Goal: Task Accomplishment & Management: Complete application form

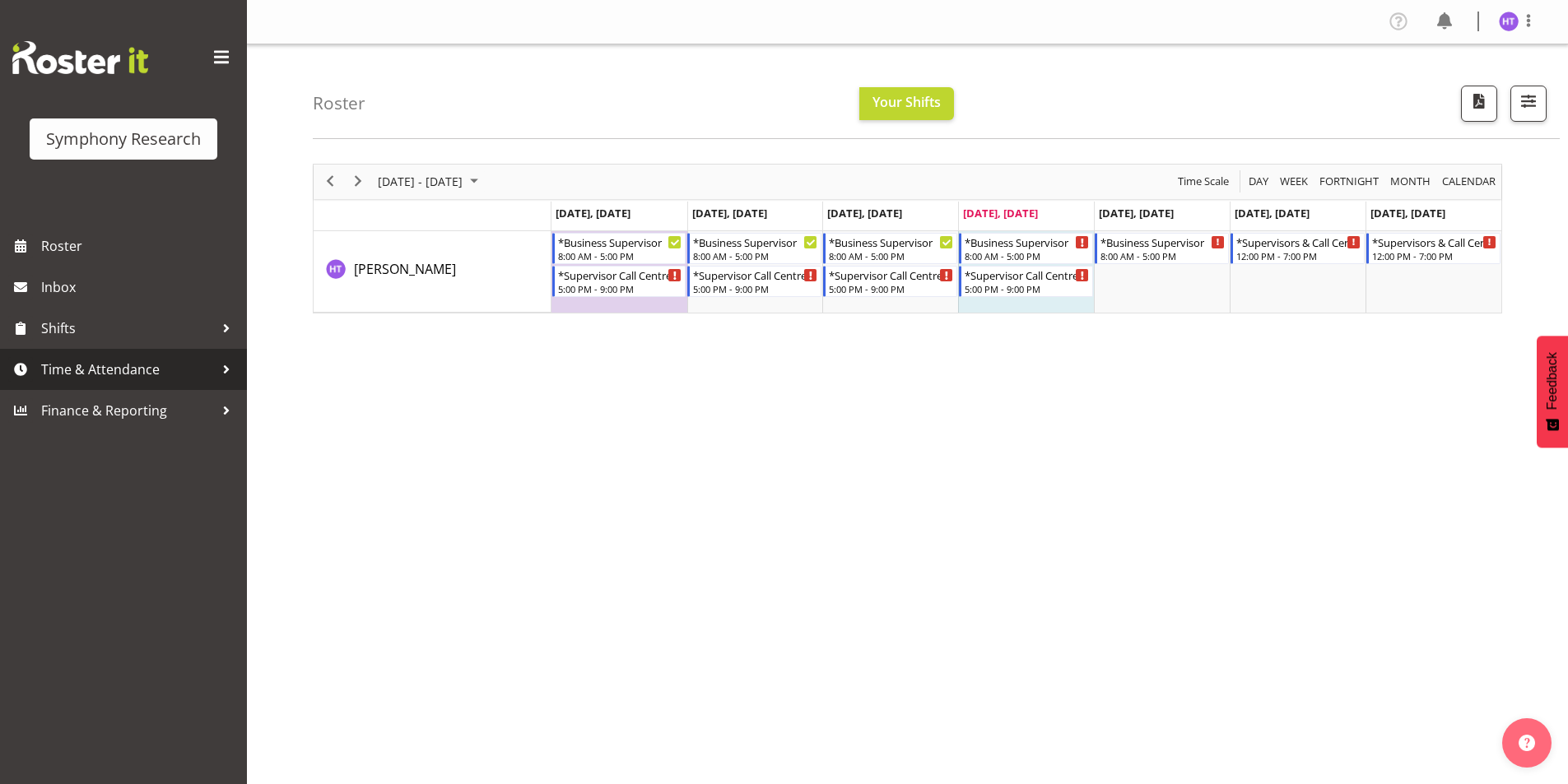
click at [114, 370] on span "Time & Attendance" at bounding box center [127, 369] width 173 height 25
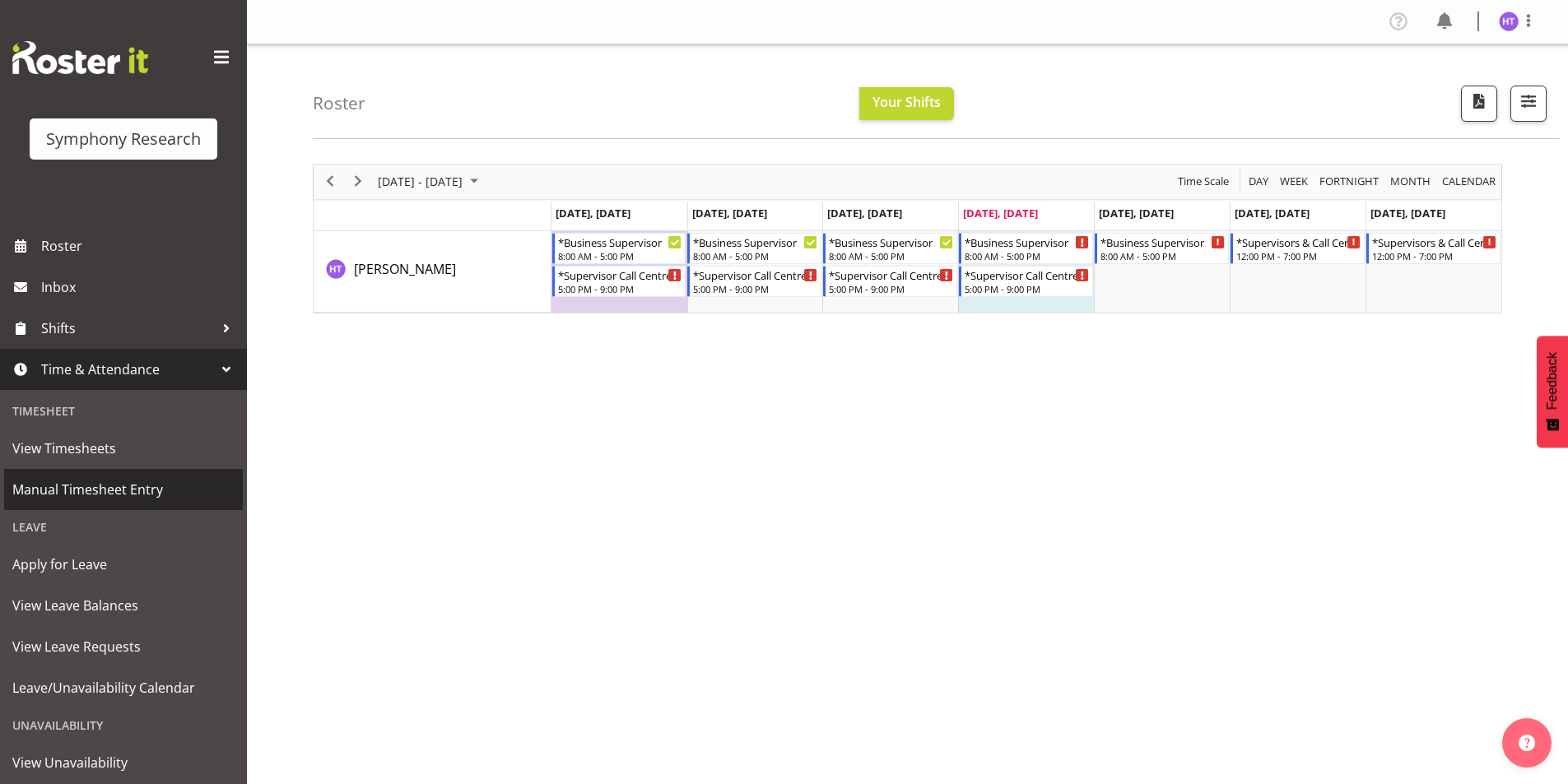
click at [108, 481] on span "Manual Timesheet Entry" at bounding box center [123, 489] width 222 height 25
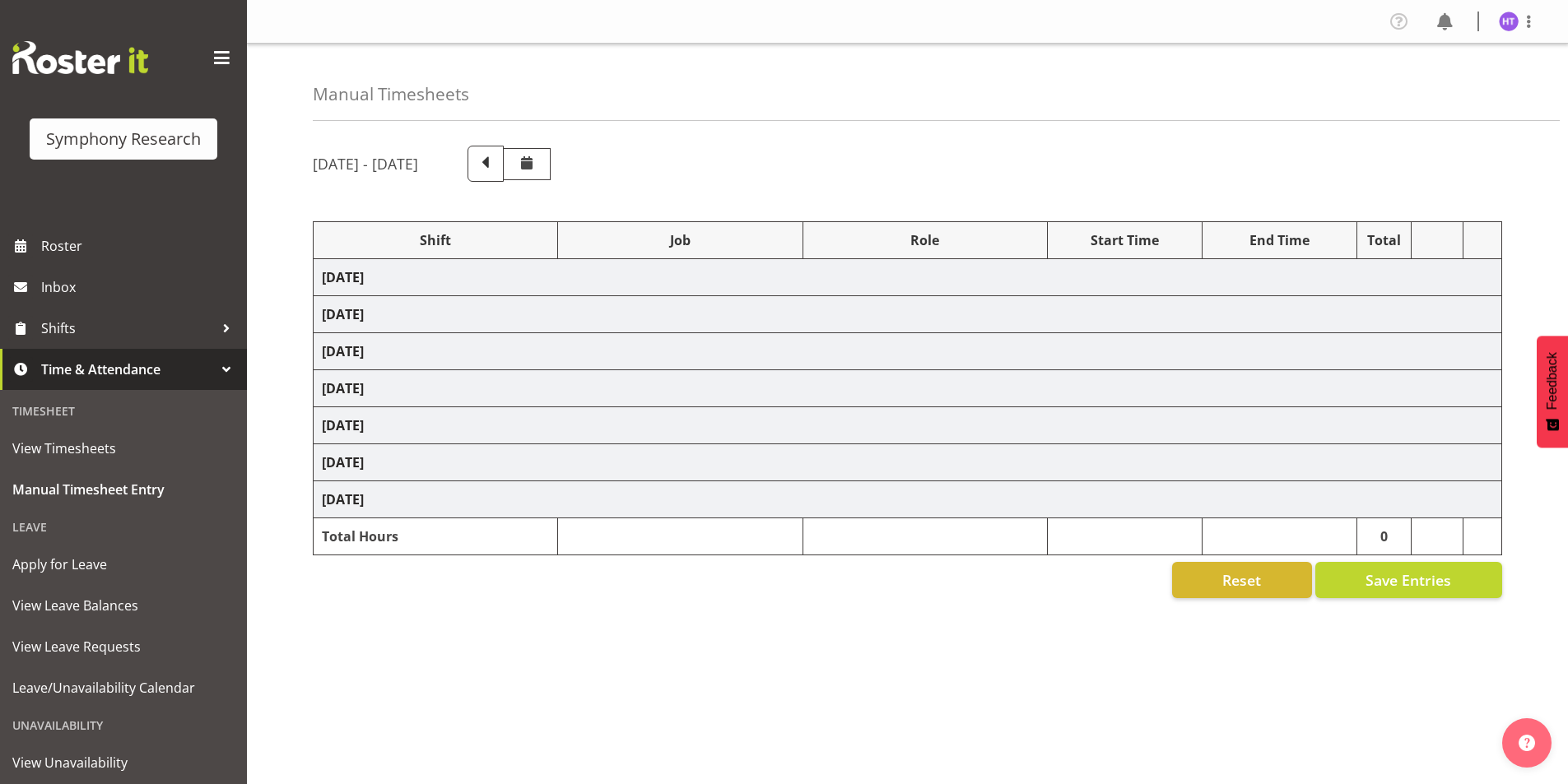
select select "41319"
select select "743"
select select "45"
select select "41319"
select select "10242"
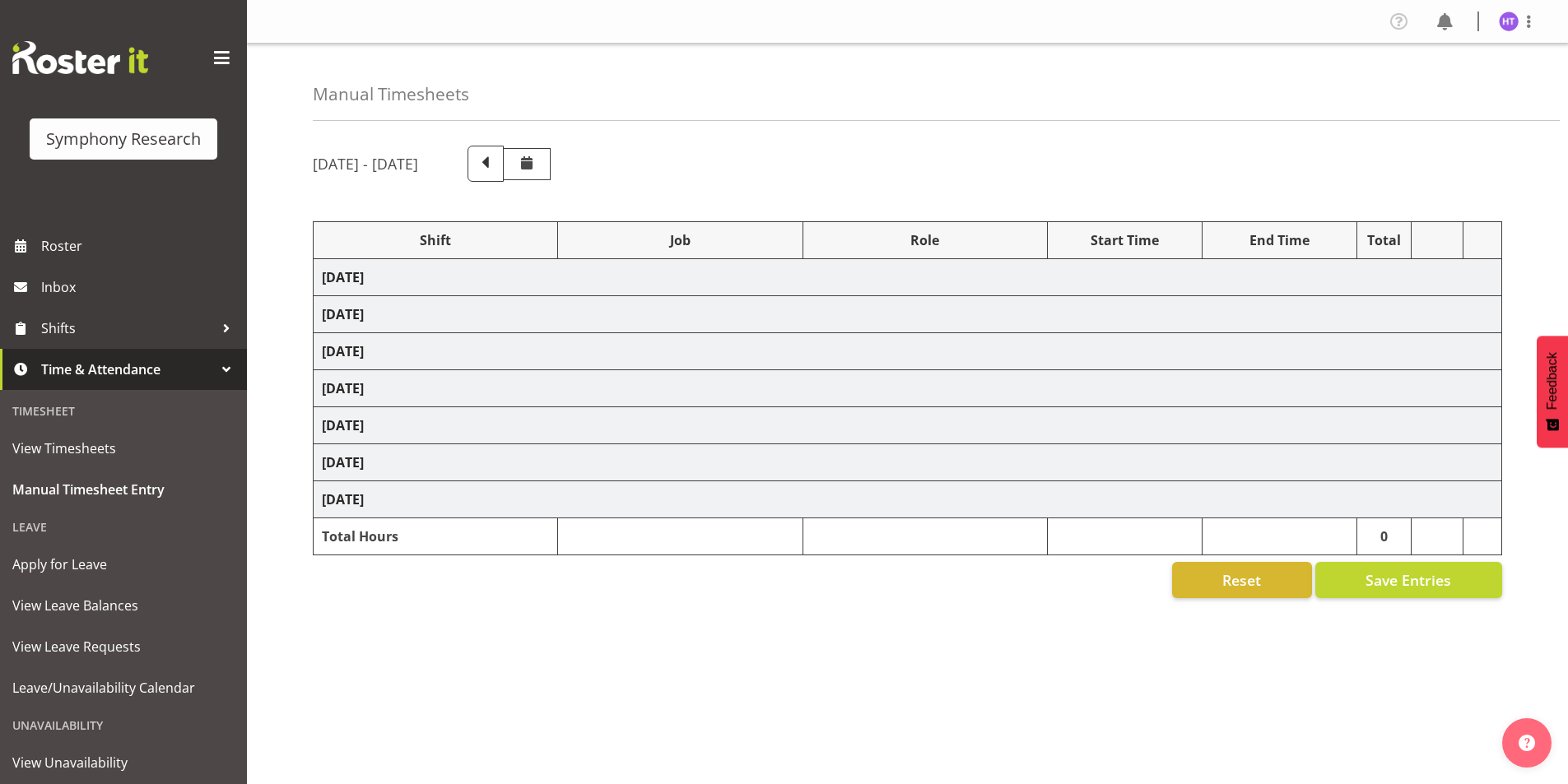
select select "45"
select select "41319"
select select "10587"
select select "45"
select select "41319"
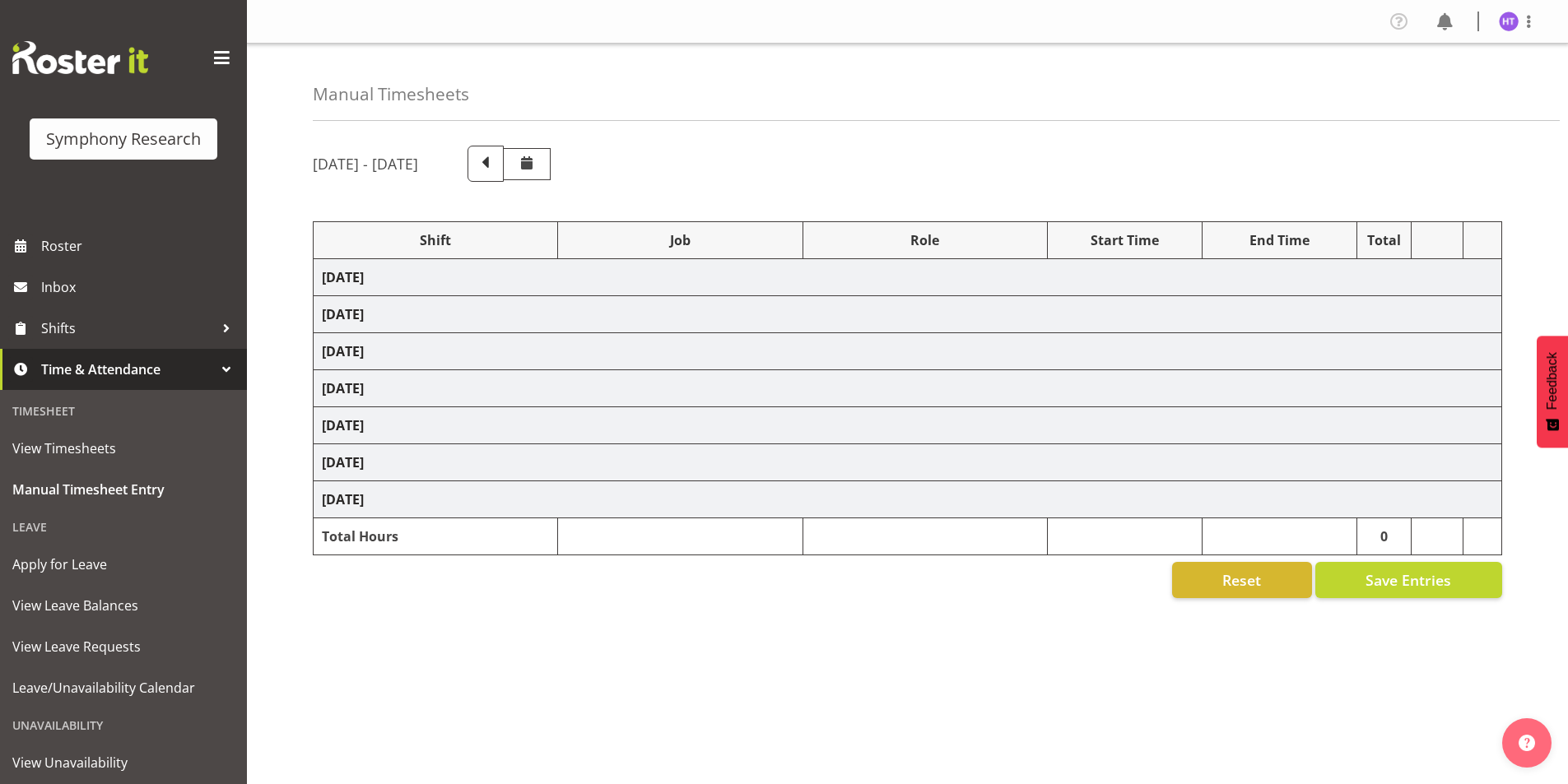
select select "10527"
select select "45"
select select "41604"
select select "10499"
select select "45"
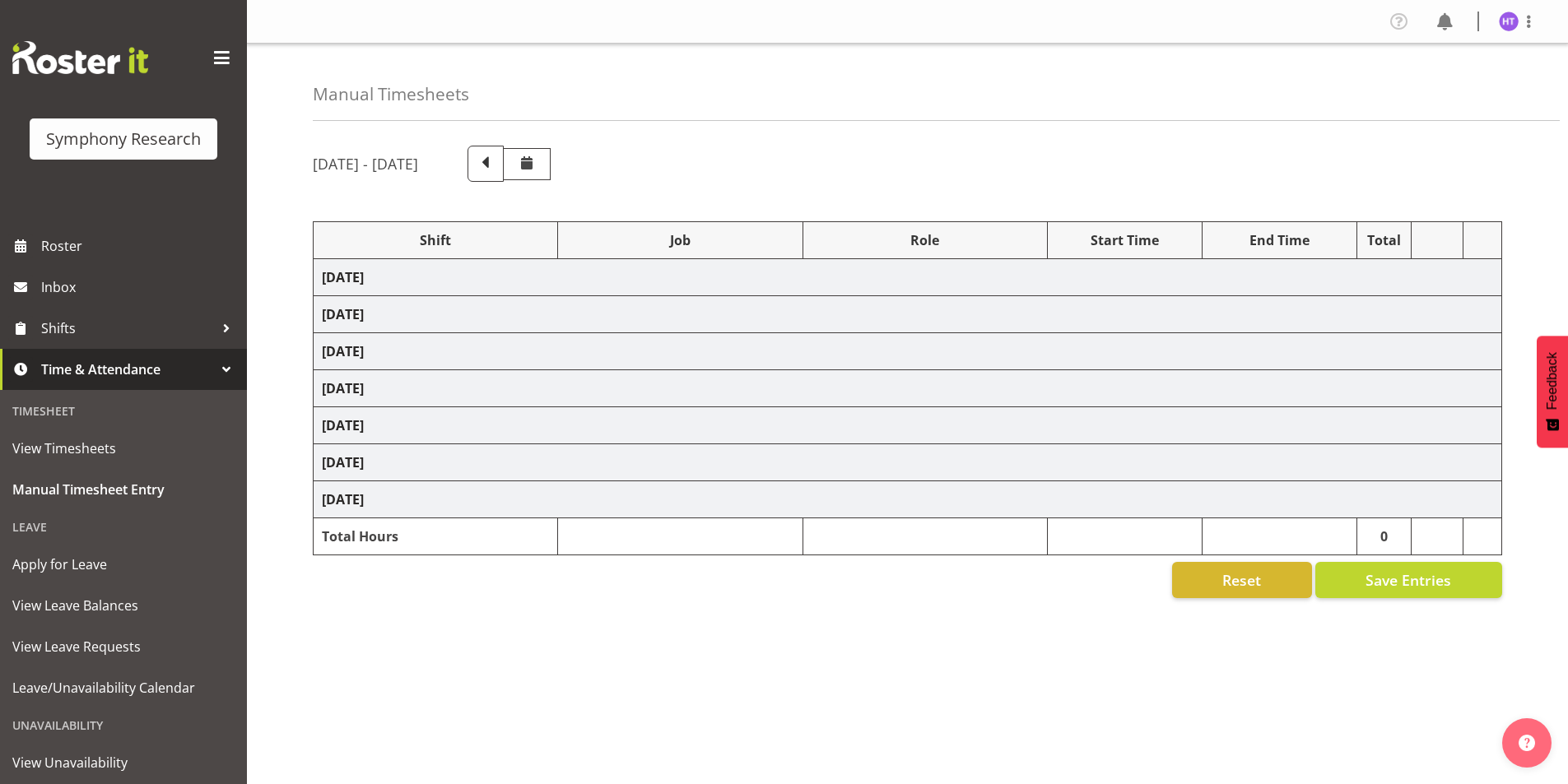
select select "41319"
select select "743"
select select "45"
select select "41319"
select select "743"
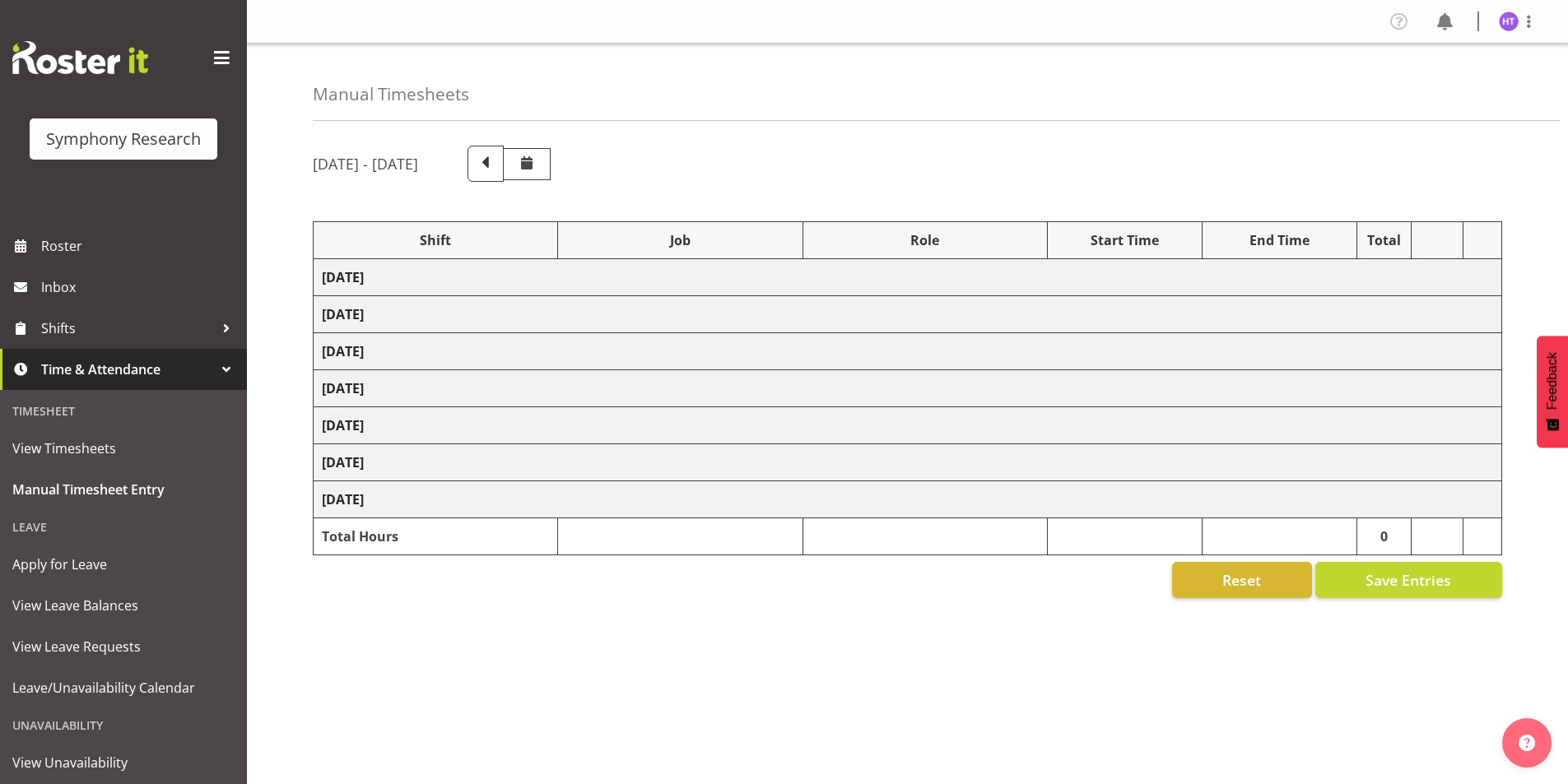
select select "45"
select select "41319"
select select "10242"
select select "45"
select select "41319"
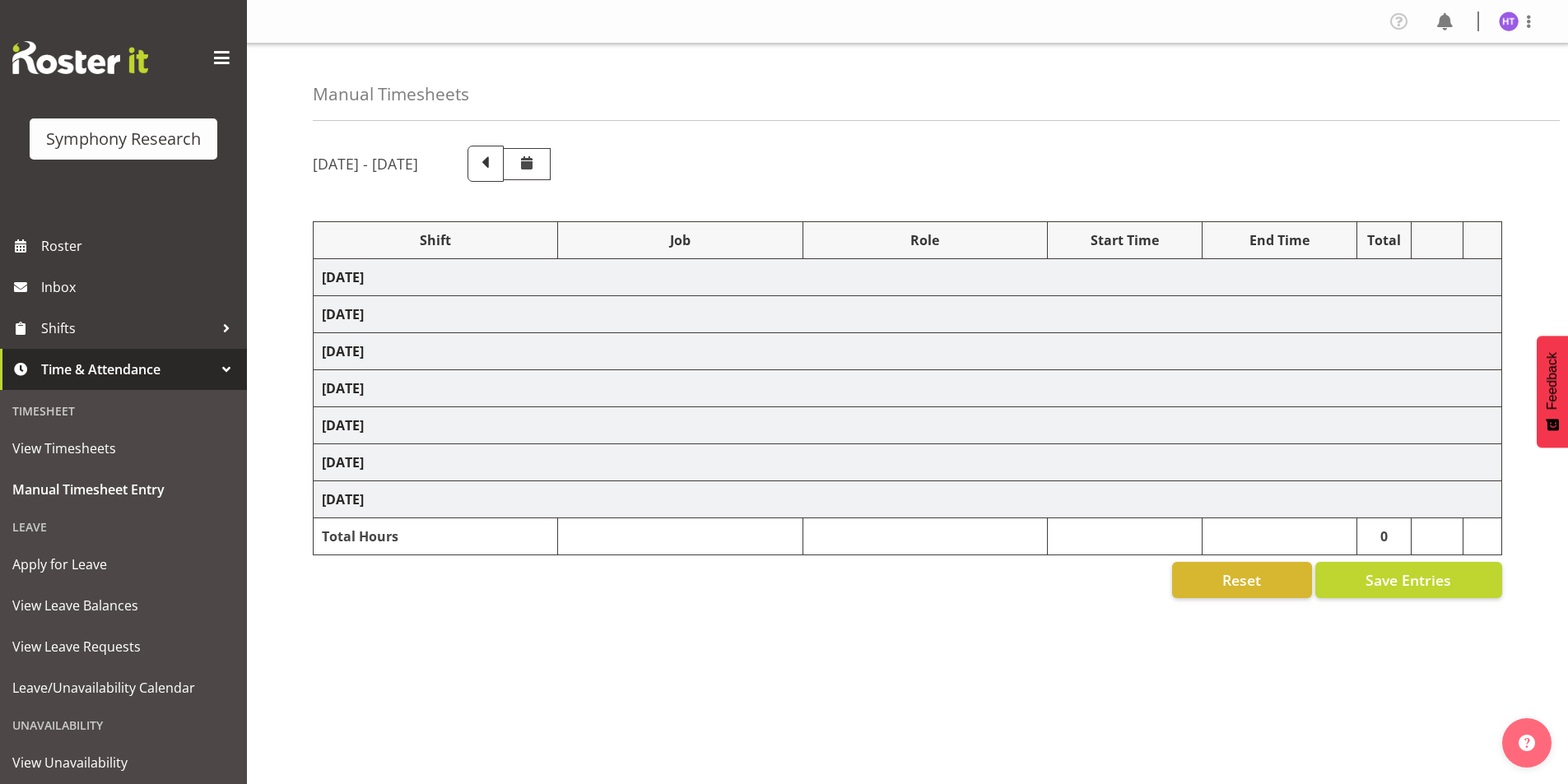
select select "10587"
select select "45"
select select "41319"
select select "10527"
select select "45"
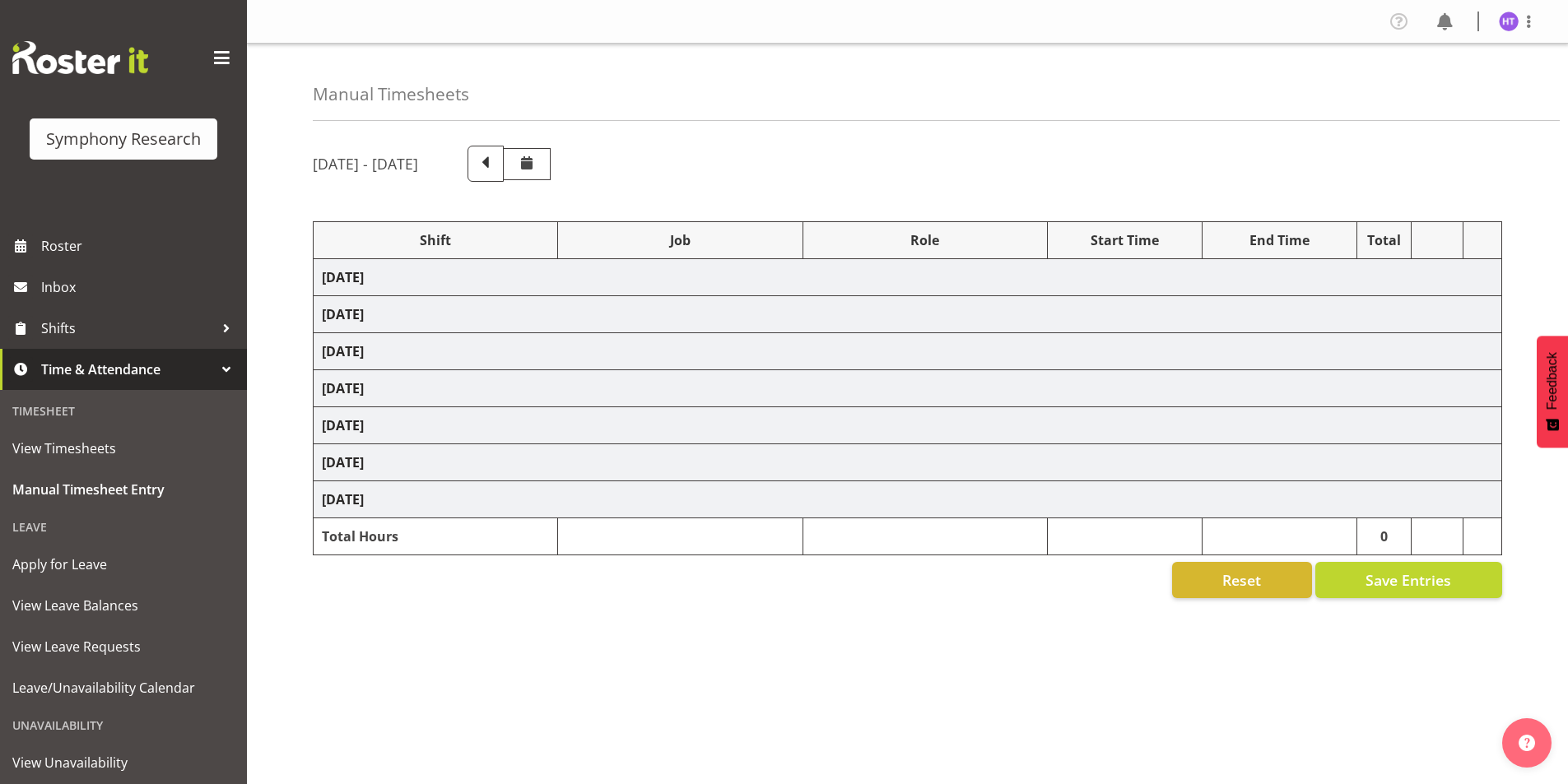
select select "41604"
select select "10499"
select select "45"
select select "41319"
select select "743"
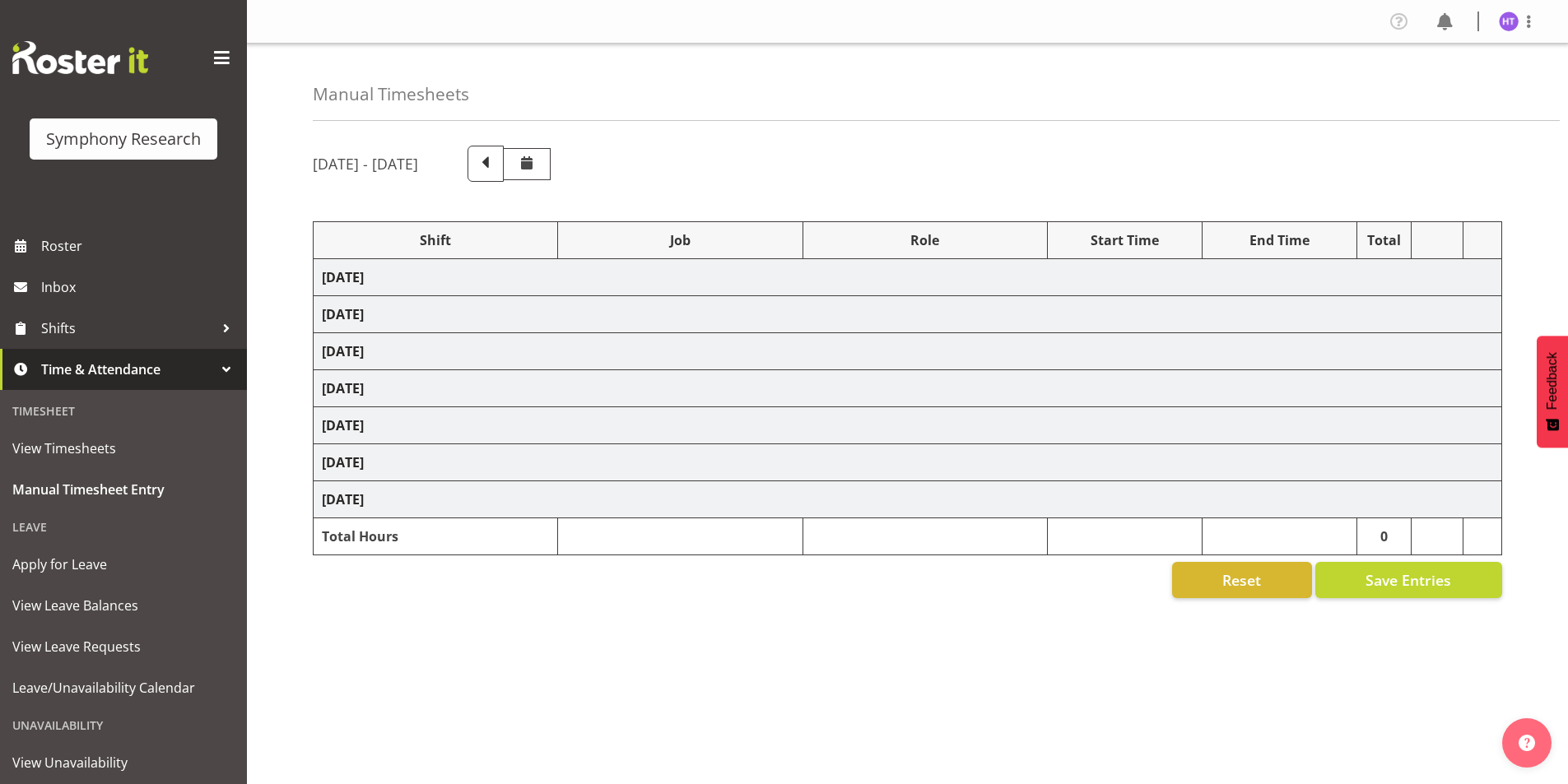
select select "45"
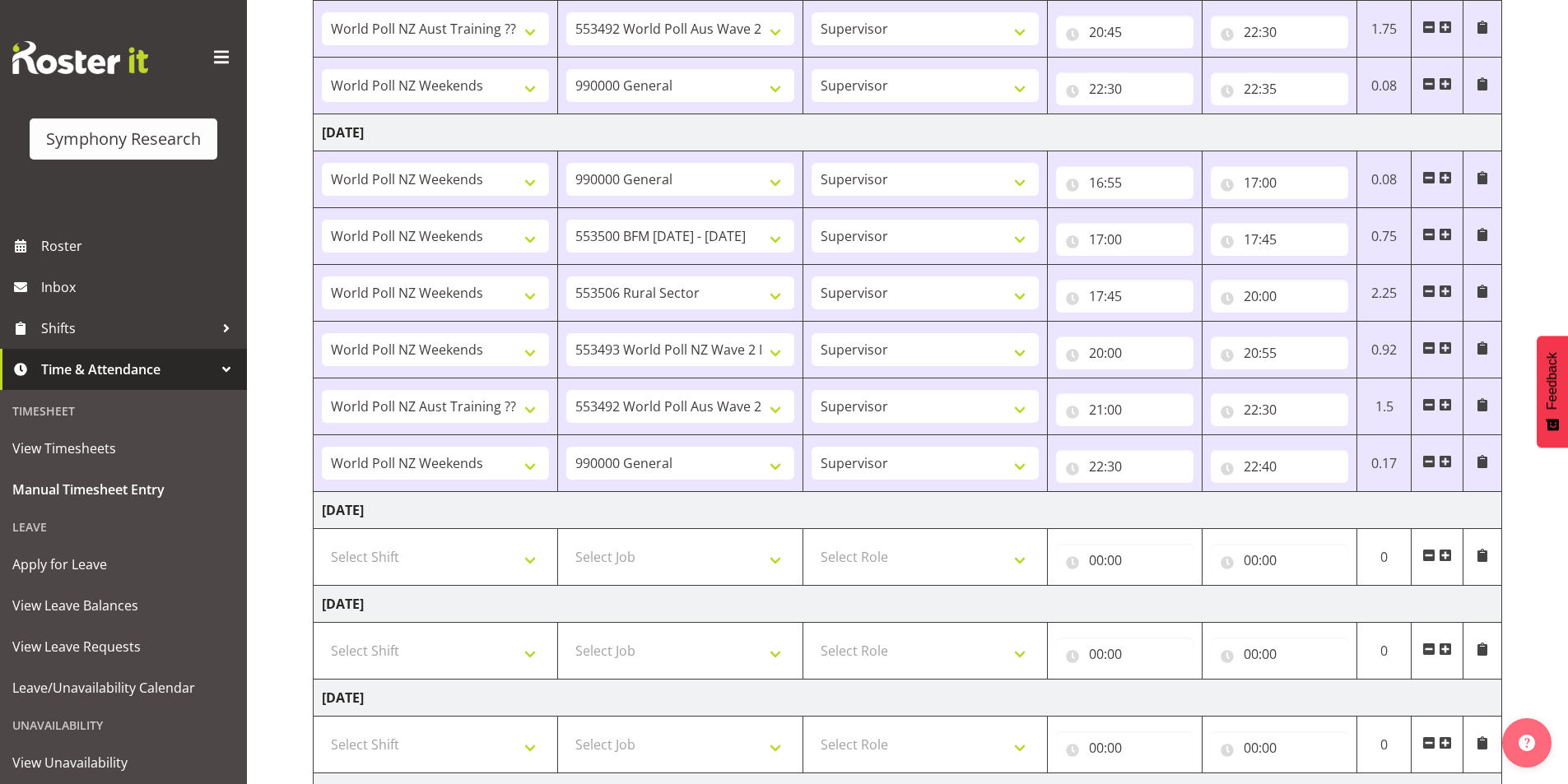
scroll to position [740, 0]
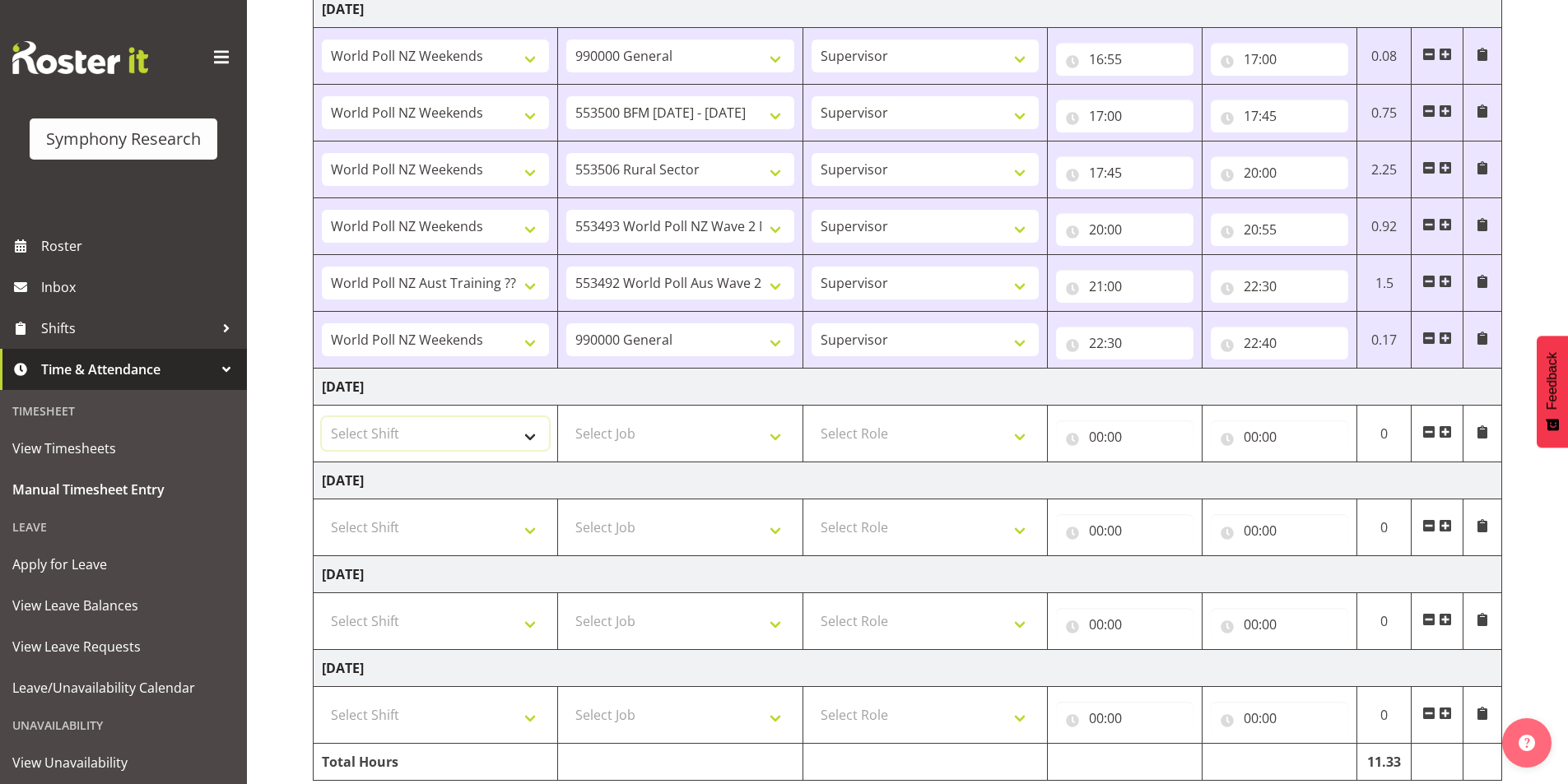
click at [400, 441] on select "Select Shift !!Weekend Residential (Roster IT Shift Label) *Business 9/10am ~ 4…" at bounding box center [435, 433] width 227 height 33
select select "11547"
click at [322, 417] on select "Select Shift !!Weekend Residential (Roster IT Shift Label) *Business 9/10am ~ 4…" at bounding box center [435, 433] width 227 height 33
click at [643, 423] on select "Select Job 550060 IF Admin 553492 World Poll Aus Wave 2 Main 2025 553493 World …" at bounding box center [679, 433] width 227 height 33
click at [566, 417] on select "Select Job 550060 IF Admin 553492 World Poll Aus Wave 2 Main 2025 553493 World …" at bounding box center [679, 433] width 227 height 33
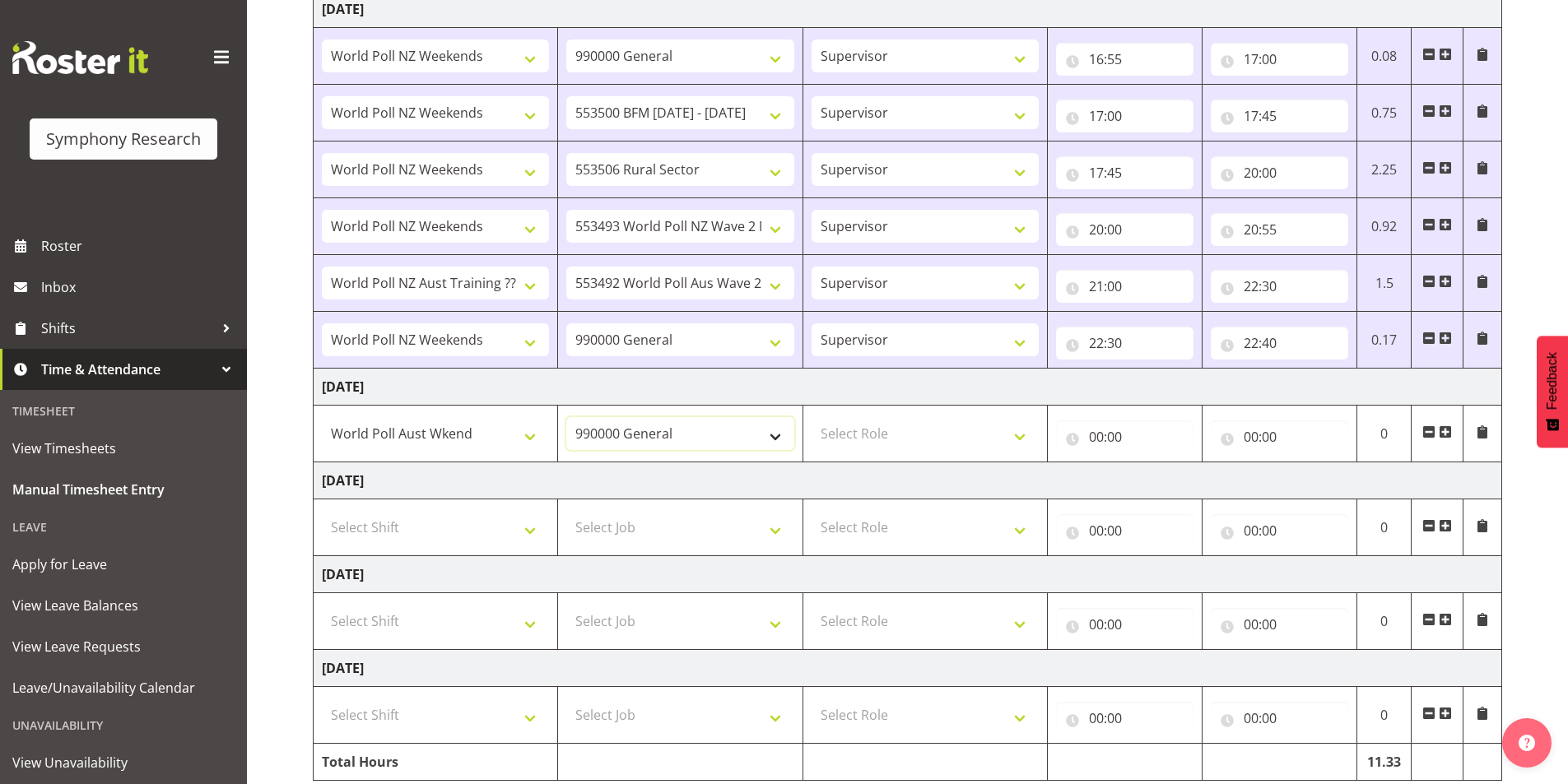
click at [696, 432] on select "550060 IF Admin 553492 World Poll Aus Wave 2 Main 2025 553493 World Poll NZ Wav…" at bounding box center [679, 433] width 227 height 33
select select "10242"
click at [566, 417] on select "550060 IF Admin 553492 World Poll Aus Wave 2 Main 2025 553493 World Poll NZ Wav…" at bounding box center [679, 433] width 227 height 33
click at [886, 429] on select "Select Role Interviewing Briefing Supervisor" at bounding box center [925, 433] width 227 height 33
select select "45"
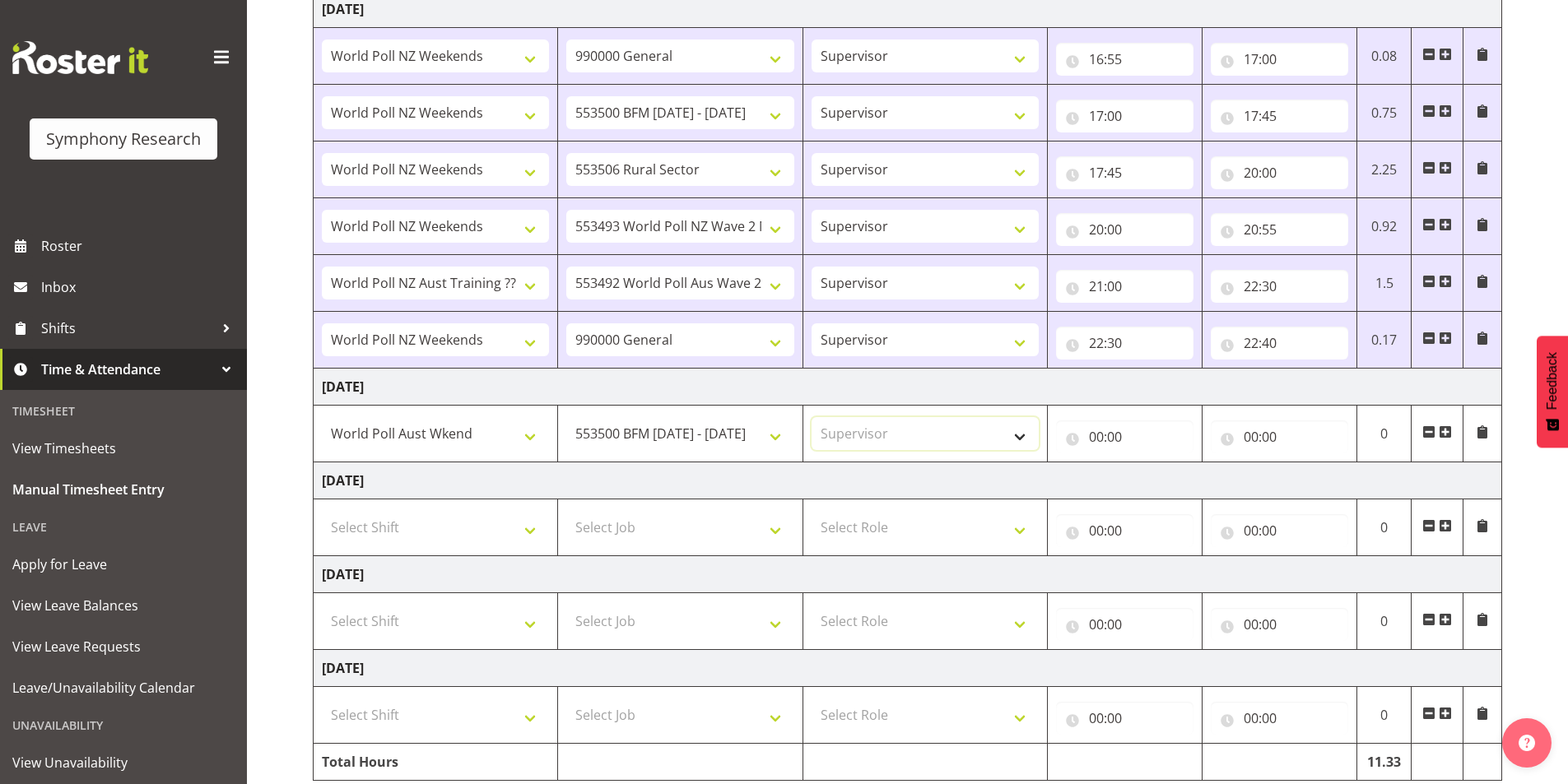
click at [812, 417] on select "Select Role Interviewing Briefing Supervisor" at bounding box center [925, 433] width 227 height 33
click at [1099, 440] on input "00:00" at bounding box center [1125, 437] width 138 height 33
click at [1159, 476] on select "00 01 02 03 04 05 06 07 08 09 10 11 12 13 14 15 16 17 18 19 20 21 22 23" at bounding box center [1168, 480] width 37 height 33
select select "13"
click at [1150, 463] on select "00 01 02 03 04 05 06 07 08 09 10 11 12 13 14 15 16 17 18 19 20 21 22 23" at bounding box center [1168, 480] width 37 height 33
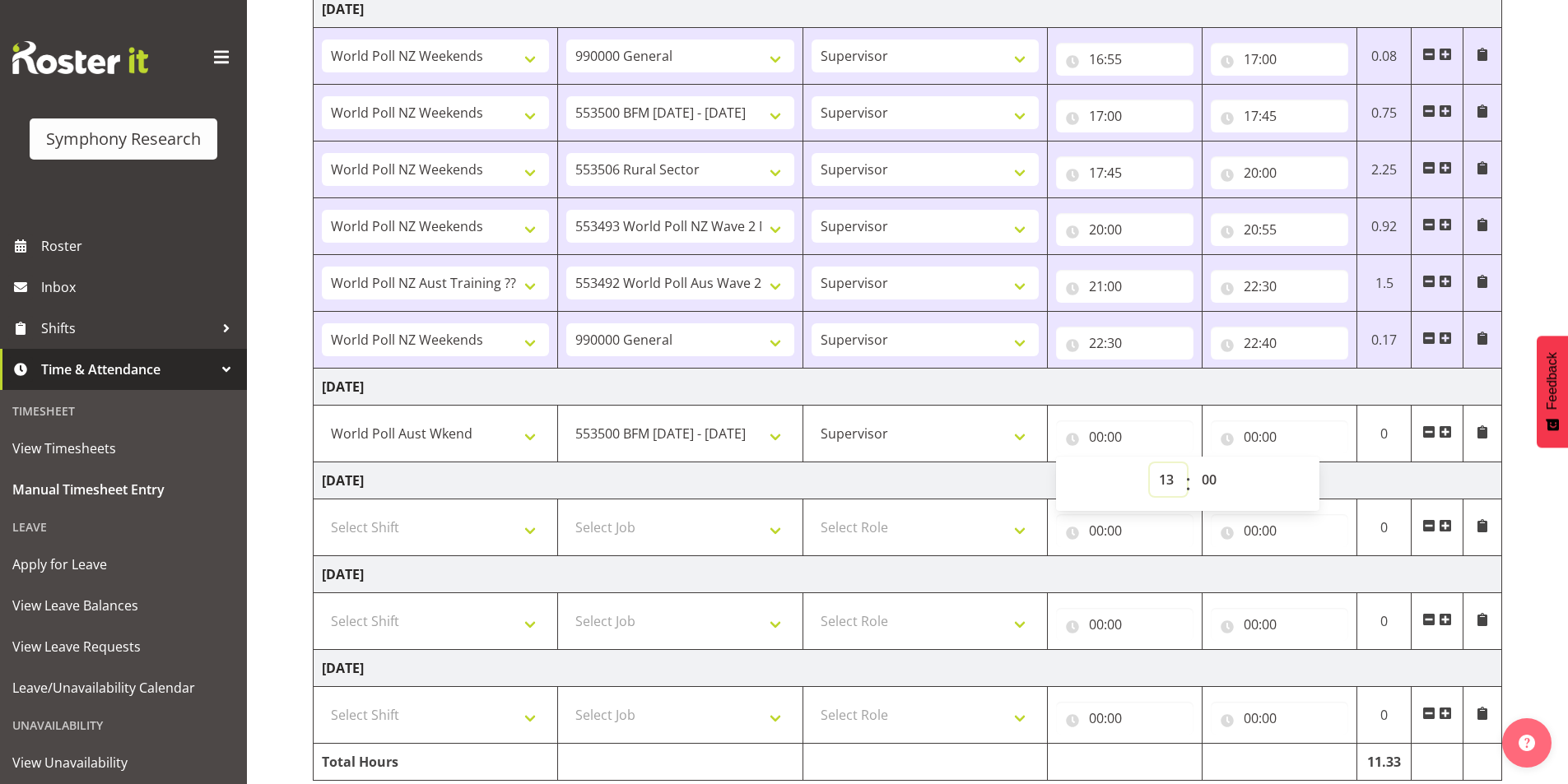
type input "13:00"
click at [1213, 475] on select "00 01 02 03 04 05 06 07 08 09 10 11 12 13 14 15 16 17 18 19 20 21 22 23 24 25 2…" at bounding box center [1211, 480] width 37 height 33
select select "30"
click at [1193, 463] on select "00 01 02 03 04 05 06 07 08 09 10 11 12 13 14 15 16 17 18 19 20 21 22 23 24 25 2…" at bounding box center [1211, 480] width 37 height 33
type input "13:30"
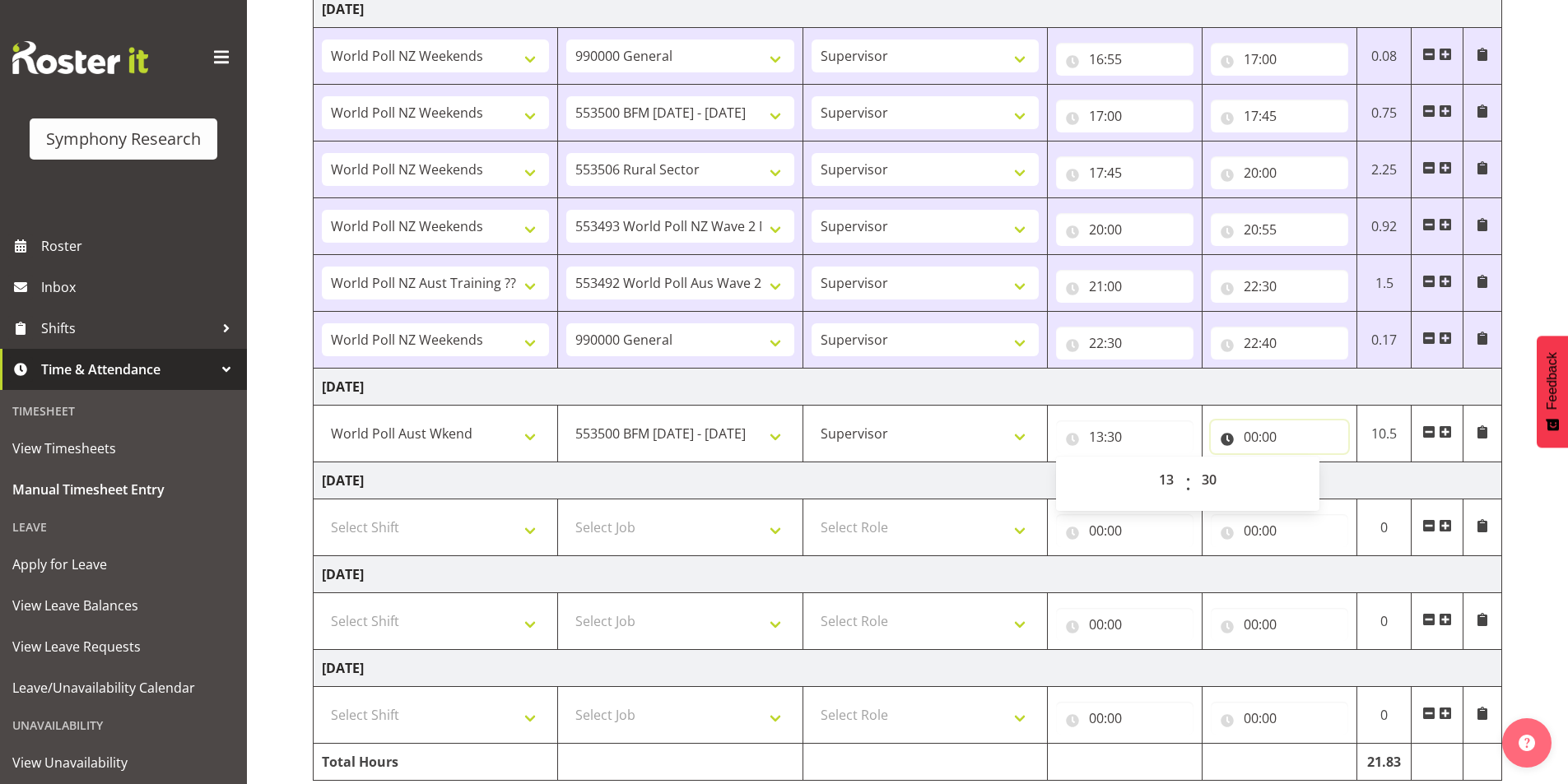
click at [1251, 444] on input "00:00" at bounding box center [1280, 437] width 138 height 33
click at [1316, 491] on select "00 01 02 03 04 05 06 07 08 09 10 11 12 13 14 15 16 17 18 19 20 21 22 23" at bounding box center [1323, 480] width 37 height 33
select select "13"
click at [1305, 463] on select "00 01 02 03 04 05 06 07 08 09 10 11 12 13 14 15 16 17 18 19 20 21 22 23" at bounding box center [1323, 480] width 37 height 33
type input "13:00"
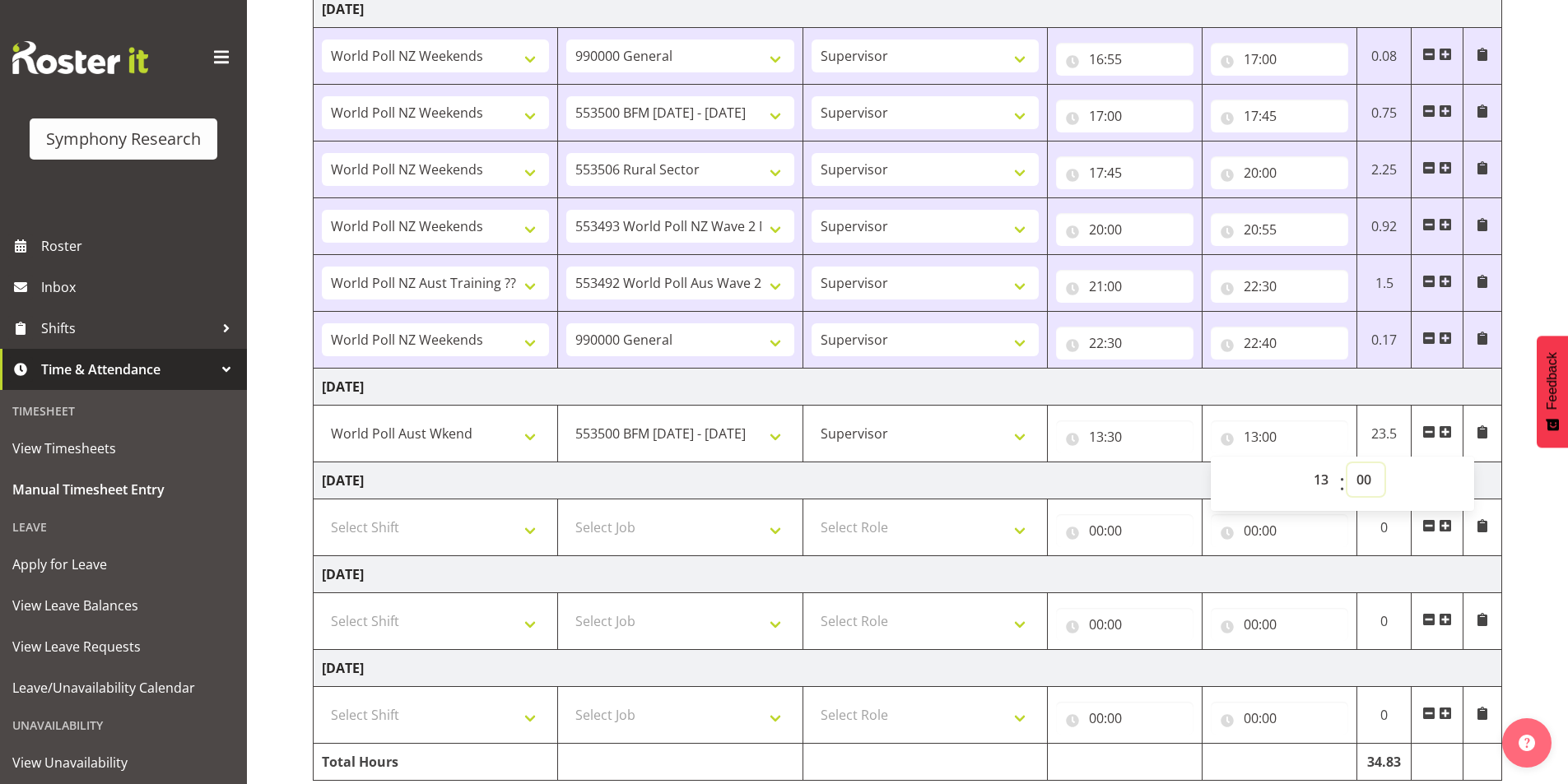
click at [1369, 484] on select "00 01 02 03 04 05 06 07 08 09 10 11 12 13 14 15 16 17 18 19 20 21 22 23 24 25 2…" at bounding box center [1365, 480] width 37 height 33
select select "55"
click at [1347, 463] on select "00 01 02 03 04 05 06 07 08 09 10 11 12 13 14 15 16 17 18 19 20 21 22 23 24 25 2…" at bounding box center [1365, 480] width 37 height 33
type input "13:55"
click at [1446, 432] on span at bounding box center [1445, 432] width 13 height 13
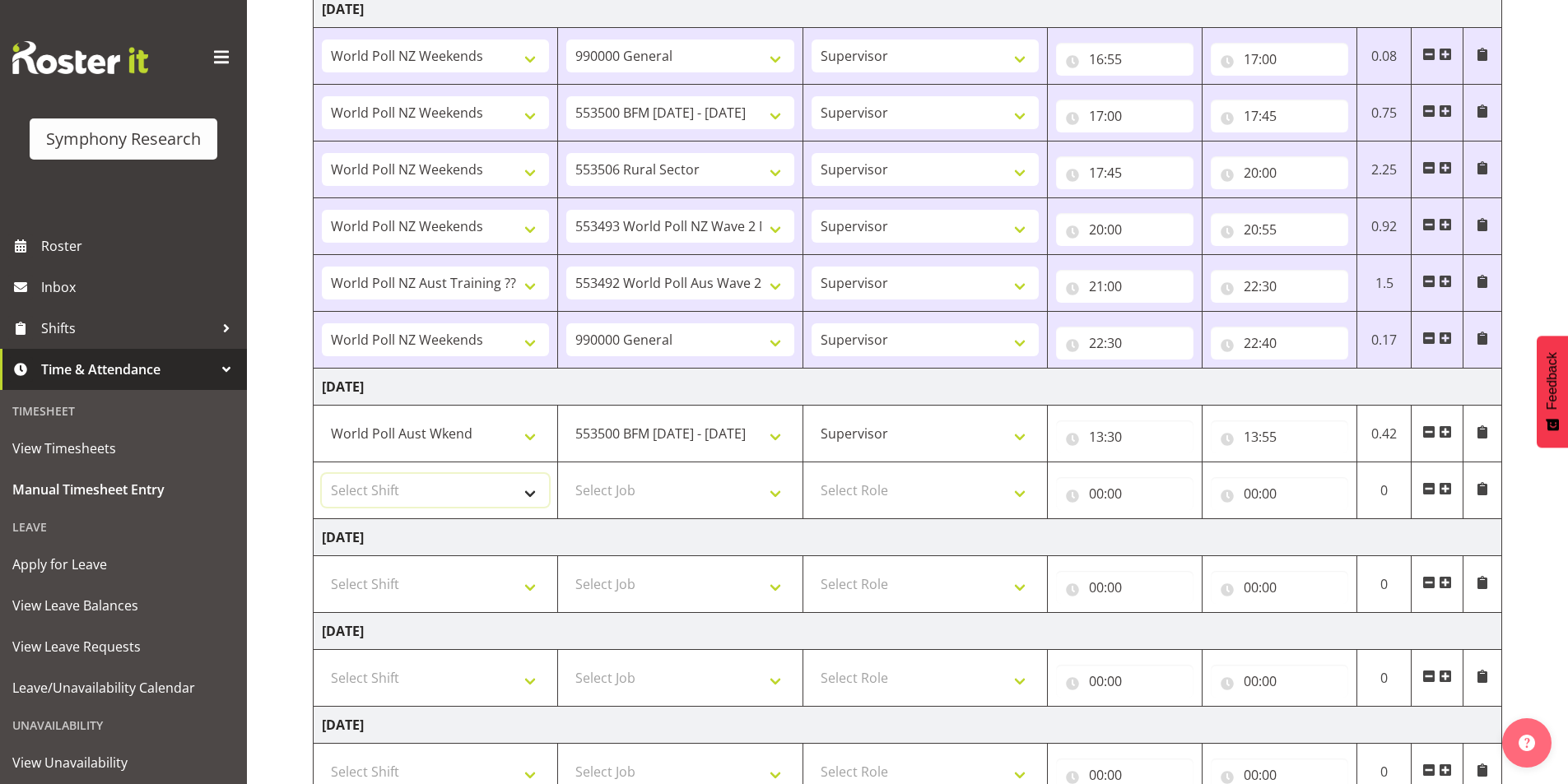
click at [477, 493] on select "Select Shift !!Weekend Residential (Roster IT Shift Label) *Business 9/10am ~ 4…" at bounding box center [435, 490] width 227 height 33
select select "11547"
click at [322, 474] on select "Select Shift !!Weekend Residential (Roster IT Shift Label) *Business 9/10am ~ 4…" at bounding box center [435, 490] width 227 height 33
click at [640, 494] on select "Select Job 550060 IF Admin 553492 World Poll Aus Wave 2 Main 2025 553493 World …" at bounding box center [679, 490] width 227 height 33
select select "10527"
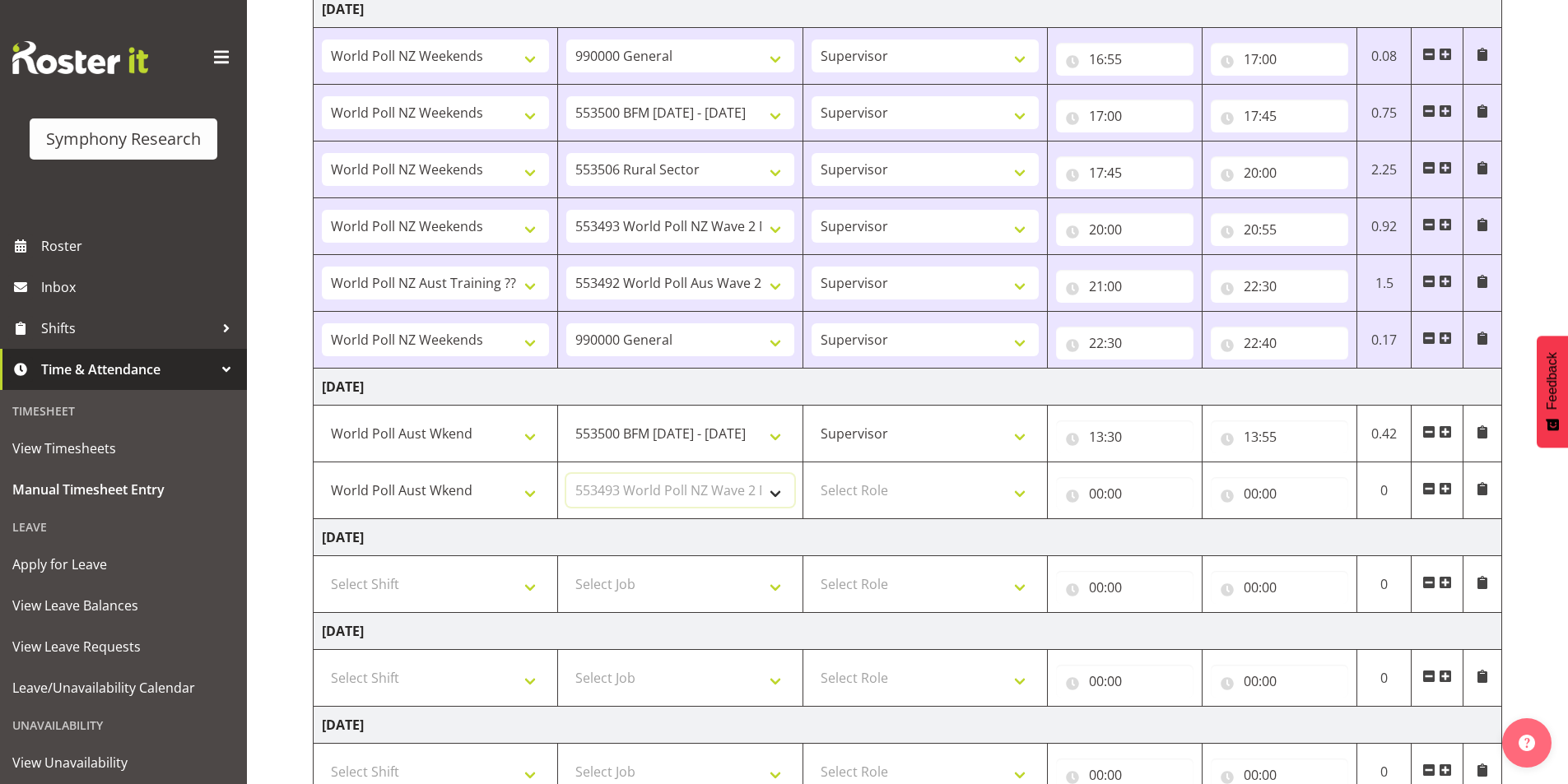
click at [566, 474] on select "Select Job 550060 IF Admin 553492 World Poll Aus Wave 2 Main 2025 553493 World …" at bounding box center [679, 490] width 227 height 33
click at [892, 487] on select "Select Role Interviewing Briefing Supervisor" at bounding box center [925, 490] width 227 height 33
select select "45"
click at [812, 474] on select "Select Role Interviewing Briefing Supervisor" at bounding box center [925, 490] width 227 height 33
click at [1089, 488] on input "00:00" at bounding box center [1125, 493] width 138 height 33
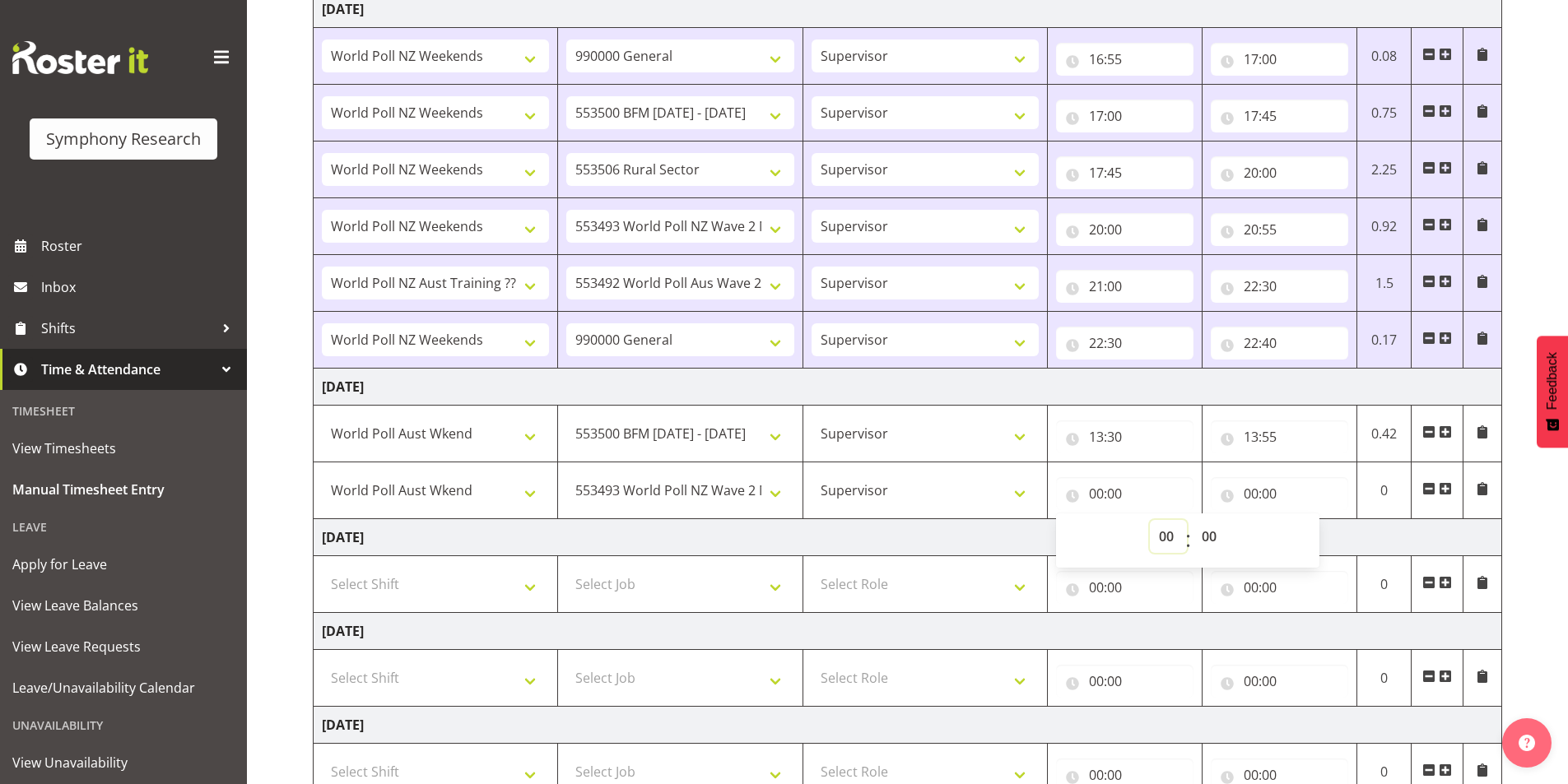
click at [1168, 536] on select "00 01 02 03 04 05 06 07 08 09 10 11 12 13 14 15 16 17 18 19 20 21 22 23" at bounding box center [1168, 536] width 37 height 33
select select "13"
click at [1150, 520] on select "00 01 02 03 04 05 06 07 08 09 10 11 12 13 14 15 16 17 18 19 20 21 22 23" at bounding box center [1168, 536] width 37 height 33
type input "13:00"
click at [1215, 538] on select "00 01 02 03 04 05 06 07 08 09 10 11 12 13 14 15 16 17 18 19 20 21 22 23 24 25 2…" at bounding box center [1211, 536] width 37 height 33
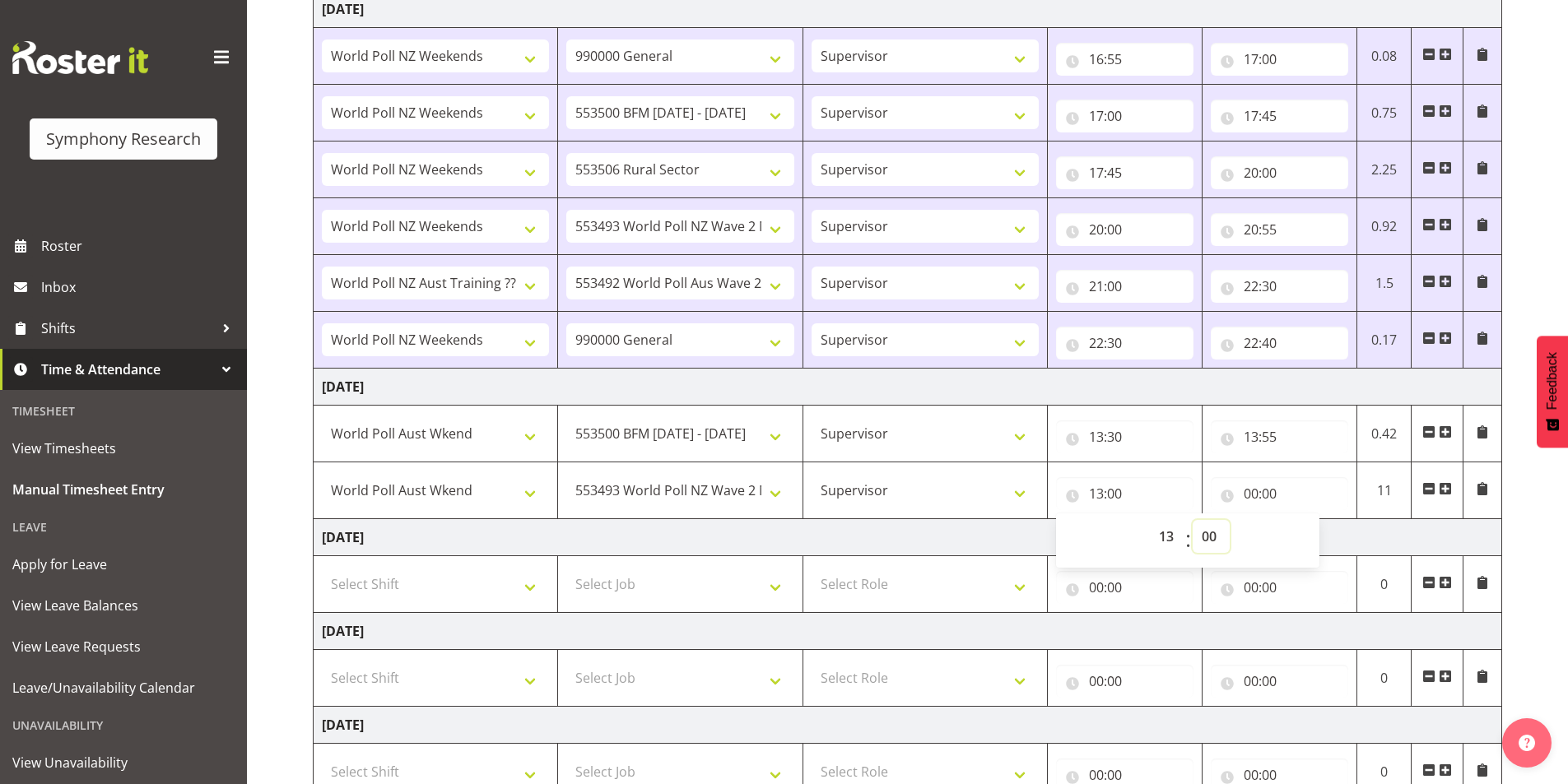
select select "55"
click at [1193, 520] on select "00 01 02 03 04 05 06 07 08 09 10 11 12 13 14 15 16 17 18 19 20 21 22 23 24 25 2…" at bounding box center [1211, 536] width 37 height 33
type input "13:55"
click at [1251, 493] on input "00:00" at bounding box center [1280, 493] width 138 height 33
click at [1314, 538] on select "00 01 02 03 04 05 06 07 08 09 10 11 12 13 14 15 16 17 18 19 20 21 22 23" at bounding box center [1323, 536] width 37 height 33
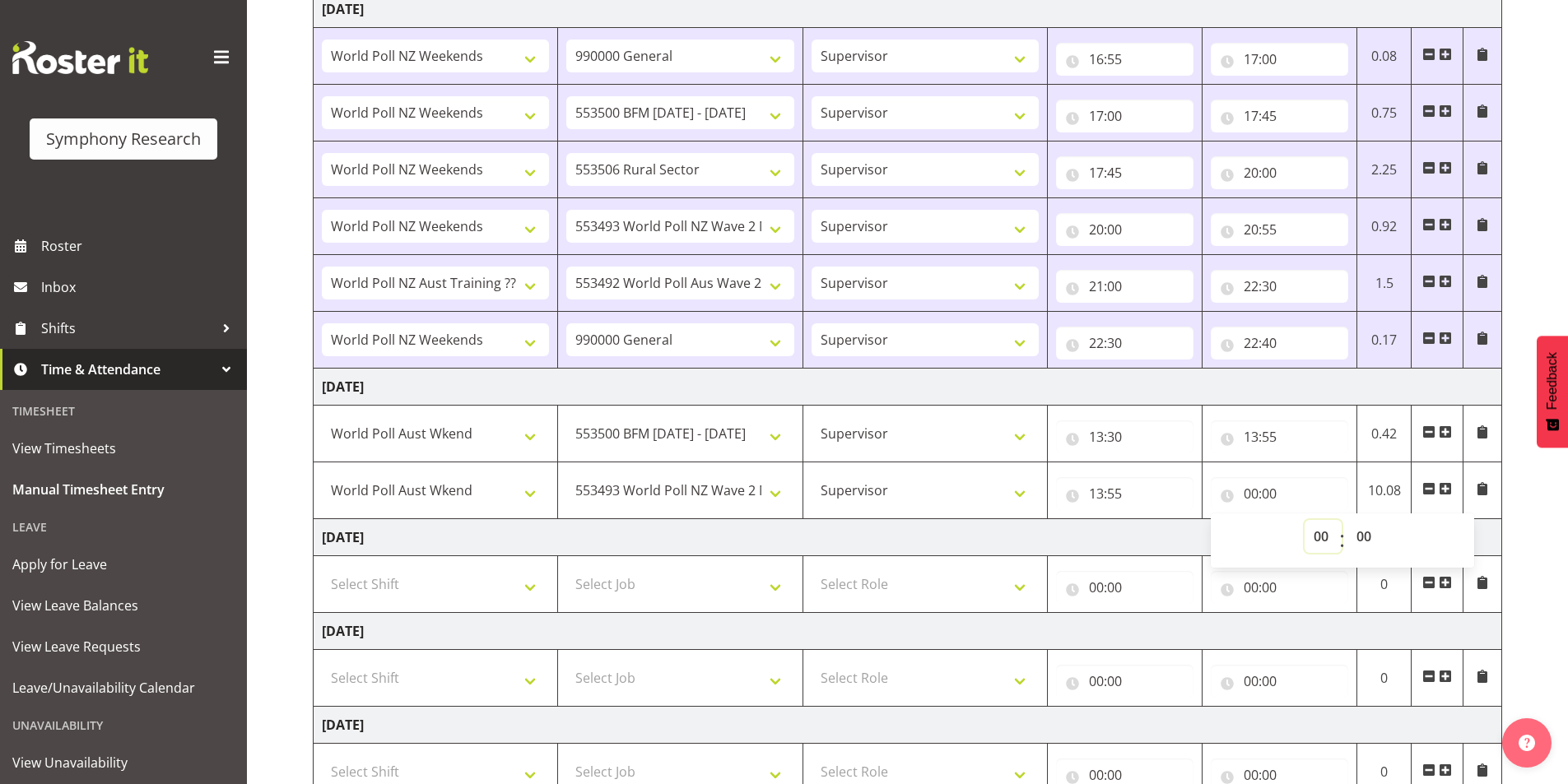
select select "15"
click at [1305, 520] on select "00 01 02 03 04 05 06 07 08 09 10 11 12 13 14 15 16 17 18 19 20 21 22 23" at bounding box center [1323, 536] width 37 height 33
type input "15:00"
click at [1361, 540] on select "00 01 02 03 04 05 06 07 08 09 10 11 12 13 14 15 16 17 18 19 20 21 22 23 24 25 2…" at bounding box center [1365, 536] width 37 height 33
select select "5"
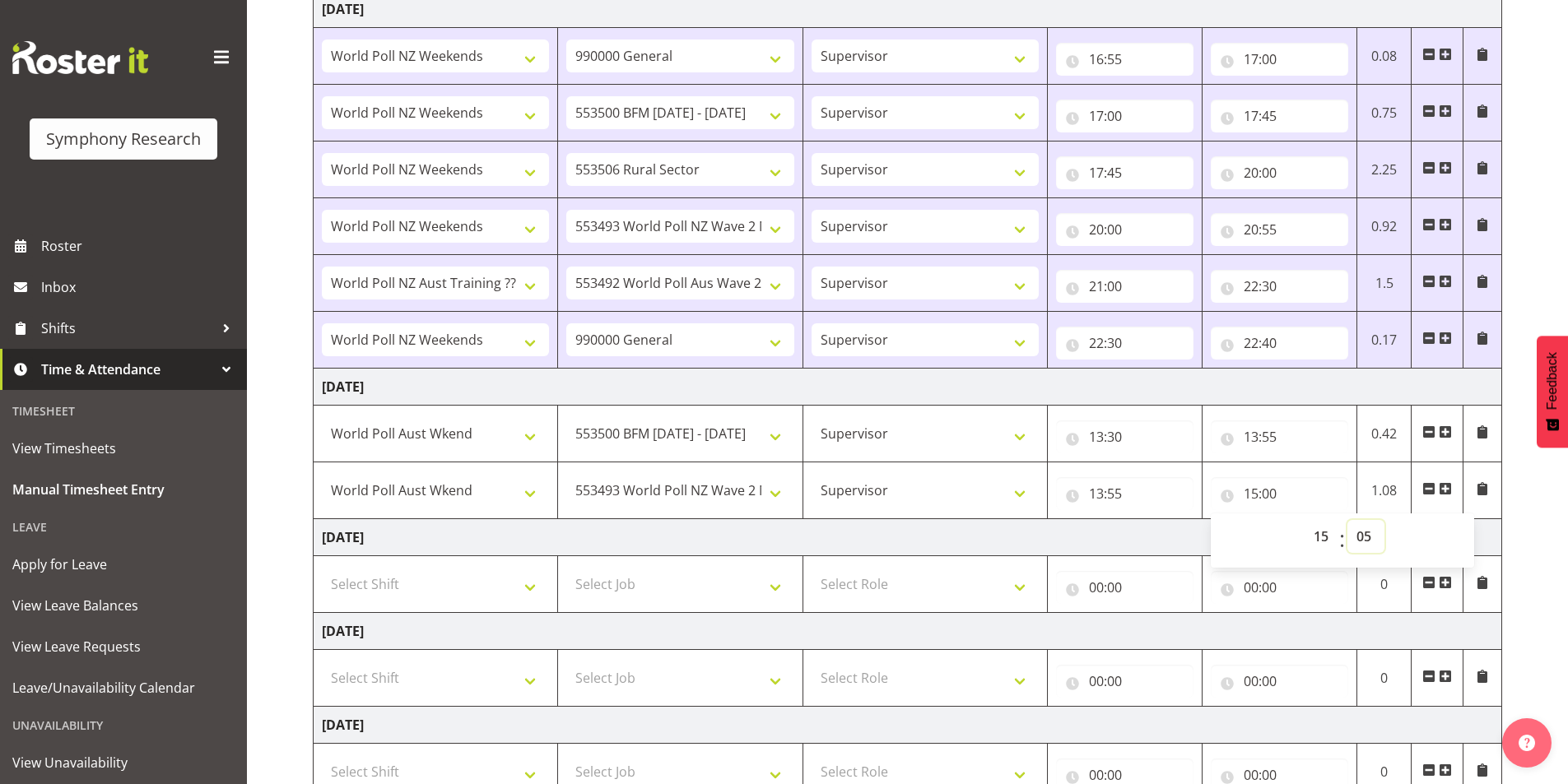
click at [1347, 520] on select "00 01 02 03 04 05 06 07 08 09 10 11 12 13 14 15 16 17 18 19 20 21 22 23 24 25 2…" at bounding box center [1365, 536] width 37 height 33
type input "15:05"
click at [1446, 487] on span at bounding box center [1445, 488] width 13 height 13
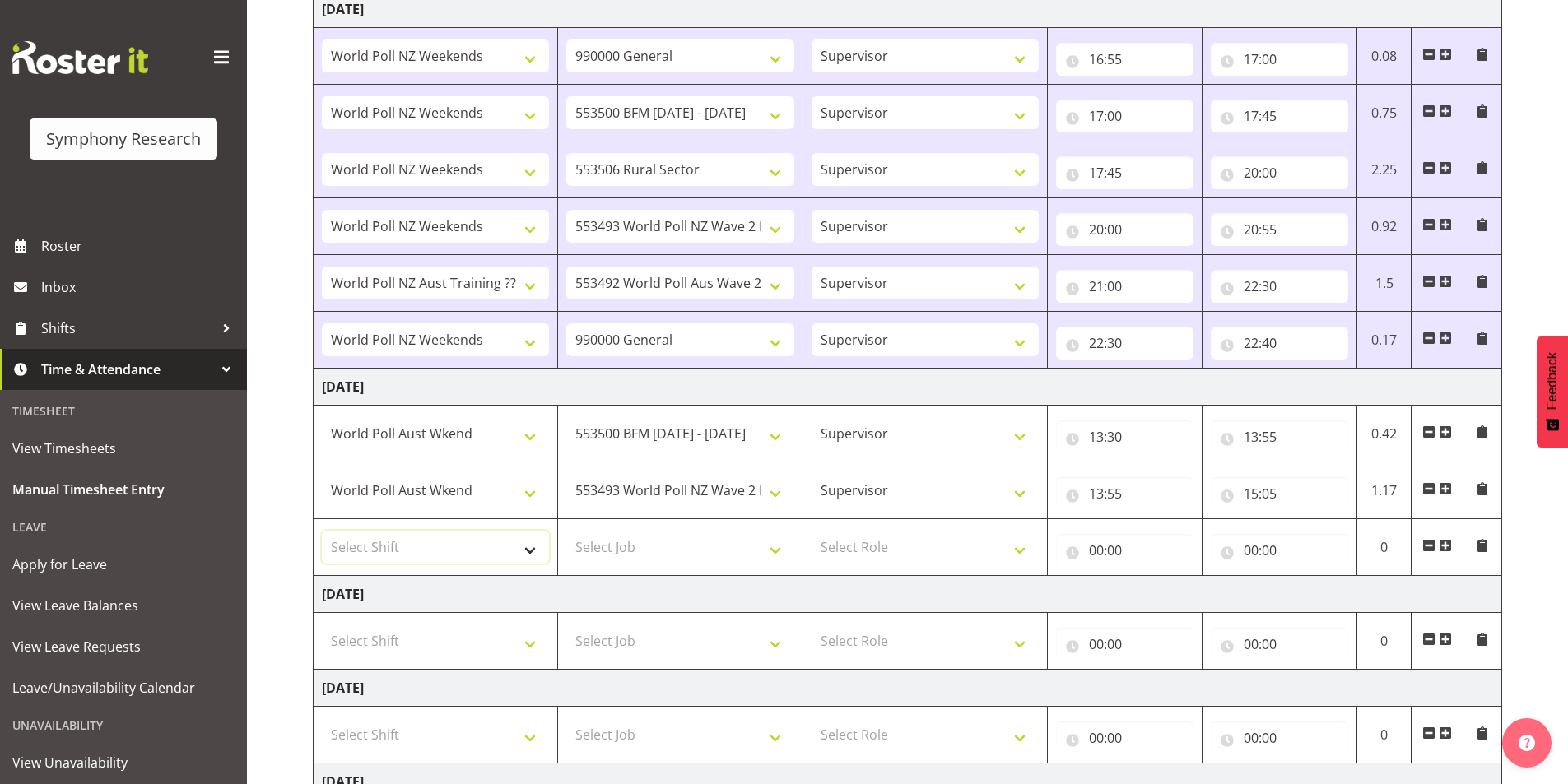
click at [389, 534] on select "Select Shift !!Weekend Residential (Roster IT Shift Label) *Business 9/10am ~ 4…" at bounding box center [435, 547] width 227 height 33
select select "57511"
click at [322, 530] on select "Select Shift !!Weekend Residential (Roster IT Shift Label) *Business 9/10am ~ 4…" at bounding box center [435, 547] width 227 height 33
click at [621, 530] on select "Select Job 550060 IF Admin 553492 World Poll Aus Wave 2 Main 2025 553493 World …" at bounding box center [679, 547] width 227 height 33
select select "10242"
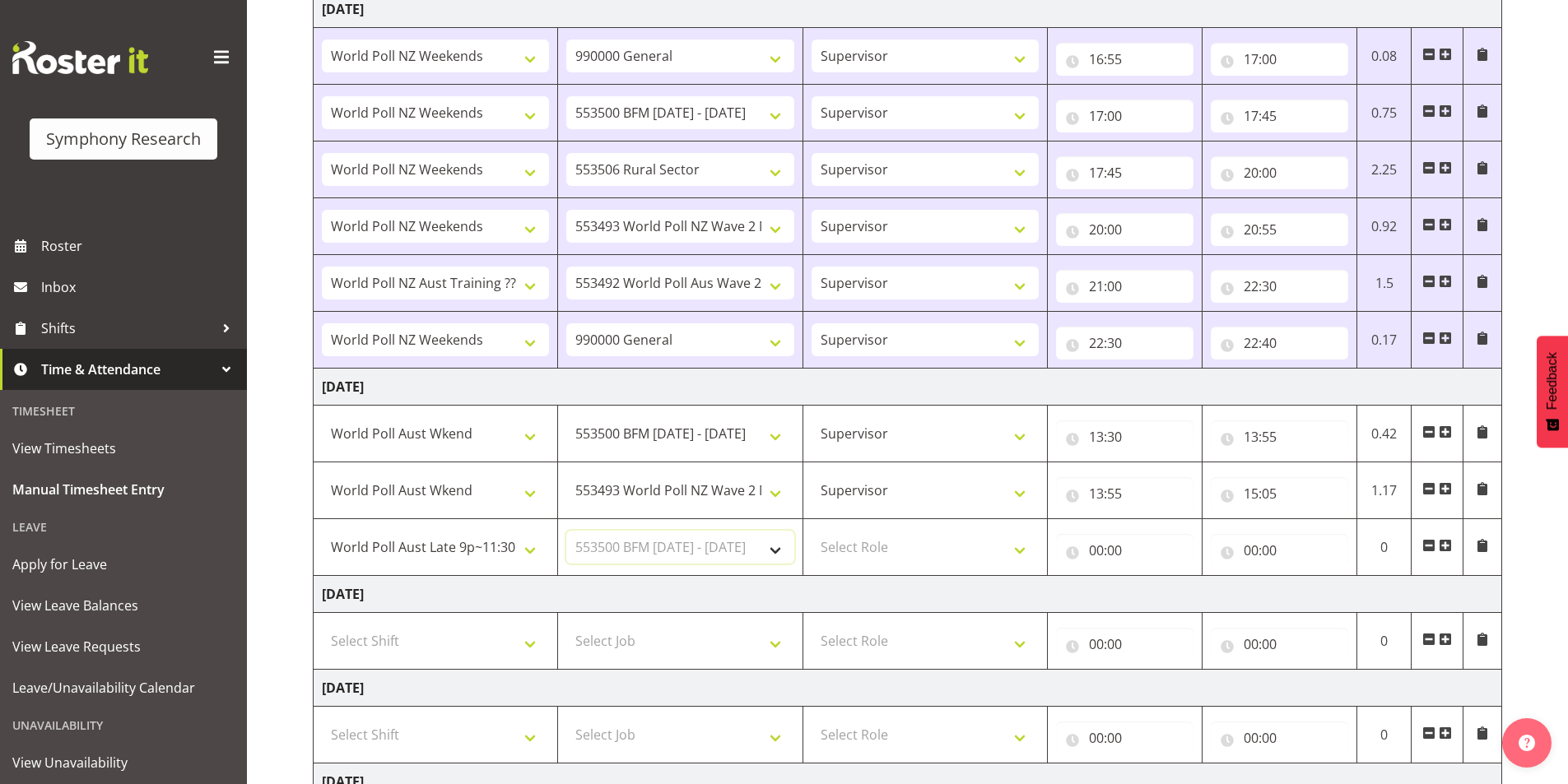
click at [566, 530] on select "Select Job 550060 IF Admin 553492 World Poll Aus Wave 2 Main 2025 553493 World …" at bounding box center [679, 547] width 227 height 33
click at [881, 550] on select "Select Role Interviewing Briefing Supervisor" at bounding box center [925, 547] width 227 height 33
select select "45"
click at [812, 530] on select "Select Role Interviewing Briefing Supervisor" at bounding box center [925, 547] width 227 height 33
click at [1104, 552] on input "00:00" at bounding box center [1125, 550] width 138 height 33
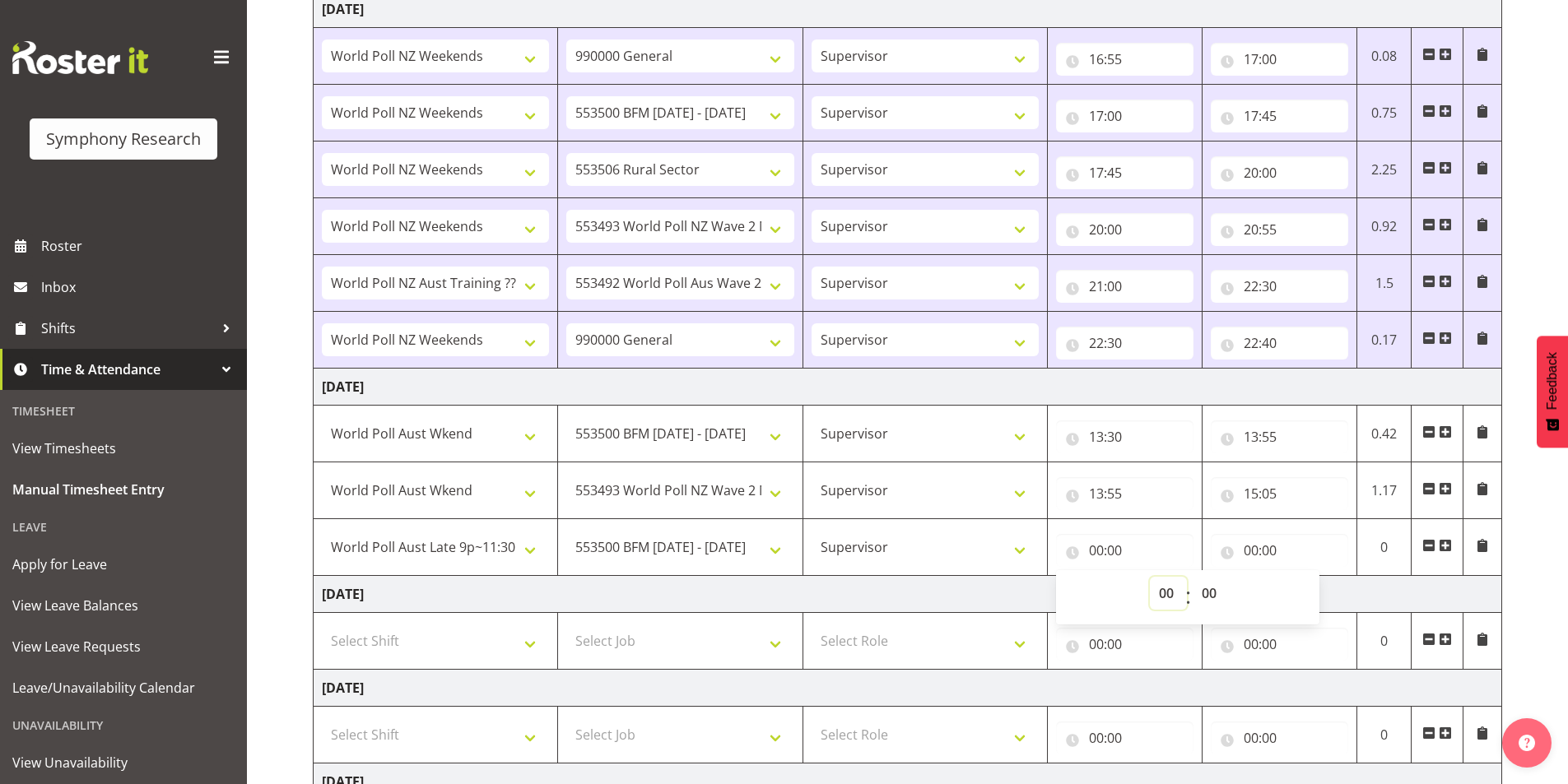
click at [1158, 595] on select "00 01 02 03 04 05 06 07 08 09 10 11 12 13 14 15 16 17 18 19 20 21 22 23" at bounding box center [1168, 593] width 37 height 33
select select "15"
click at [1150, 577] on select "00 01 02 03 04 05 06 07 08 09 10 11 12 13 14 15 16 17 18 19 20 21 22 23" at bounding box center [1168, 593] width 37 height 33
type input "15:00"
click at [1220, 588] on select "00 01 02 03 04 05 06 07 08 09 10 11 12 13 14 15 16 17 18 19 20 21 22 23 24 25 2…" at bounding box center [1211, 593] width 37 height 33
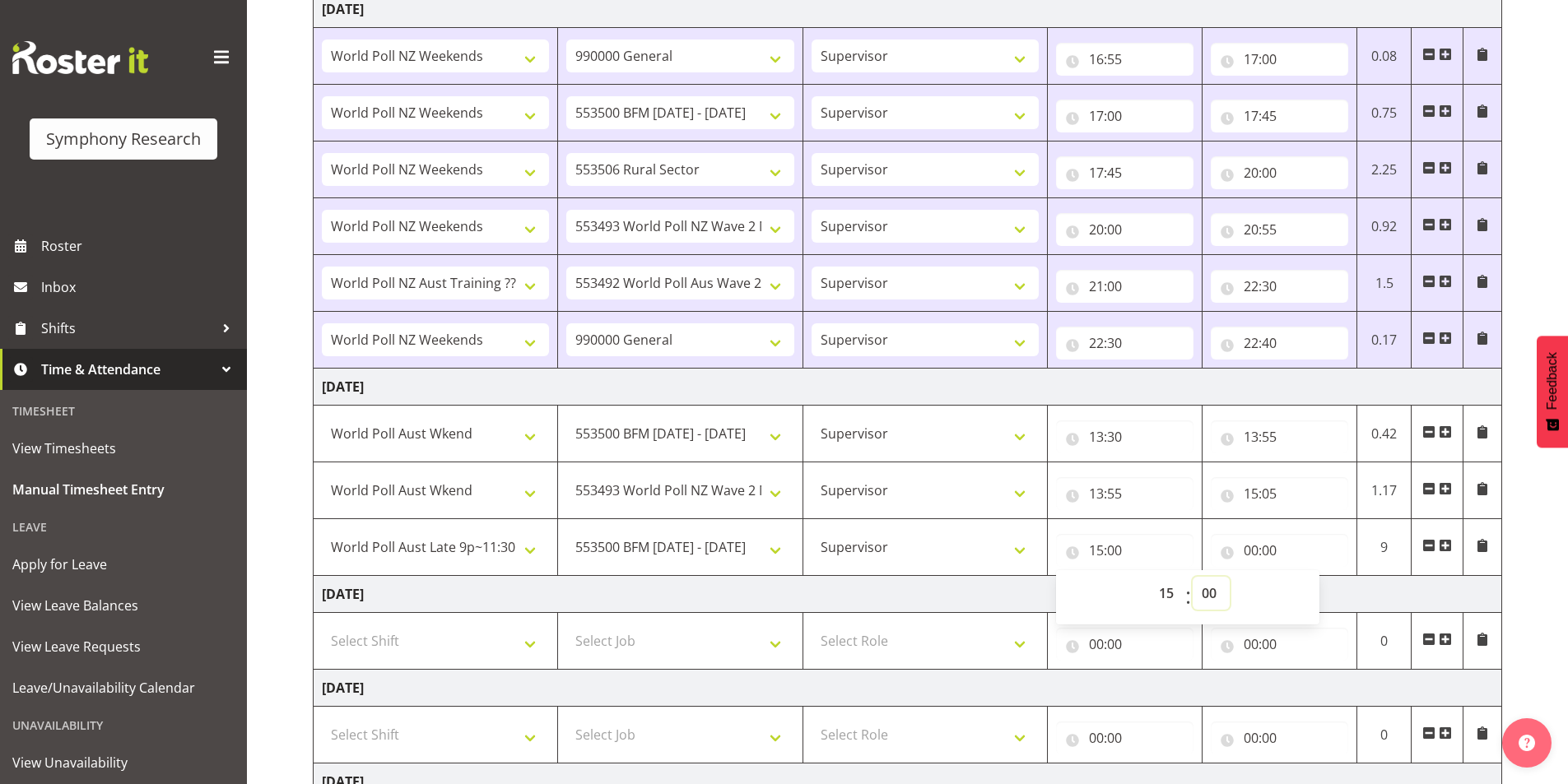
select select "5"
click at [1193, 577] on select "00 01 02 03 04 05 06 07 08 09 10 11 12 13 14 15 16 17 18 19 20 21 22 23 24 25 2…" at bounding box center [1211, 593] width 37 height 33
type input "15:05"
click at [1252, 553] on input "00:00" at bounding box center [1280, 550] width 138 height 33
click at [1310, 601] on select "00 01 02 03 04 05 06 07 08 09 10 11 12 13 14 15 16 17 18 19 20 21 22 23" at bounding box center [1323, 593] width 37 height 33
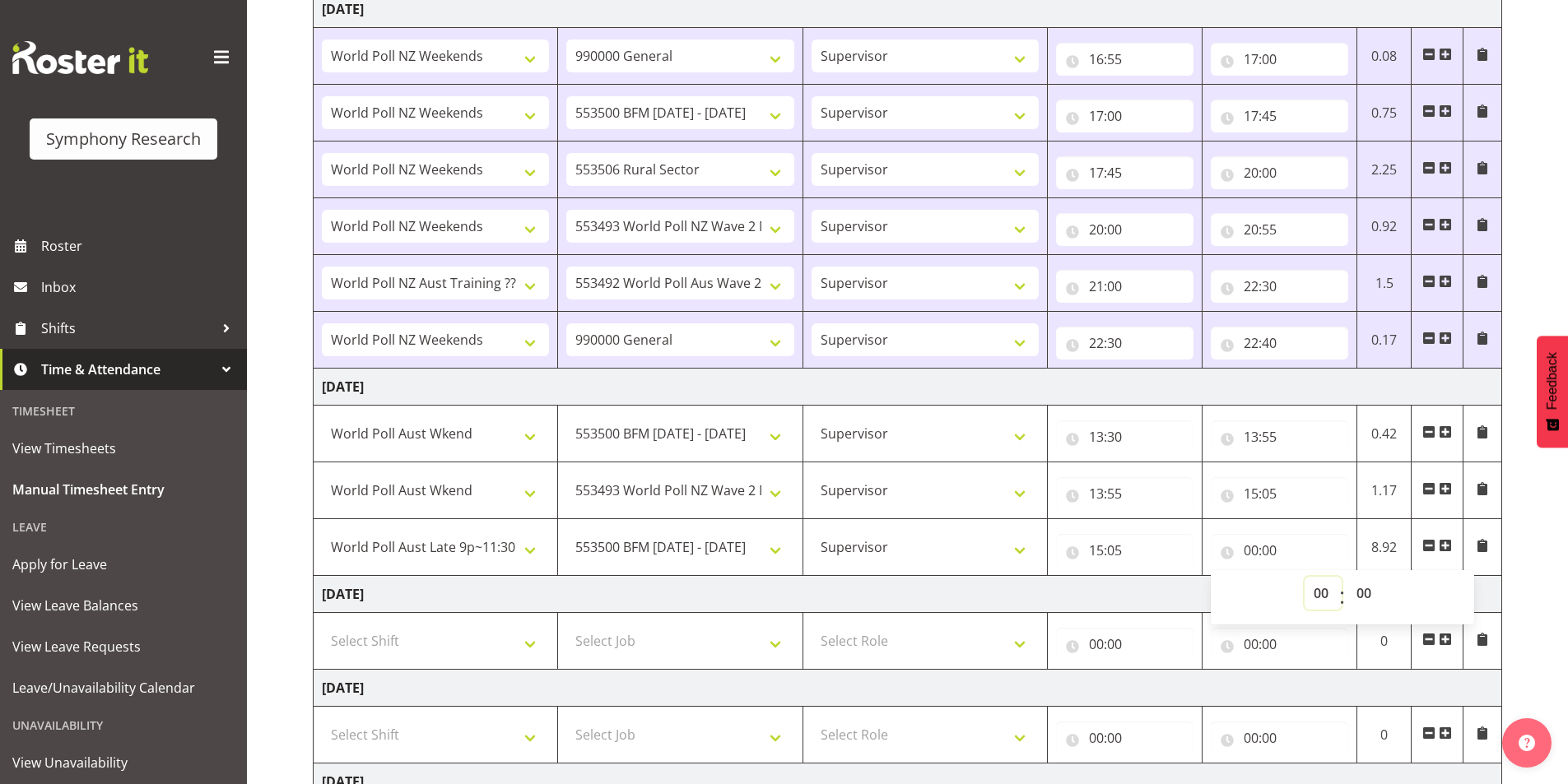
select select "15"
click at [1305, 577] on select "00 01 02 03 04 05 06 07 08 09 10 11 12 13 14 15 16 17 18 19 20 21 22 23" at bounding box center [1323, 593] width 37 height 33
type input "15:00"
click at [1359, 598] on select "00 01 02 03 04 05 06 07 08 09 10 11 12 13 14 15 16 17 18 19 20 21 22 23 24 25 2…" at bounding box center [1365, 593] width 37 height 33
select select "15"
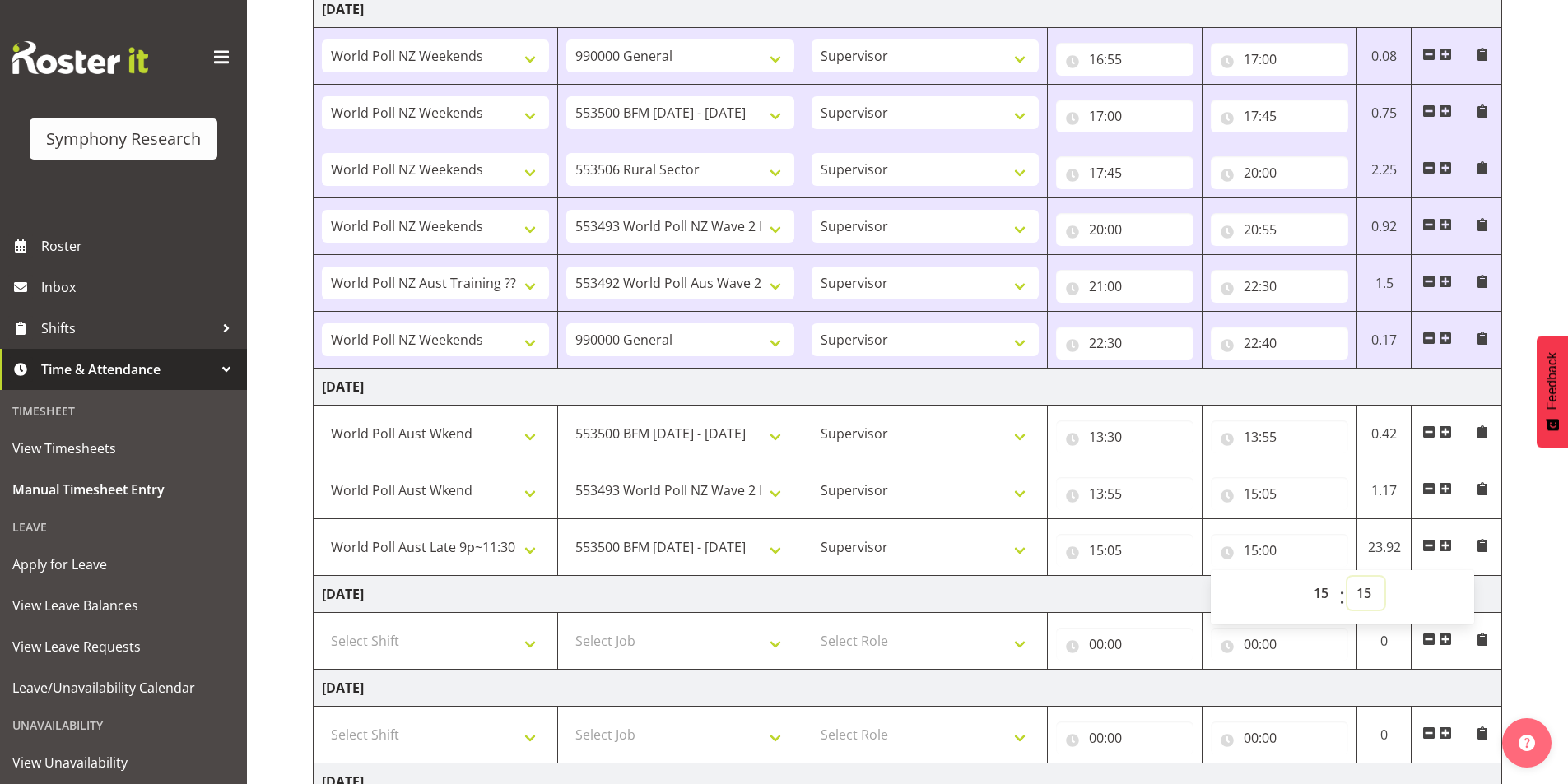
click at [1347, 577] on select "00 01 02 03 04 05 06 07 08 09 10 11 12 13 14 15 16 17 18 19 20 21 22 23 24 25 2…" at bounding box center [1365, 593] width 37 height 33
type input "15:15"
click at [1444, 541] on span at bounding box center [1445, 545] width 13 height 13
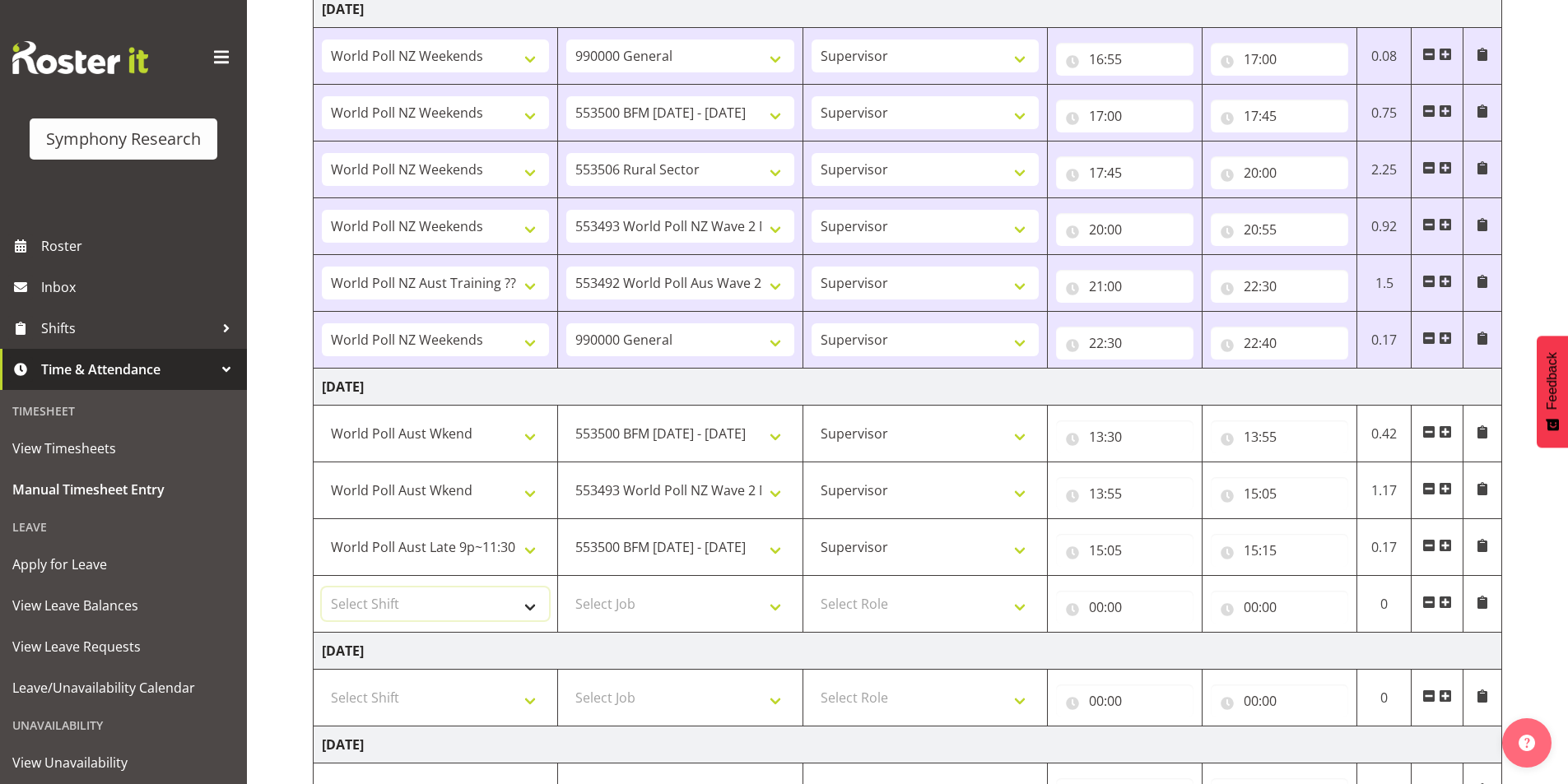
click at [372, 609] on select "Select Shift !!Weekend Residential (Roster IT Shift Label) *Business 9/10am ~ 4…" at bounding box center [435, 603] width 227 height 33
select select "81299"
click at [322, 587] on select "Select Shift !!Weekend Residential (Roster IT Shift Label) *Business 9/10am ~ 4…" at bounding box center [435, 603] width 227 height 33
click at [669, 610] on select "Select Job 550060 IF Admin 553492 World Poll Aus Wave 2 Main 2025 553493 World …" at bounding box center [679, 603] width 227 height 33
select select "10499"
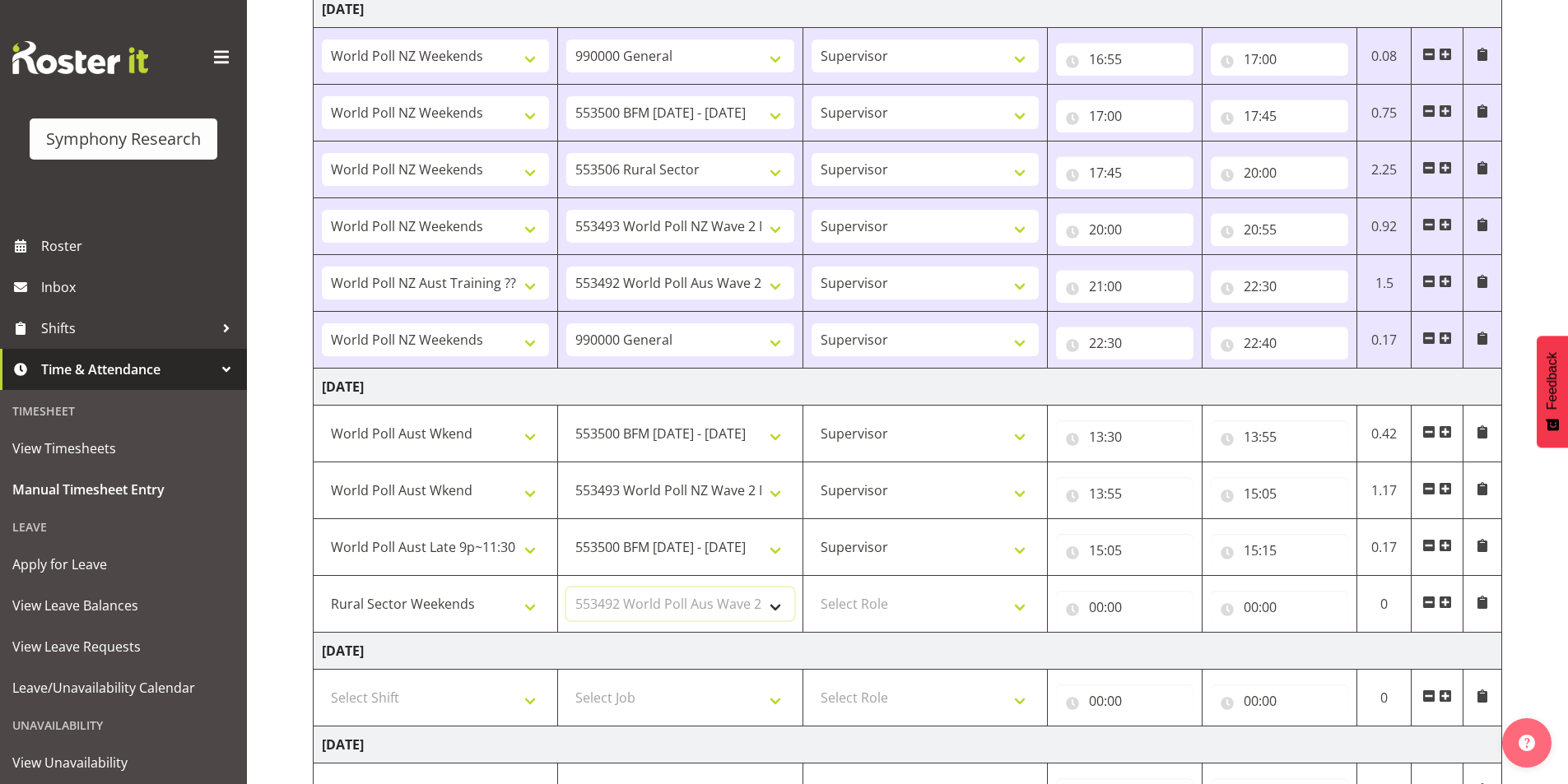
click at [566, 587] on select "Select Job 550060 IF Admin 553492 World Poll Aus Wave 2 Main 2025 553493 World …" at bounding box center [679, 603] width 227 height 33
click at [889, 597] on select "Select Role Interviewing Briefing Supervisor" at bounding box center [925, 603] width 227 height 33
select select "45"
click at [812, 587] on select "Select Role Interviewing Briefing Supervisor" at bounding box center [925, 603] width 227 height 33
click at [1098, 602] on input "00:00" at bounding box center [1125, 607] width 138 height 33
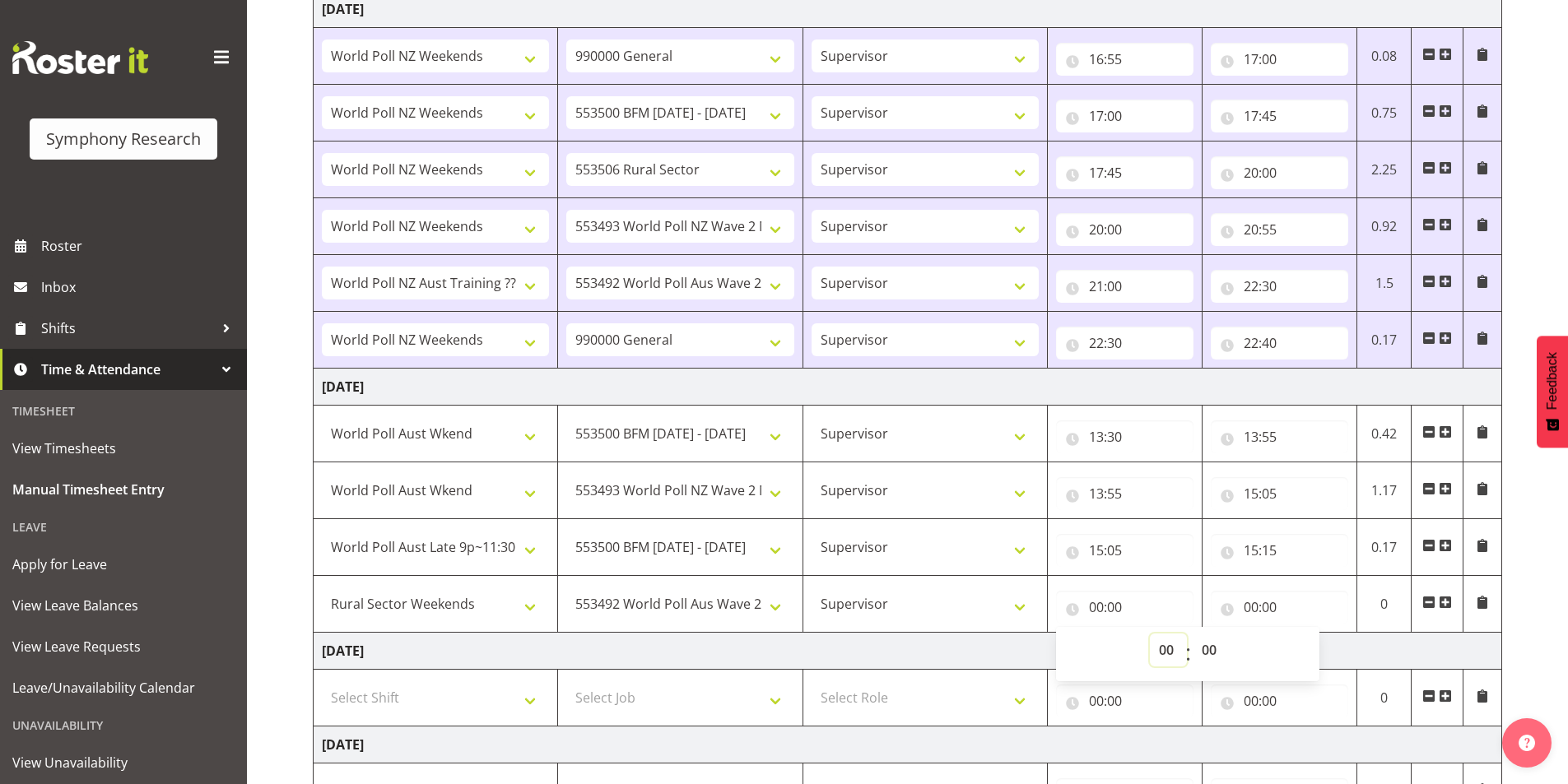
click at [1166, 658] on select "00 01 02 03 04 05 06 07 08 09 10 11 12 13 14 15 16 17 18 19 20 21 22 23" at bounding box center [1168, 650] width 37 height 33
select select "15"
click at [1150, 634] on select "00 01 02 03 04 05 06 07 08 09 10 11 12 13 14 15 16 17 18 19 20 21 22 23" at bounding box center [1168, 650] width 37 height 33
type input "15:00"
click at [1221, 640] on select "00 01 02 03 04 05 06 07 08 09 10 11 12 13 14 15 16 17 18 19 20 21 22 23 24 25 2…" at bounding box center [1211, 650] width 37 height 33
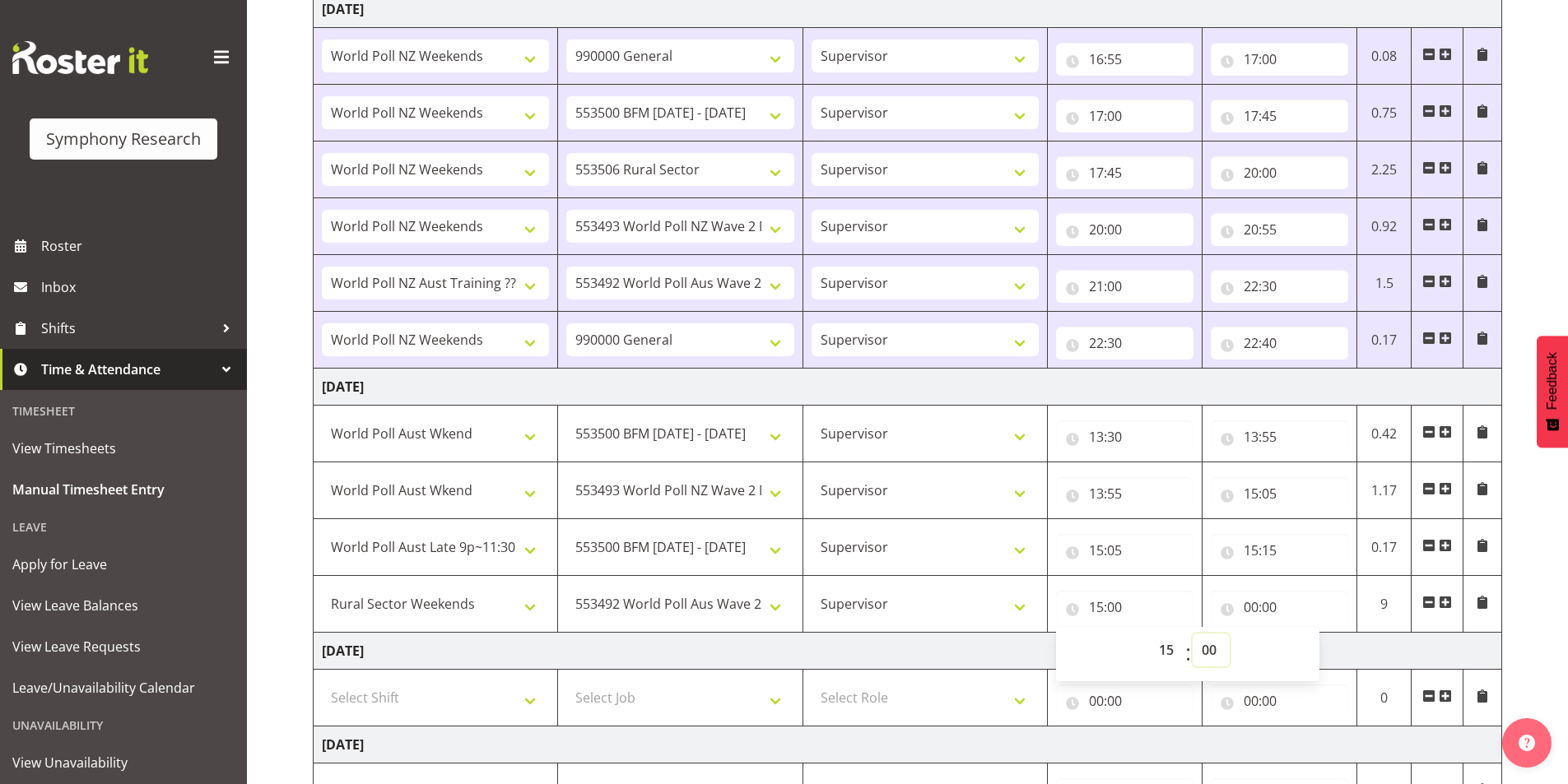
select select "15"
click at [1193, 634] on select "00 01 02 03 04 05 06 07 08 09 10 11 12 13 14 15 16 17 18 19 20 21 22 23 24 25 2…" at bounding box center [1211, 650] width 37 height 33
type input "15:15"
click at [1254, 603] on input "00:00" at bounding box center [1280, 607] width 138 height 33
click at [1308, 651] on select "00 01 02 03 04 05 06 07 08 09 10 11 12 13 14 15 16 17 18 19 20 21 22 23" at bounding box center [1323, 650] width 37 height 33
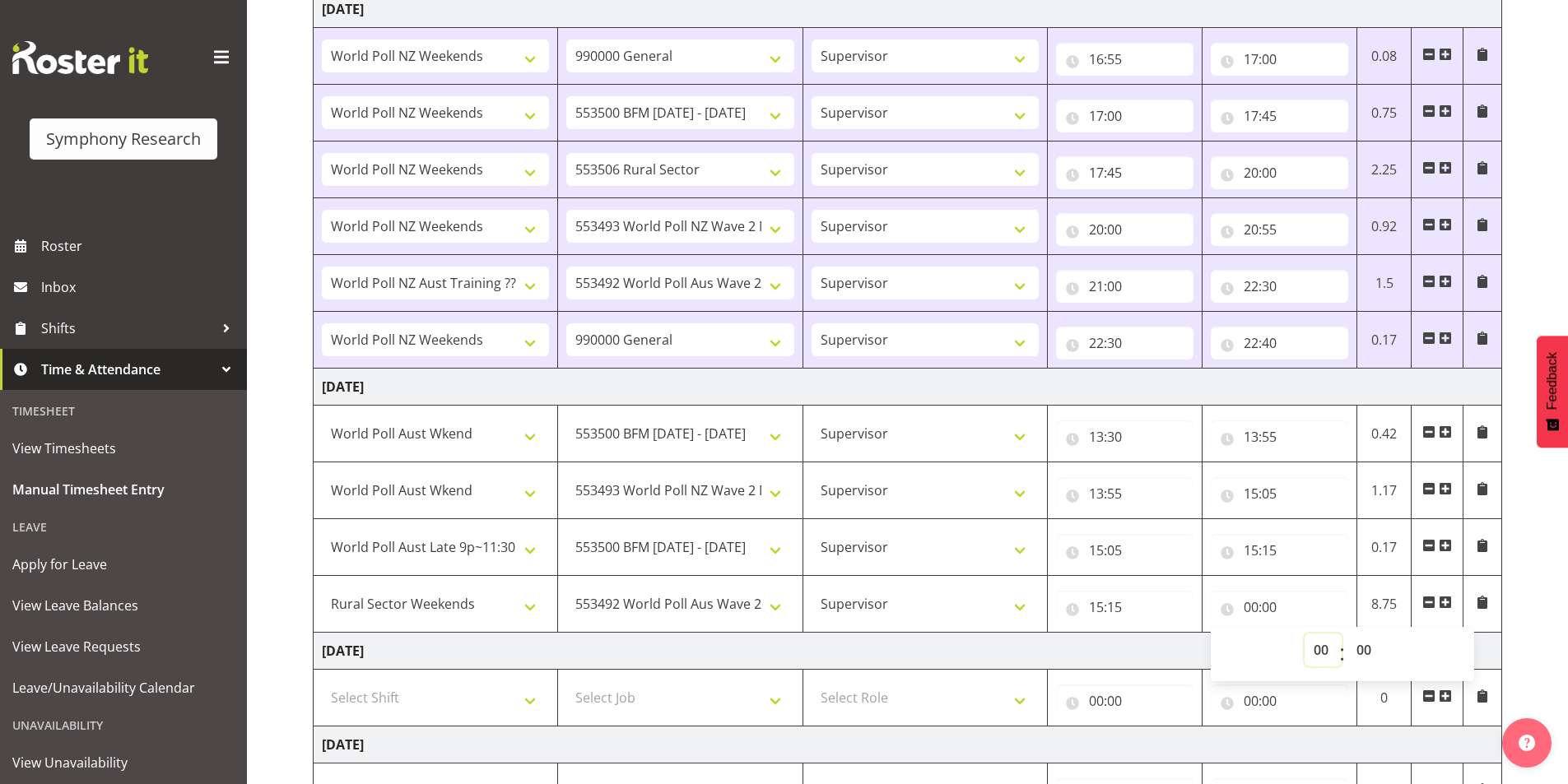
select select "15"
click at [1305, 634] on select "00 01 02 03 04 05 06 07 08 09 10 11 12 13 14 15 16 17 18 19 20 21 22 23" at bounding box center [1323, 650] width 37 height 33
type input "15:00"
click at [1359, 642] on select "00 01 02 03 04 05 06 07 08 09 10 11 12 13 14 15 16 17 18 19 20 21 22 23 24 25 2…" at bounding box center [1365, 650] width 37 height 33
select select "25"
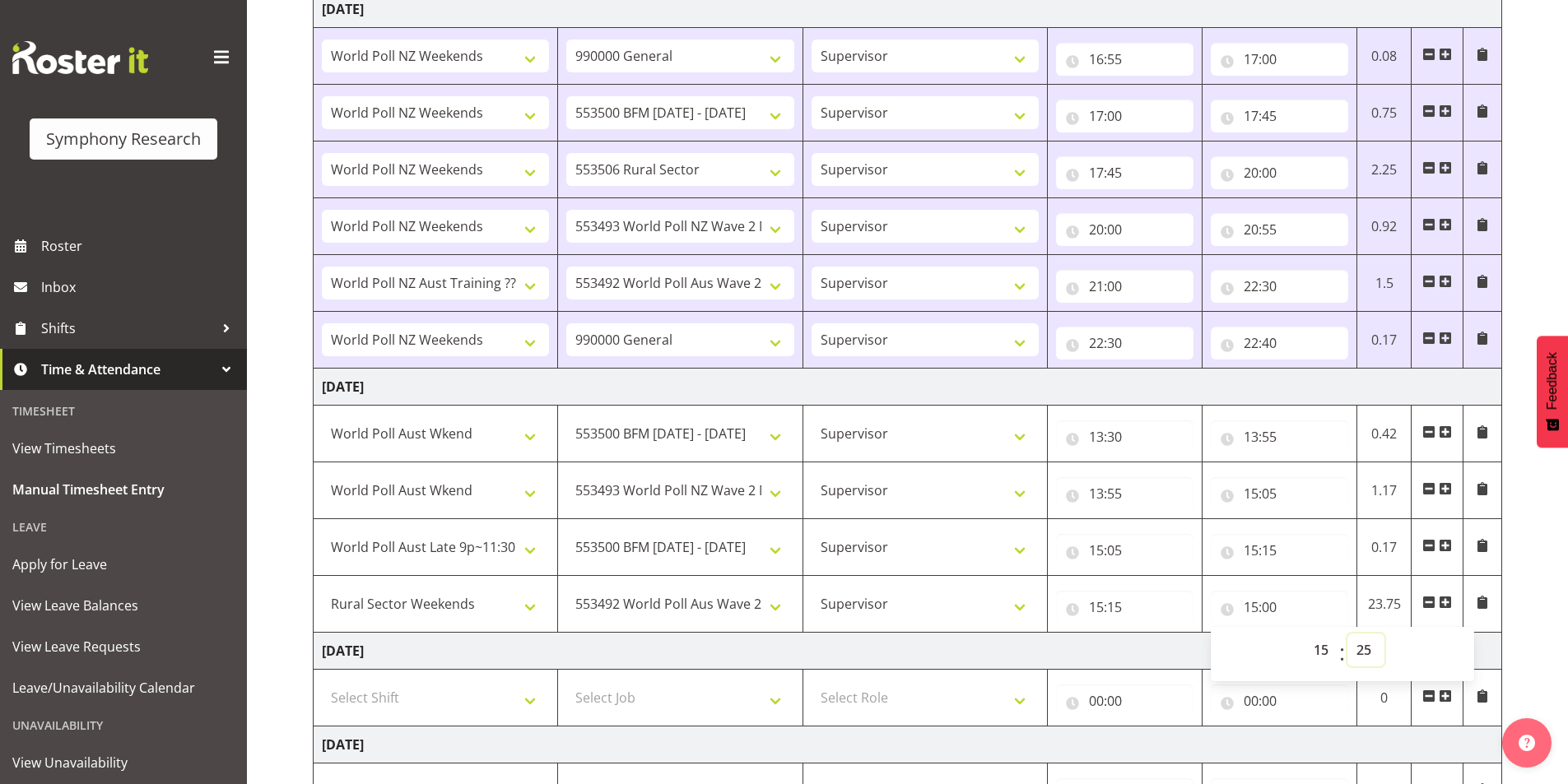
click at [1347, 634] on select "00 01 02 03 04 05 06 07 08 09 10 11 12 13 14 15 16 17 18 19 20 21 22 23 24 25 2…" at bounding box center [1365, 650] width 37 height 33
type input "15:25"
click at [1443, 607] on span at bounding box center [1445, 602] width 13 height 13
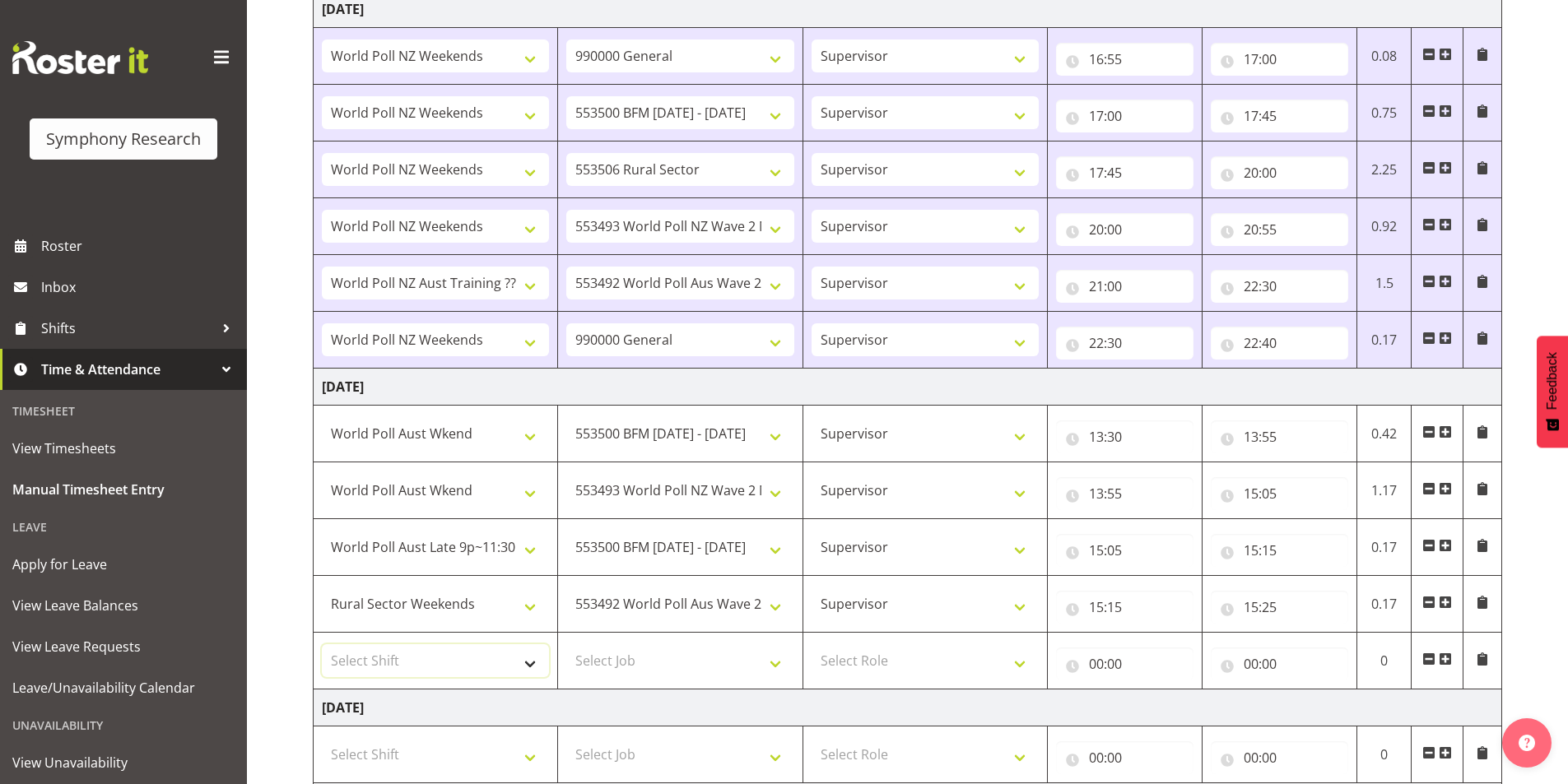
click at [468, 667] on select "Select Shift !!Weekend Residential (Roster IT Shift Label) *Business 9/10am ~ 4…" at bounding box center [435, 660] width 227 height 33
select select "11547"
click at [322, 644] on select "Select Shift !!Weekend Residential (Roster IT Shift Label) *Business 9/10am ~ 4…" at bounding box center [435, 660] width 227 height 33
click at [661, 670] on select "Select Job 550060 IF Admin 553492 World Poll Aus Wave 2 Main 2025 553493 World …" at bounding box center [679, 660] width 227 height 33
select select "10587"
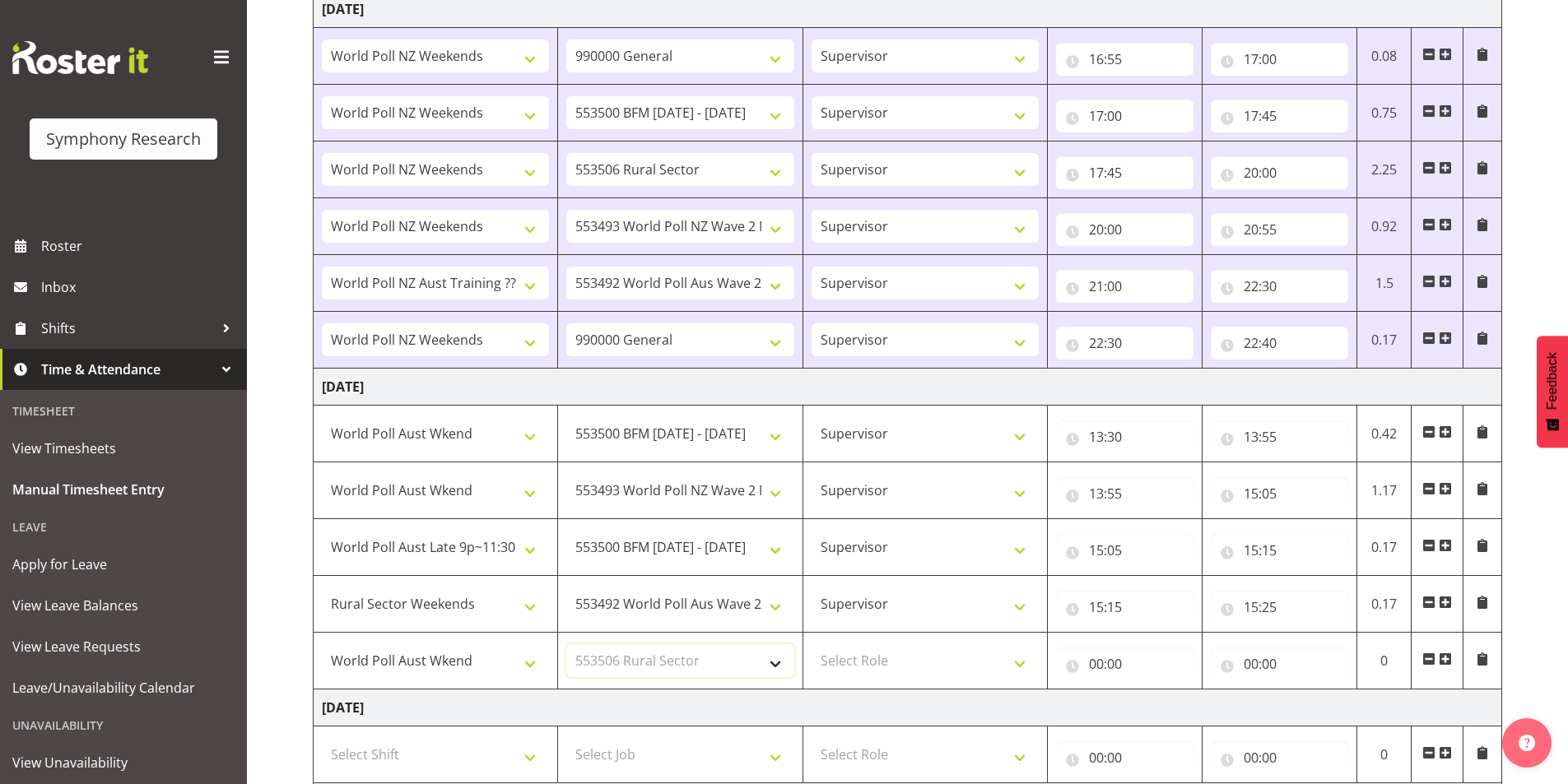
click at [566, 644] on select "Select Job 550060 IF Admin 553492 World Poll Aus Wave 2 Main 2025 553493 World …" at bounding box center [679, 660] width 227 height 33
click at [889, 658] on select "Select Role Interviewing Briefing Supervisor" at bounding box center [925, 660] width 227 height 33
select select "45"
click at [812, 644] on select "Select Role Interviewing Briefing Supervisor" at bounding box center [925, 660] width 227 height 33
click at [1099, 658] on input "00:00" at bounding box center [1125, 664] width 138 height 33
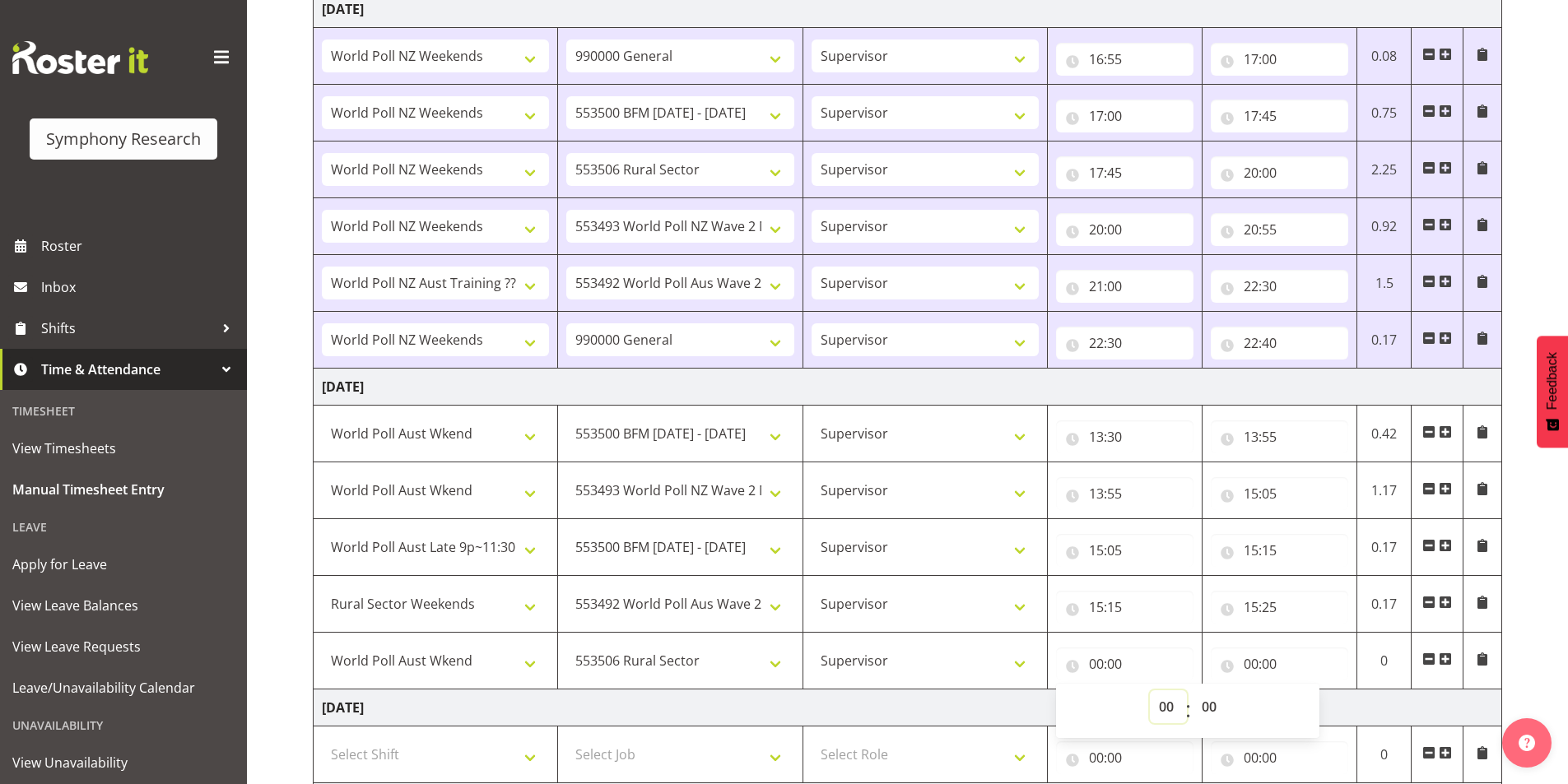
click at [1165, 697] on select "00 01 02 03 04 05 06 07 08 09 10 11 12 13 14 15 16 17 18 19 20 21 22 23" at bounding box center [1168, 707] width 37 height 33
select select "15"
click at [1150, 690] on select "00 01 02 03 04 05 06 07 08 09 10 11 12 13 14 15 16 17 18 19 20 21 22 23" at bounding box center [1168, 707] width 37 height 33
type input "15:00"
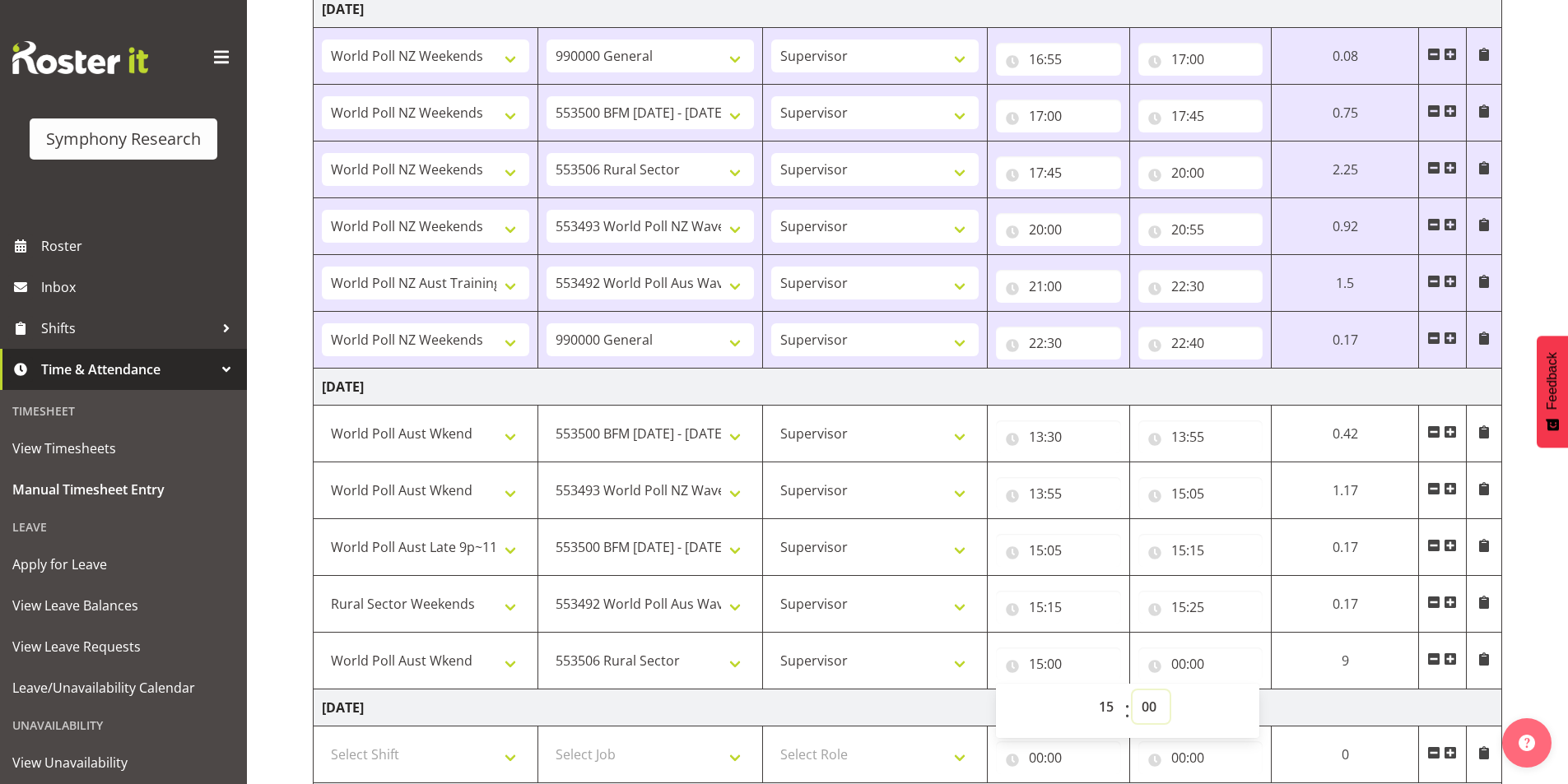
click at [1152, 707] on select "00 01 02 03 04 05 06 07 08 09 10 11 12 13 14 15 16 17 18 19 20 21 22 23 24 25 2…" at bounding box center [1151, 707] width 37 height 33
select select "25"
click at [1170, 690] on select "00 01 02 03 04 05 06 07 08 09 10 11 12 13 14 15 16 17 18 19 20 21 22 23 24 25 2…" at bounding box center [1151, 707] width 37 height 33
type input "15:25"
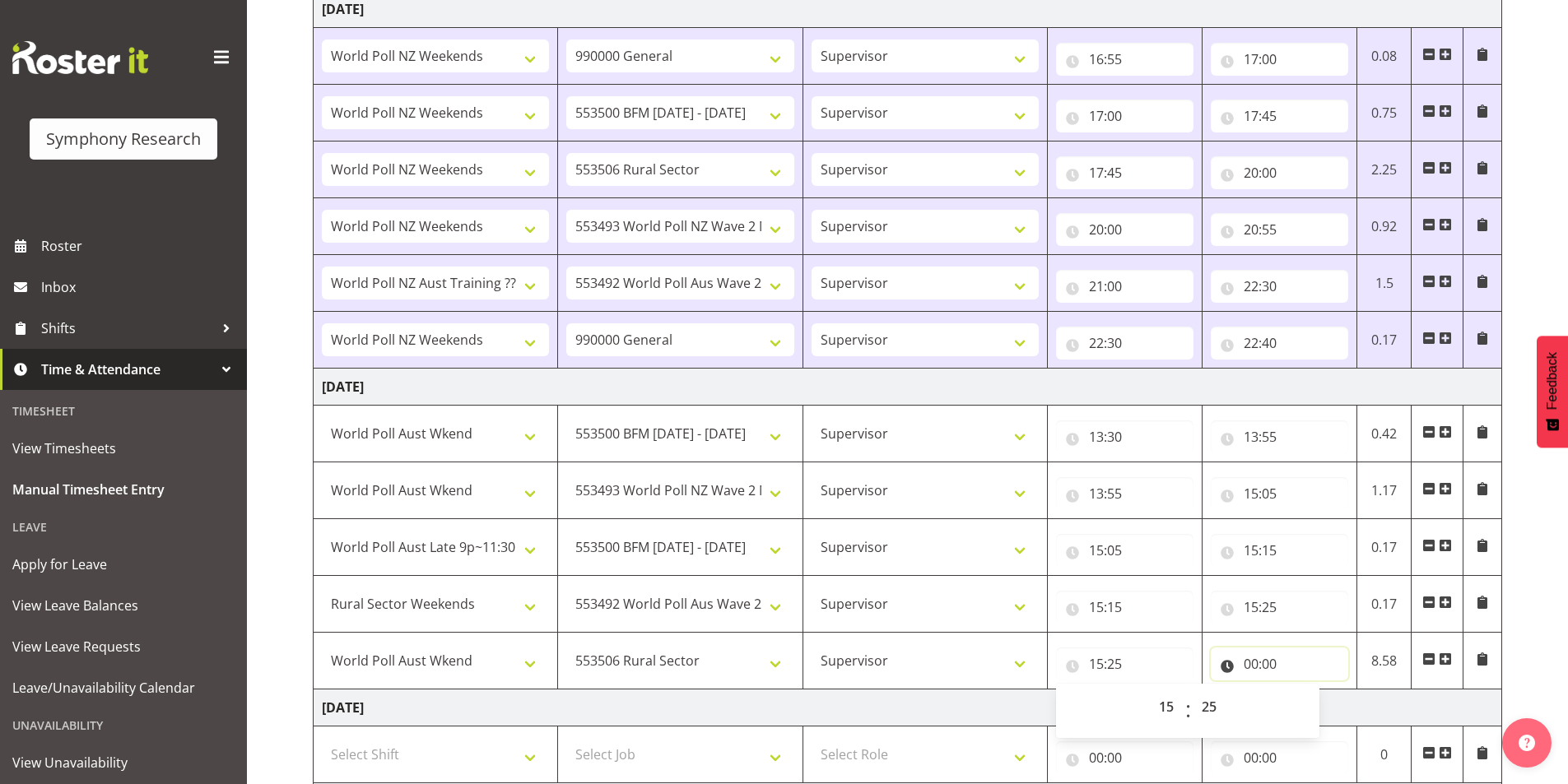
click at [1257, 665] on input "00:00" at bounding box center [1280, 664] width 138 height 33
click at [1307, 698] on select "00 01 02 03 04 05 06 07 08 09 10 11 12 13 14 15 16 17 18 19 20 21 22 23" at bounding box center [1323, 707] width 37 height 33
select select "16"
click at [1305, 690] on select "00 01 02 03 04 05 06 07 08 09 10 11 12 13 14 15 16 17 18 19 20 21 22 23" at bounding box center [1323, 707] width 37 height 33
type input "16:00"
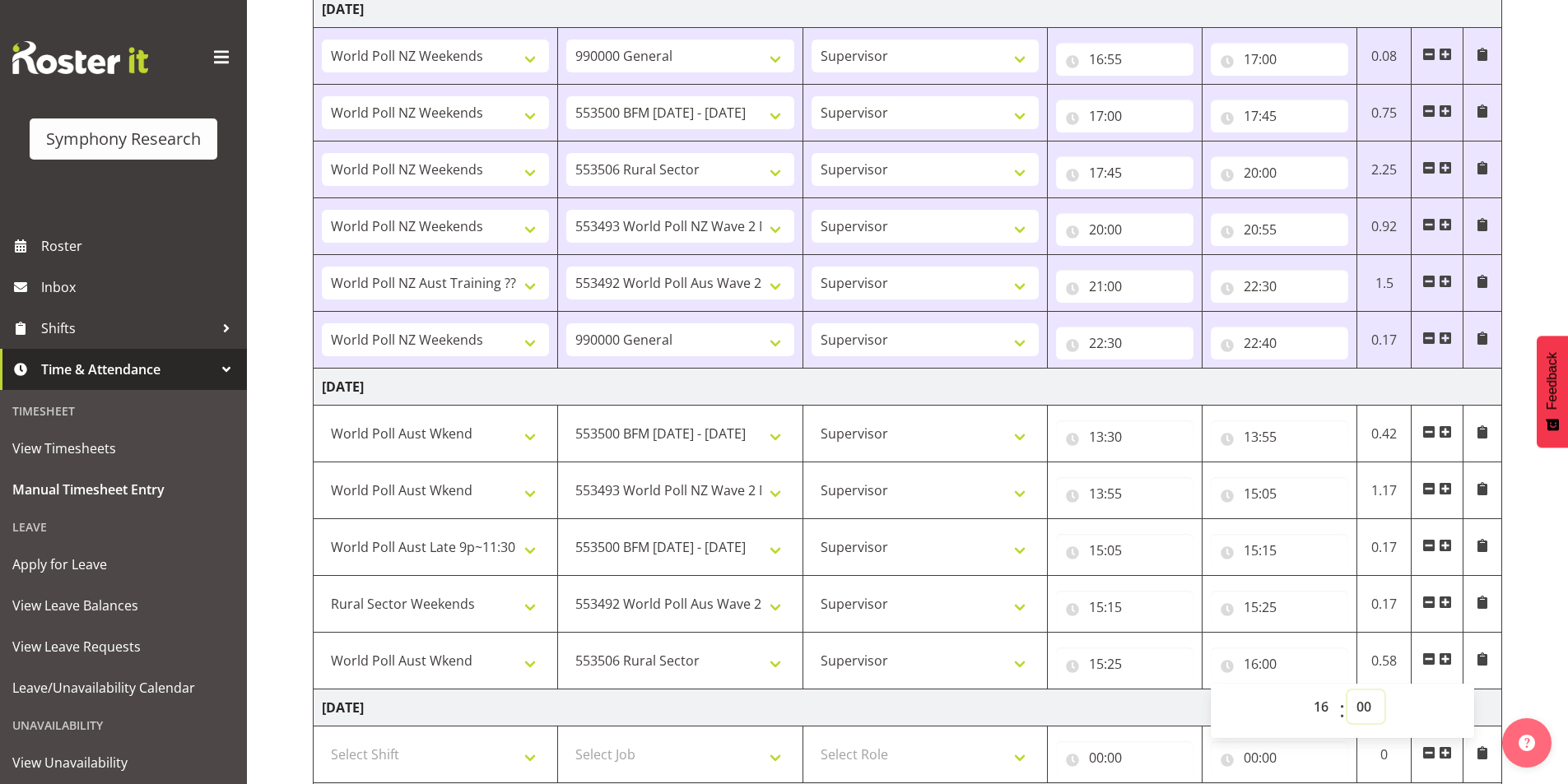
click at [1367, 707] on select "00 01 02 03 04 05 06 07 08 09 10 11 12 13 14 15 16 17 18 19 20 21 22 23 24 25 2…" at bounding box center [1365, 707] width 37 height 33
select select "5"
click at [1347, 690] on select "00 01 02 03 04 05 06 07 08 09 10 11 12 13 14 15 16 17 18 19 20 21 22 23 24 25 2…" at bounding box center [1365, 707] width 37 height 33
type input "16:05"
click at [1448, 660] on span at bounding box center [1445, 658] width 13 height 13
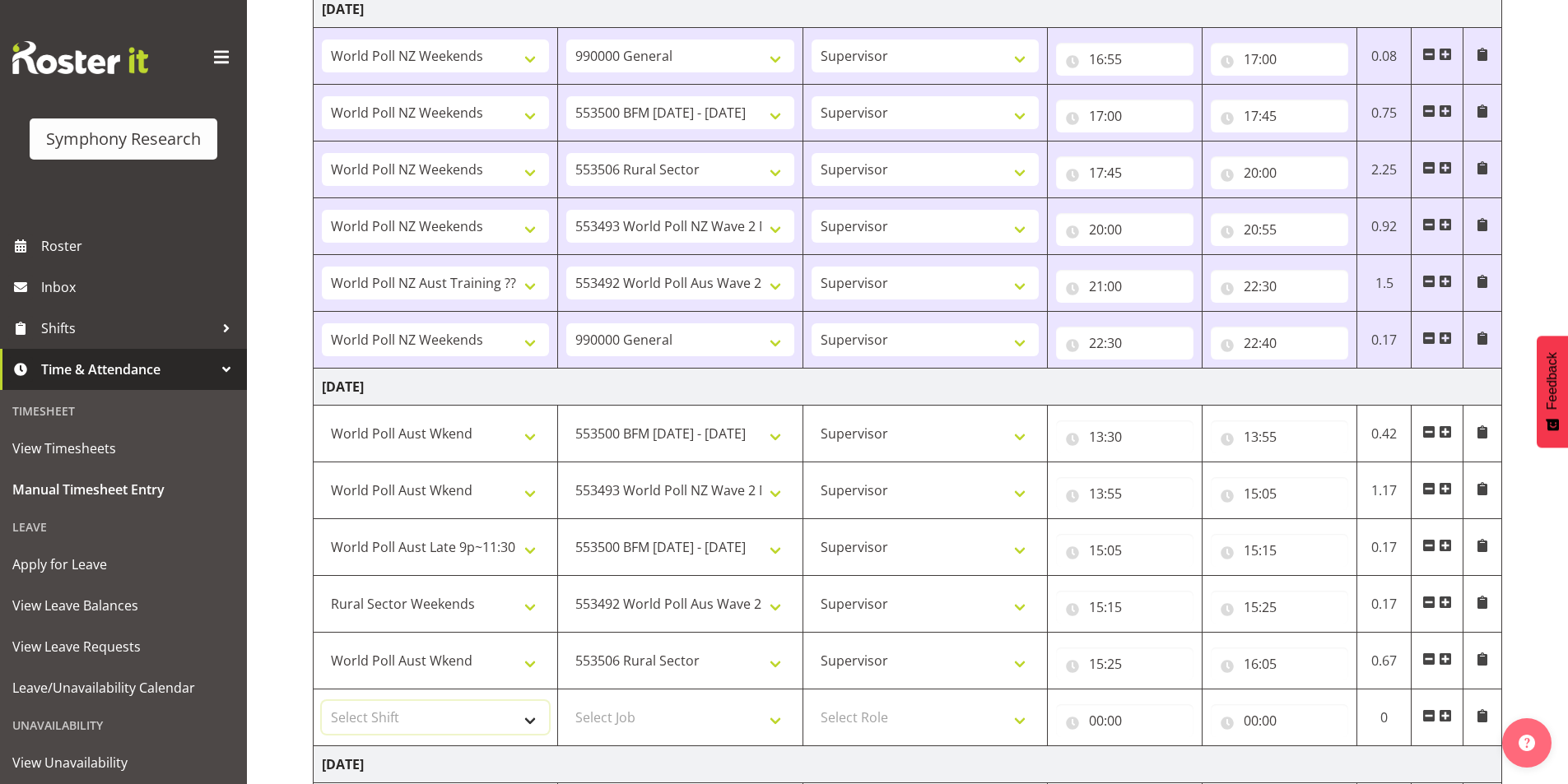
click at [421, 720] on select "Select Shift !!Weekend Residential (Roster IT Shift Label) *Business 9/10am ~ 4…" at bounding box center [435, 717] width 227 height 33
select select "11547"
click at [322, 701] on select "Select Shift !!Weekend Residential (Roster IT Shift Label) *Business 9/10am ~ 4…" at bounding box center [435, 717] width 227 height 33
click at [686, 714] on select "Select Job 550060 IF Admin 553492 World Poll Aus Wave 2 Main 2025 553493 World …" at bounding box center [679, 717] width 227 height 33
select select "743"
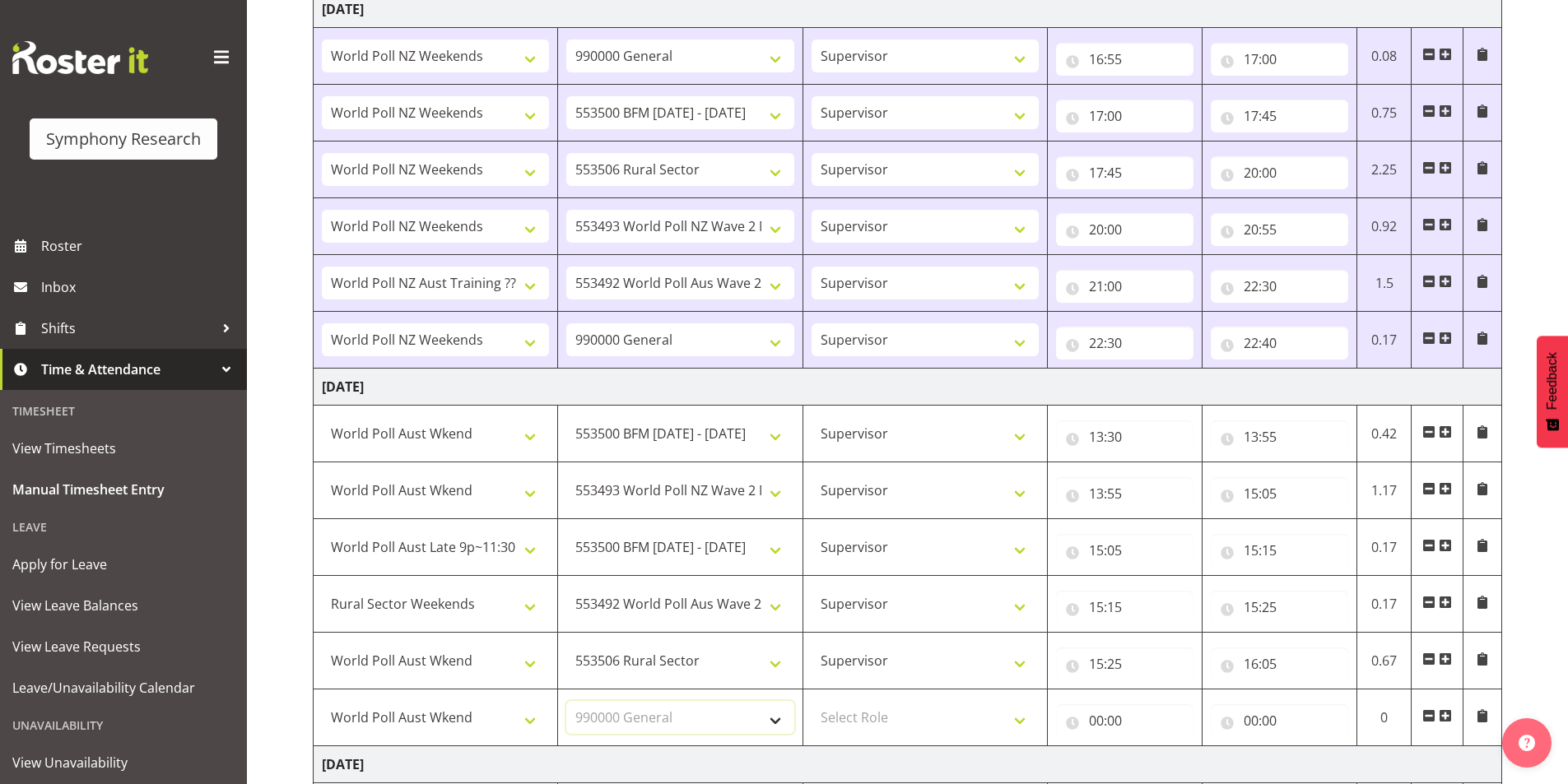
click at [566, 701] on select "Select Job 550060 IF Admin 553492 World Poll Aus Wave 2 Main 2025 553493 World …" at bounding box center [679, 717] width 227 height 33
click at [883, 714] on select "Select Role Interviewing Briefing Supervisor" at bounding box center [925, 717] width 227 height 33
select select "45"
click at [812, 701] on select "Select Role Interviewing Briefing Supervisor" at bounding box center [925, 717] width 227 height 33
click at [1103, 720] on input "00:00" at bounding box center [1125, 720] width 138 height 33
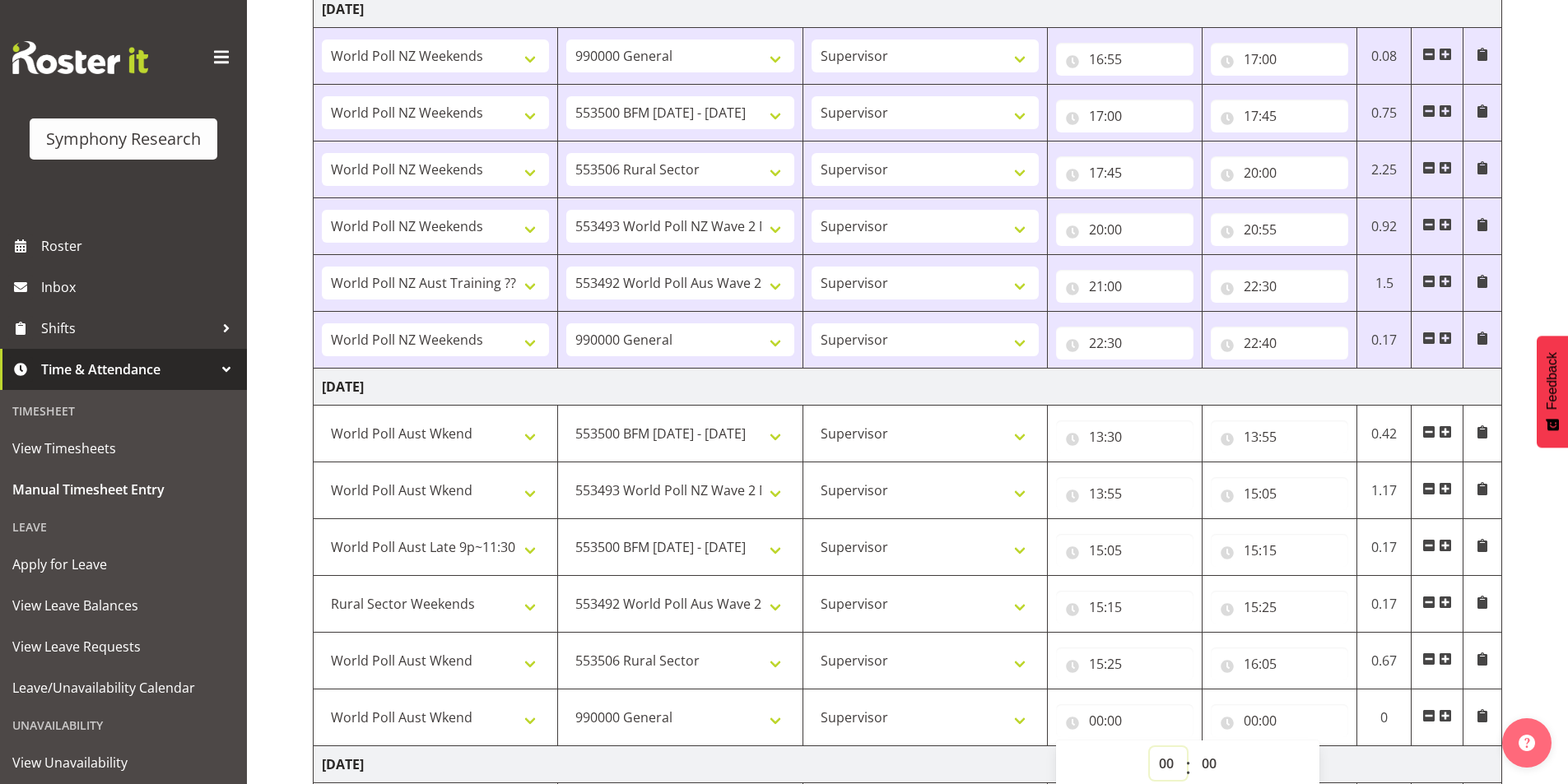
click at [1152, 756] on select "00 01 02 03 04 05 06 07 08 09 10 11 12 13 14 15 16 17 18 19 20 21 22 23" at bounding box center [1168, 763] width 37 height 33
select select "16"
click at [1150, 747] on select "00 01 02 03 04 05 06 07 08 09 10 11 12 13 14 15 16 17 18 19 20 21 22 23" at bounding box center [1168, 763] width 37 height 33
type input "16:00"
click at [1209, 760] on select "00 01 02 03 04 05 06 07 08 09 10 11 12 13 14 15 16 17 18 19 20 21 22 23 24 25 2…" at bounding box center [1211, 763] width 37 height 33
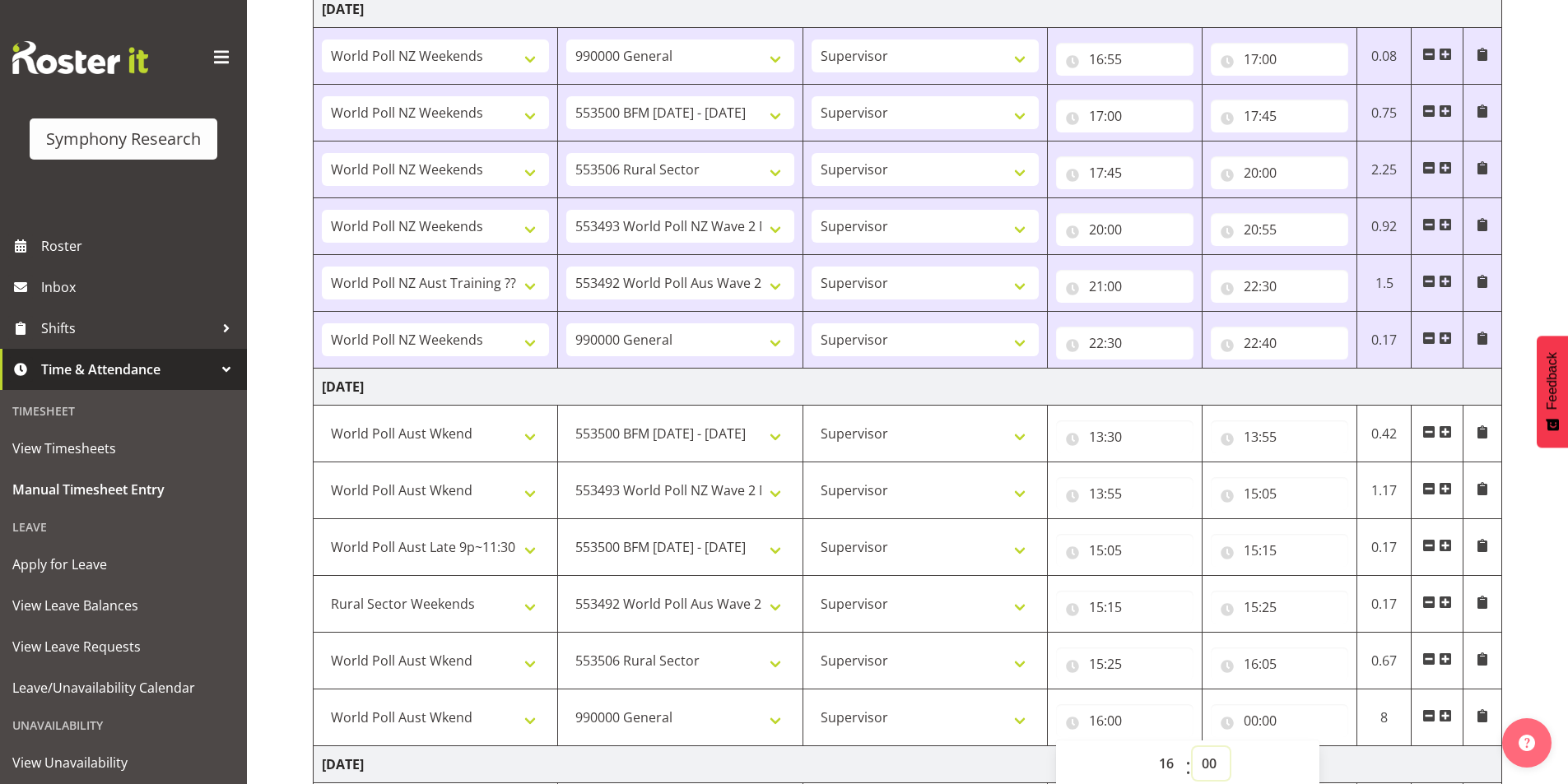
select select "5"
click at [1193, 747] on select "00 01 02 03 04 05 06 07 08 09 10 11 12 13 14 15 16 17 18 19 20 21 22 23 24 25 2…" at bounding box center [1211, 763] width 37 height 33
type input "16:05"
click at [1250, 719] on input "00:00" at bounding box center [1280, 720] width 138 height 33
click at [1312, 759] on select "00 01 02 03 04 05 06 07 08 09 10 11 12 13 14 15 16 17 18 19 20 21 22 23" at bounding box center [1323, 763] width 37 height 33
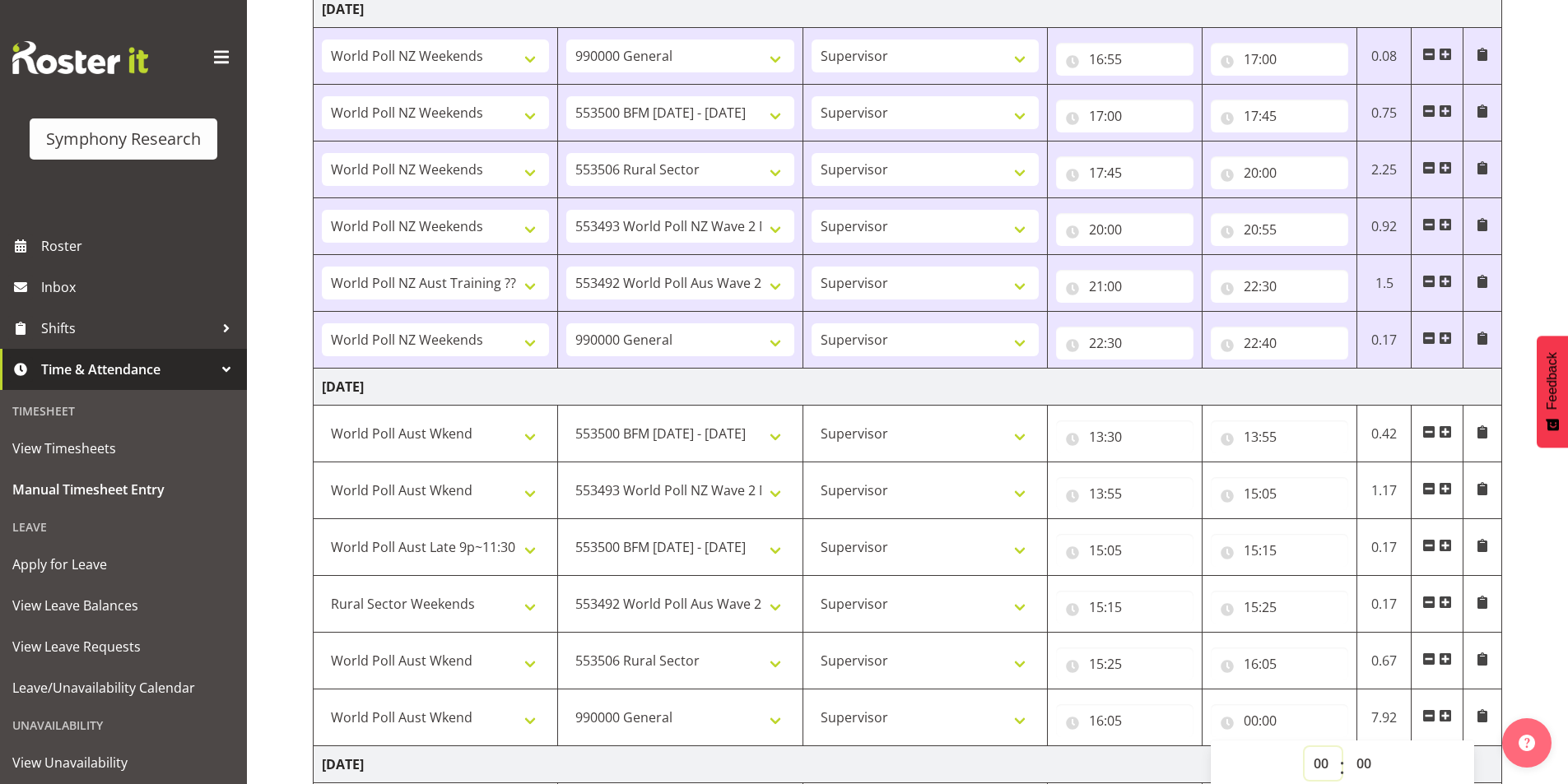
select select "16"
click at [1305, 747] on select "00 01 02 03 04 05 06 07 08 09 10 11 12 13 14 15 16 17 18 19 20 21 22 23" at bounding box center [1323, 763] width 37 height 33
type input "16:00"
click at [1373, 763] on select "00 01 02 03 04 05 06 07 08 09 10 11 12 13 14 15 16 17 18 19 20 21 22 23 24 25 2…" at bounding box center [1365, 763] width 37 height 33
select select "30"
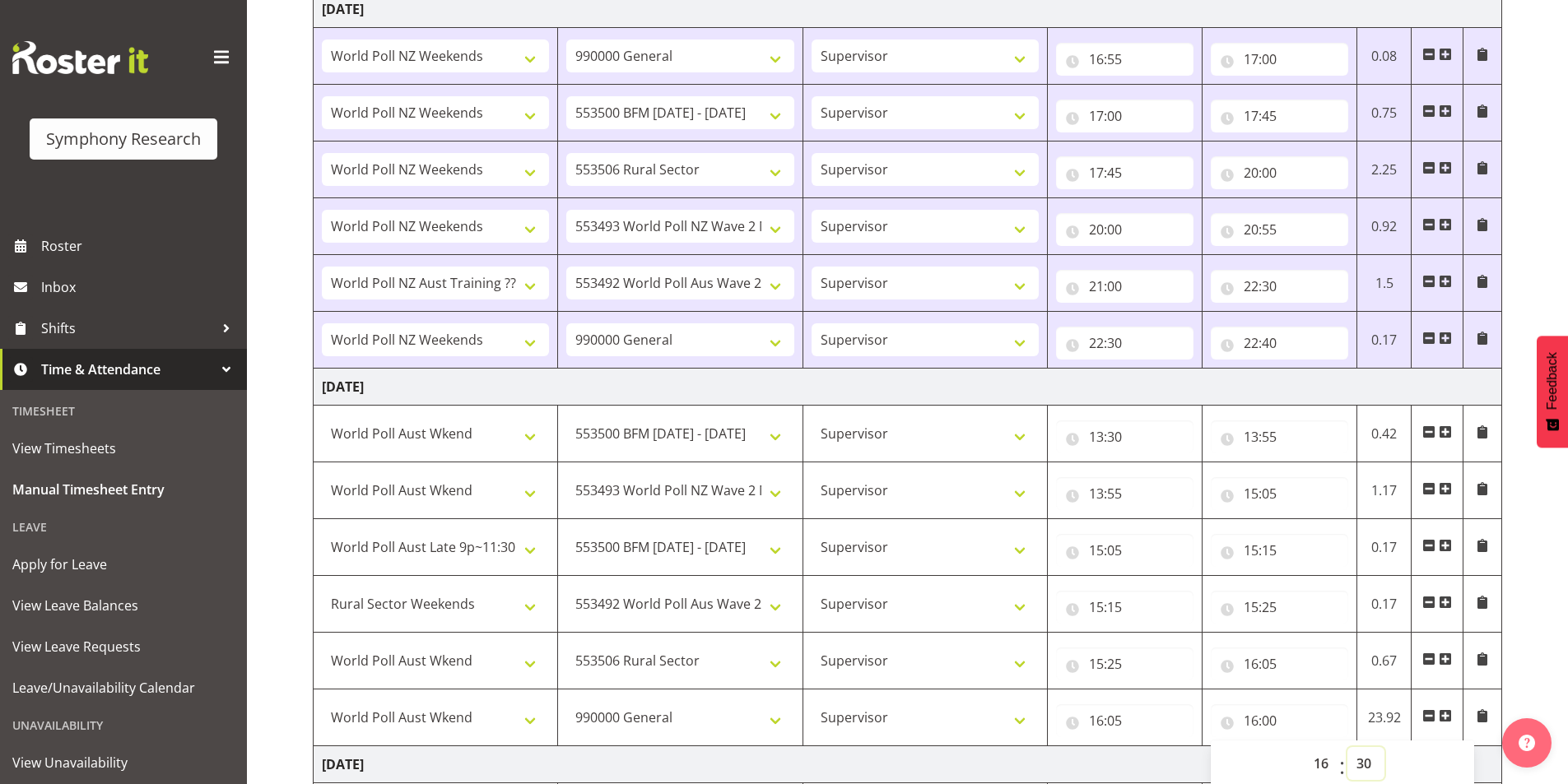
click at [1347, 747] on select "00 01 02 03 04 05 06 07 08 09 10 11 12 13 14 15 16 17 18 19 20 21 22 23 24 25 2…" at bounding box center [1365, 763] width 37 height 33
type input "16:30"
click at [1547, 625] on div "[DATE] - [DATE] Shift Job Role Start Time End Time Total [DATE] Select Shift !!…" at bounding box center [940, 257] width 1255 height 1726
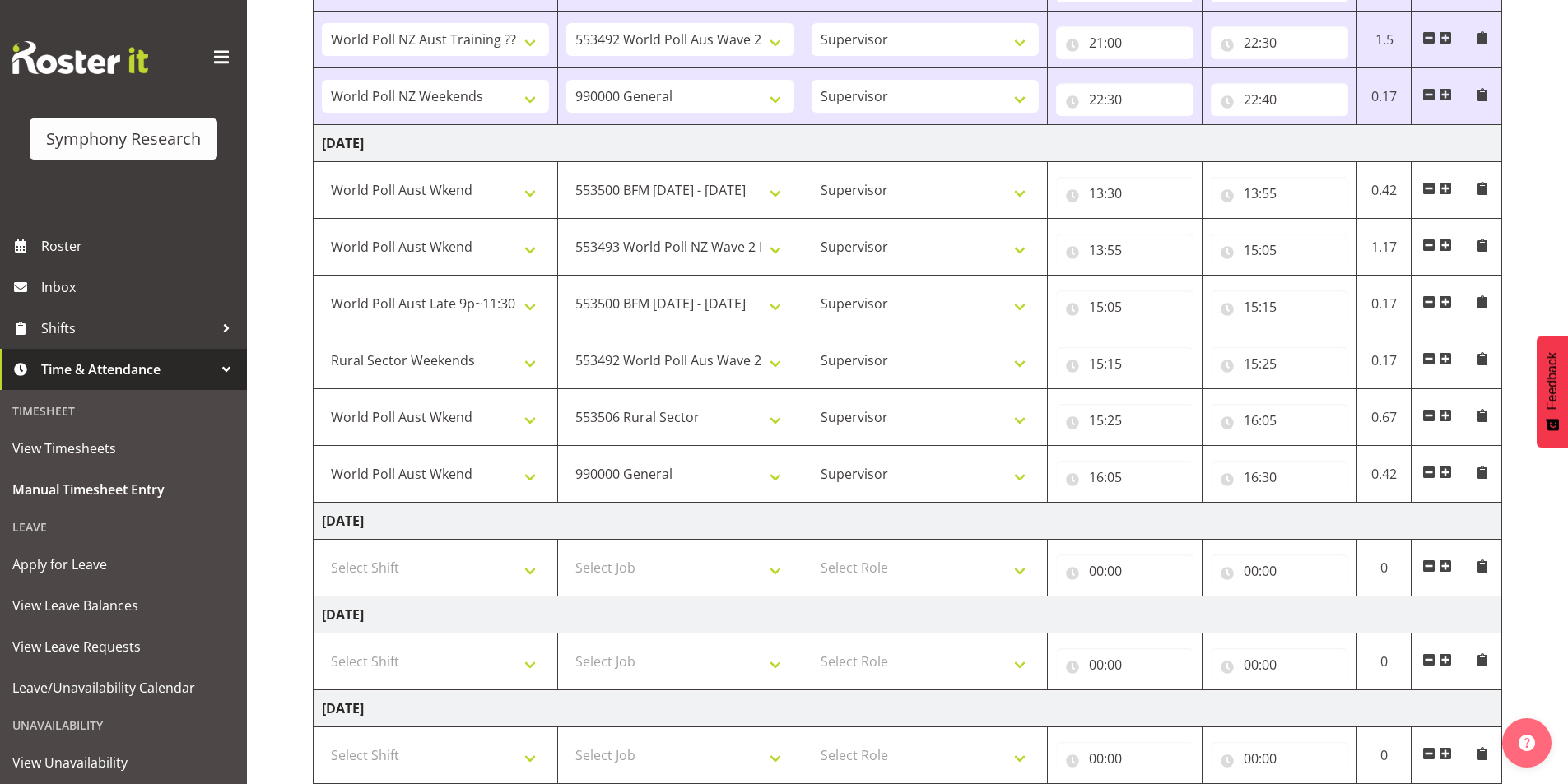
scroll to position [1069, 0]
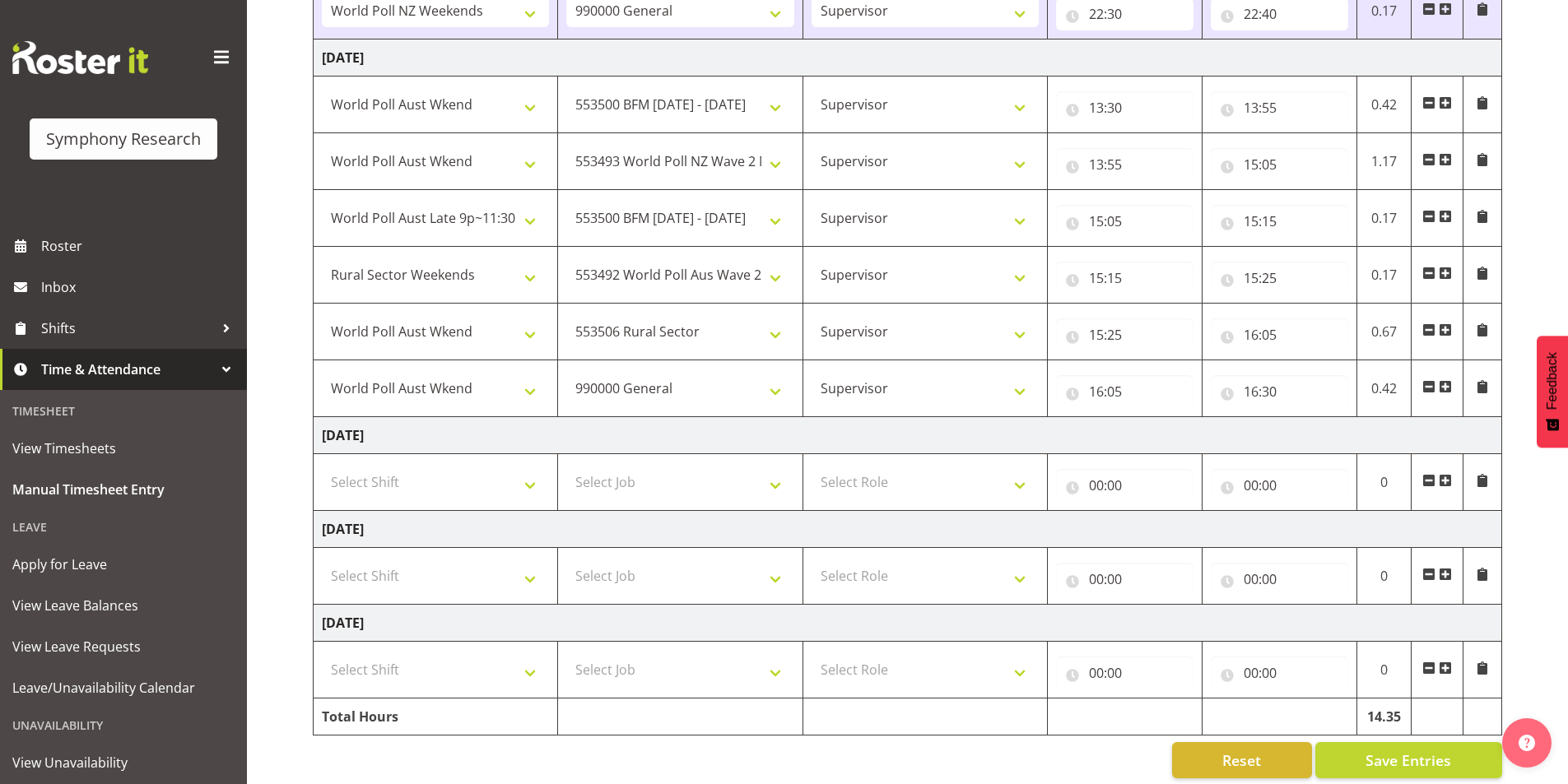
click at [1448, 383] on span at bounding box center [1445, 386] width 13 height 13
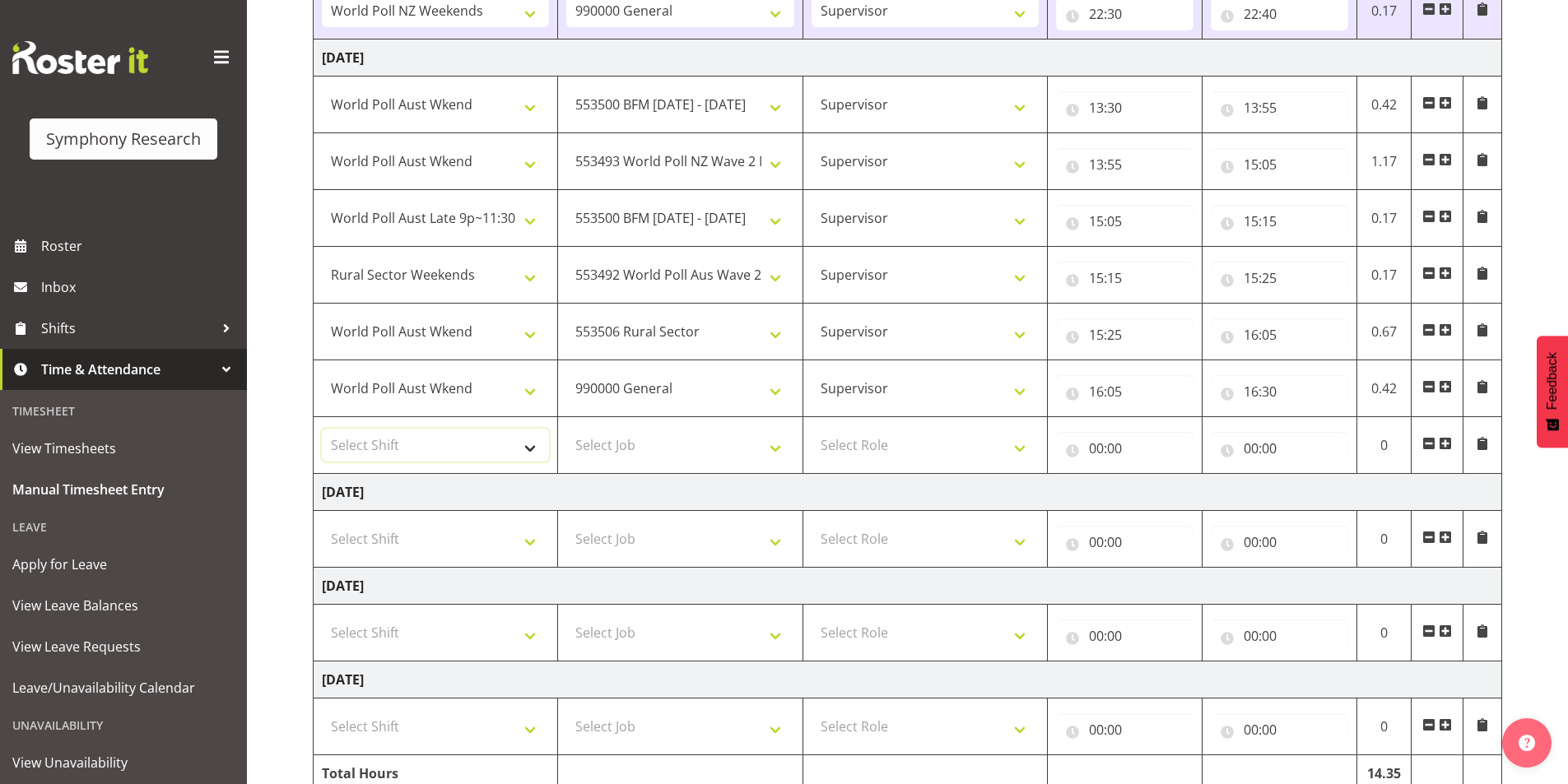
click at [394, 444] on select "Select Shift !!Weekend Residential (Roster IT Shift Label) *Business 9/10am ~ 4…" at bounding box center [435, 445] width 227 height 33
select select "11547"
click at [322, 429] on select "Select Shift !!Weekend Residential (Roster IT Shift Label) *Business 9/10am ~ 4…" at bounding box center [435, 445] width 227 height 33
click at [649, 448] on select "Select Job 550060 IF Admin 553492 World Poll Aus Wave 2 Main 2025 553493 World …" at bounding box center [679, 445] width 227 height 33
select select "10575"
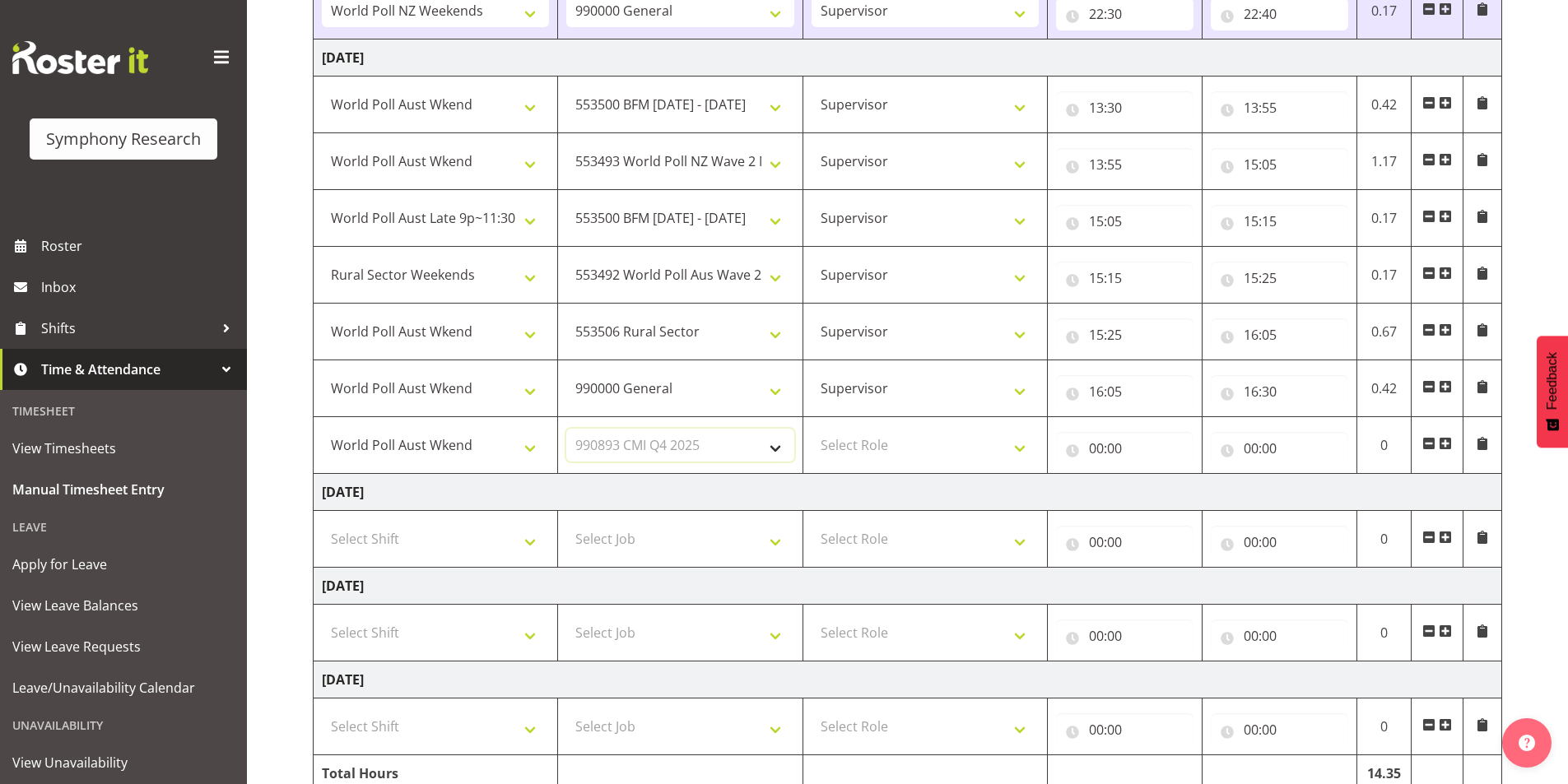
click at [566, 429] on select "Select Job 550060 IF Admin 553492 World Poll Aus Wave 2 Main 2025 553493 World …" at bounding box center [679, 445] width 227 height 33
click at [853, 449] on select "Select Role Interviewing Briefing Supervisor" at bounding box center [925, 445] width 227 height 33
select select "45"
click at [812, 429] on select "Select Role Interviewing Briefing Supervisor" at bounding box center [925, 445] width 227 height 33
click at [1103, 443] on input "00:00" at bounding box center [1125, 448] width 138 height 33
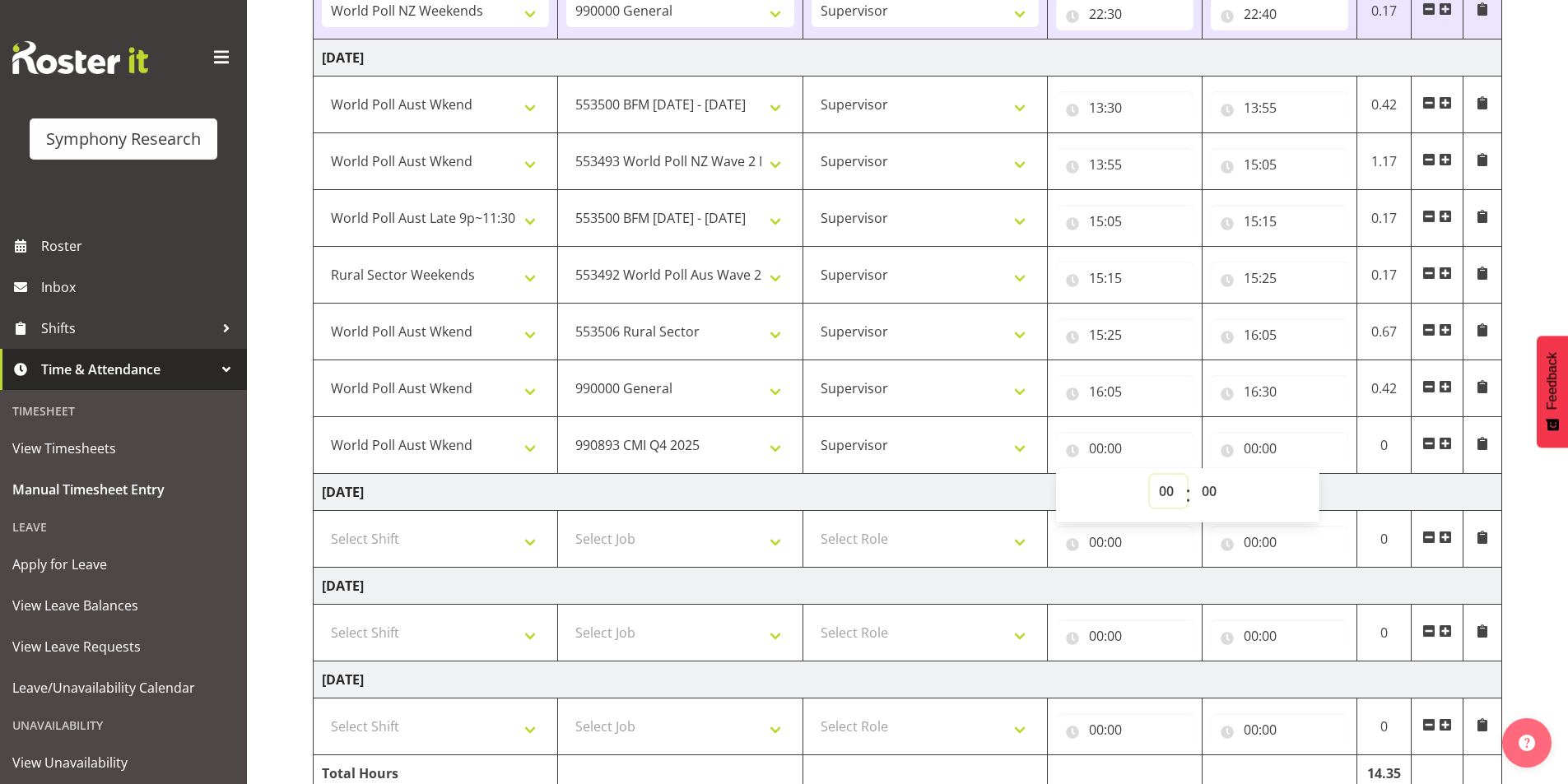
click at [1161, 489] on select "00 01 02 03 04 05 06 07 08 09 10 11 12 13 14 15 16 17 18 19 20 21 22 23" at bounding box center [1168, 491] width 37 height 33
select select "17"
click at [1150, 475] on select "00 01 02 03 04 05 06 07 08 09 10 11 12 13 14 15 16 17 18 19 20 21 22 23" at bounding box center [1168, 491] width 37 height 33
type input "17:00"
click at [1246, 574] on td "[DATE]" at bounding box center [908, 585] width 1189 height 37
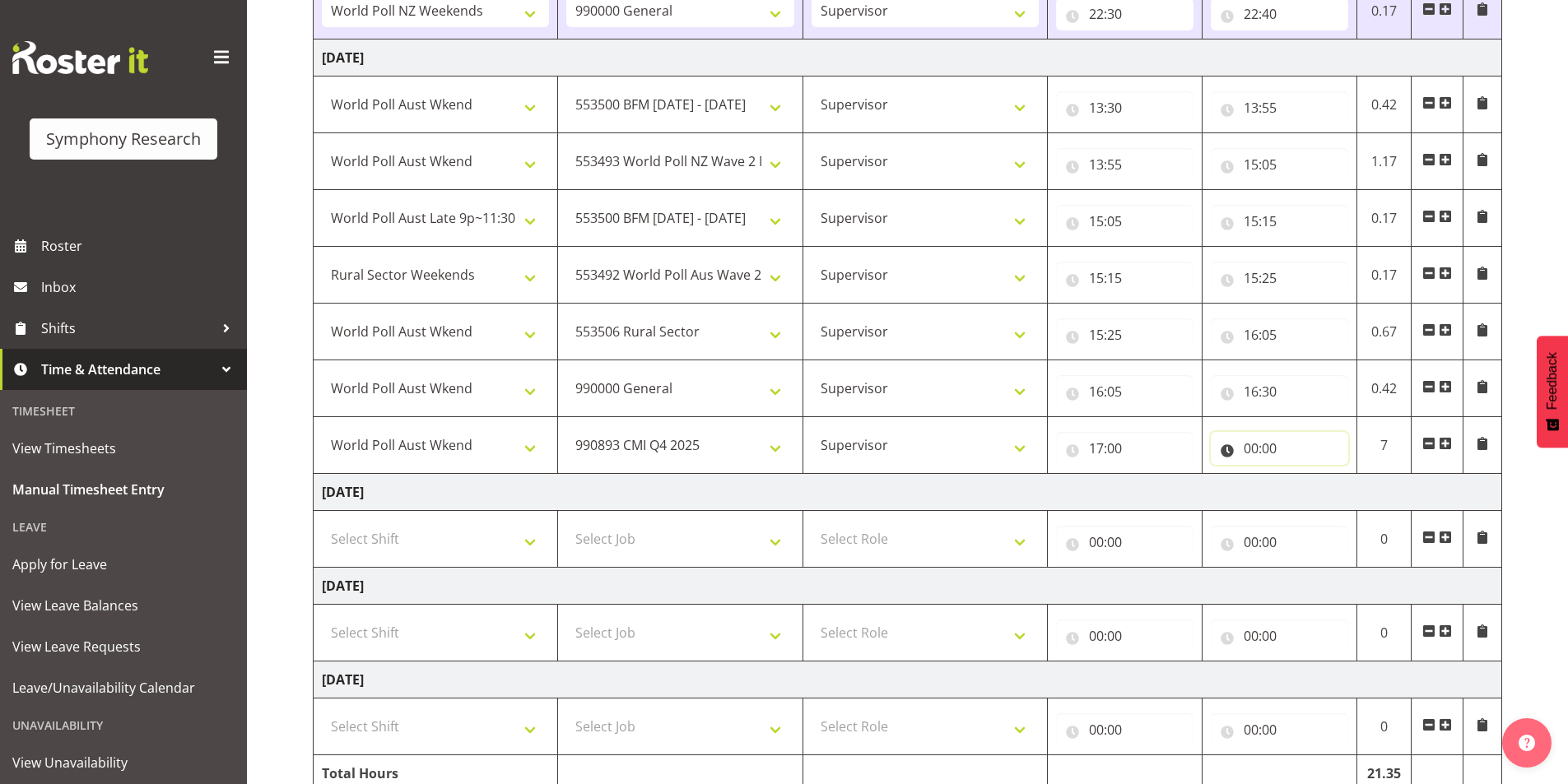
click at [1249, 452] on input "00:00" at bounding box center [1280, 448] width 138 height 33
click at [1311, 490] on select "00 01 02 03 04 05 06 07 08 09 10 11 12 13 14 15 16 17 18 19 20 21 22 23" at bounding box center [1323, 491] width 37 height 33
select select "20"
click at [1305, 475] on select "00 01 02 03 04 05 06 07 08 09 10 11 12 13 14 15 16 17 18 19 20 21 22 23" at bounding box center [1323, 491] width 37 height 33
type input "20:00"
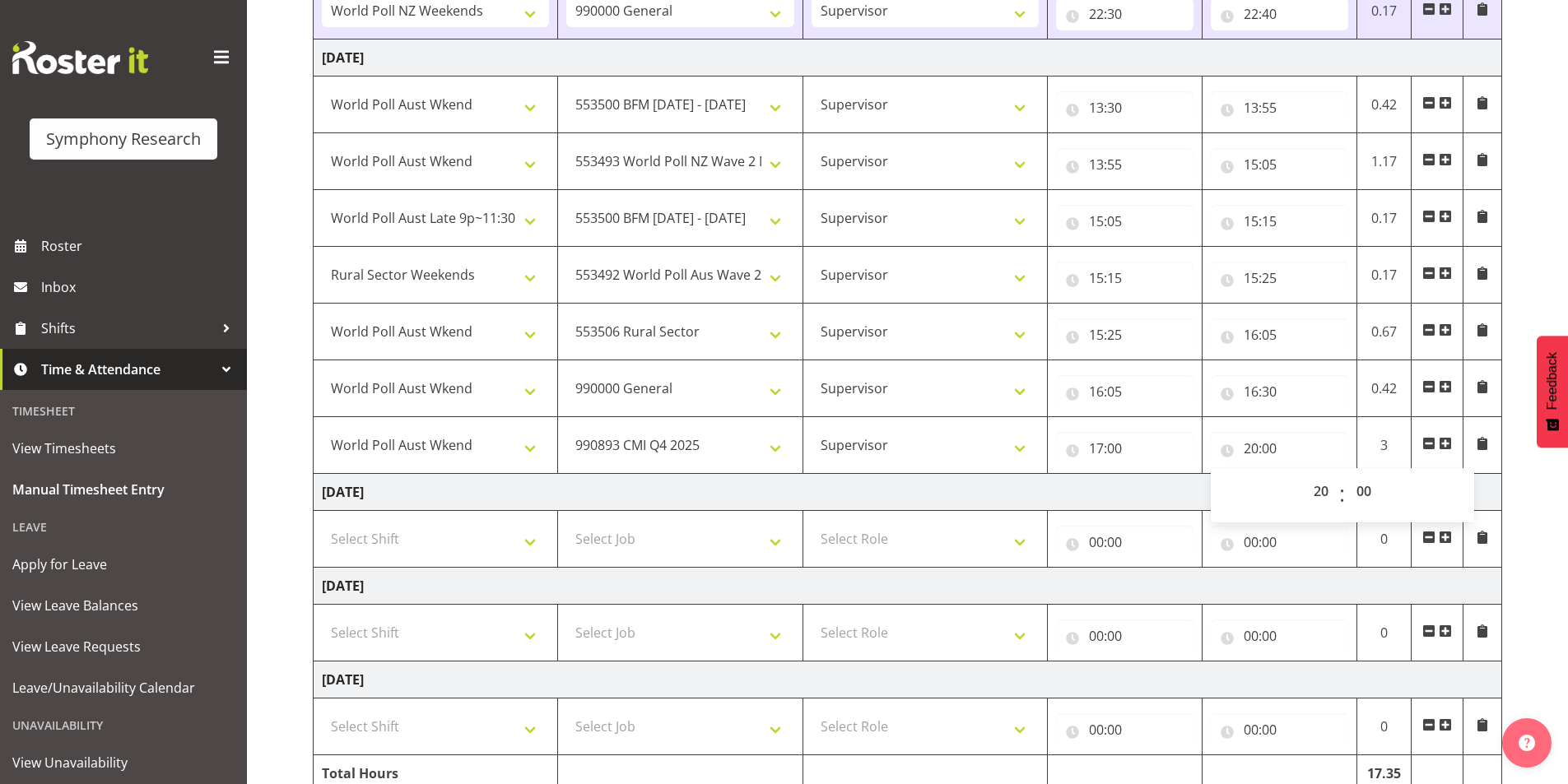
click at [1442, 442] on span at bounding box center [1445, 443] width 13 height 13
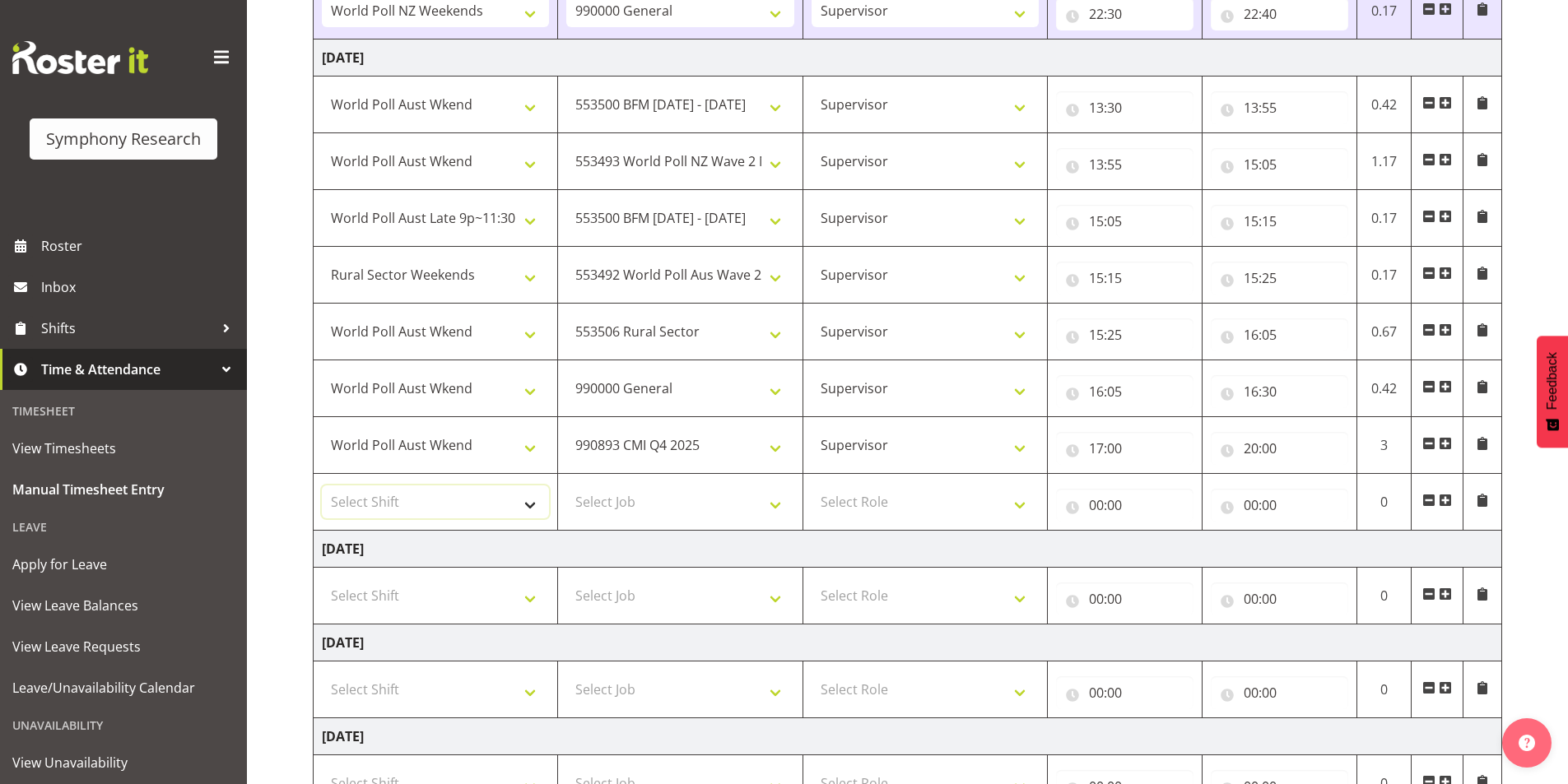
click at [430, 505] on select "Select Shift !!Weekend Residential (Roster IT Shift Label) *Business 9/10am ~ 4…" at bounding box center [435, 502] width 227 height 33
select select "11547"
click at [322, 486] on select "Select Shift !!Weekend Residential (Roster IT Shift Label) *Business 9/10am ~ 4…" at bounding box center [435, 502] width 227 height 33
click at [636, 493] on select "Select Job 550060 IF Admin 553492 World Poll Aus Wave 2 Main 2025 553493 World …" at bounding box center [679, 502] width 227 height 33
select select "10242"
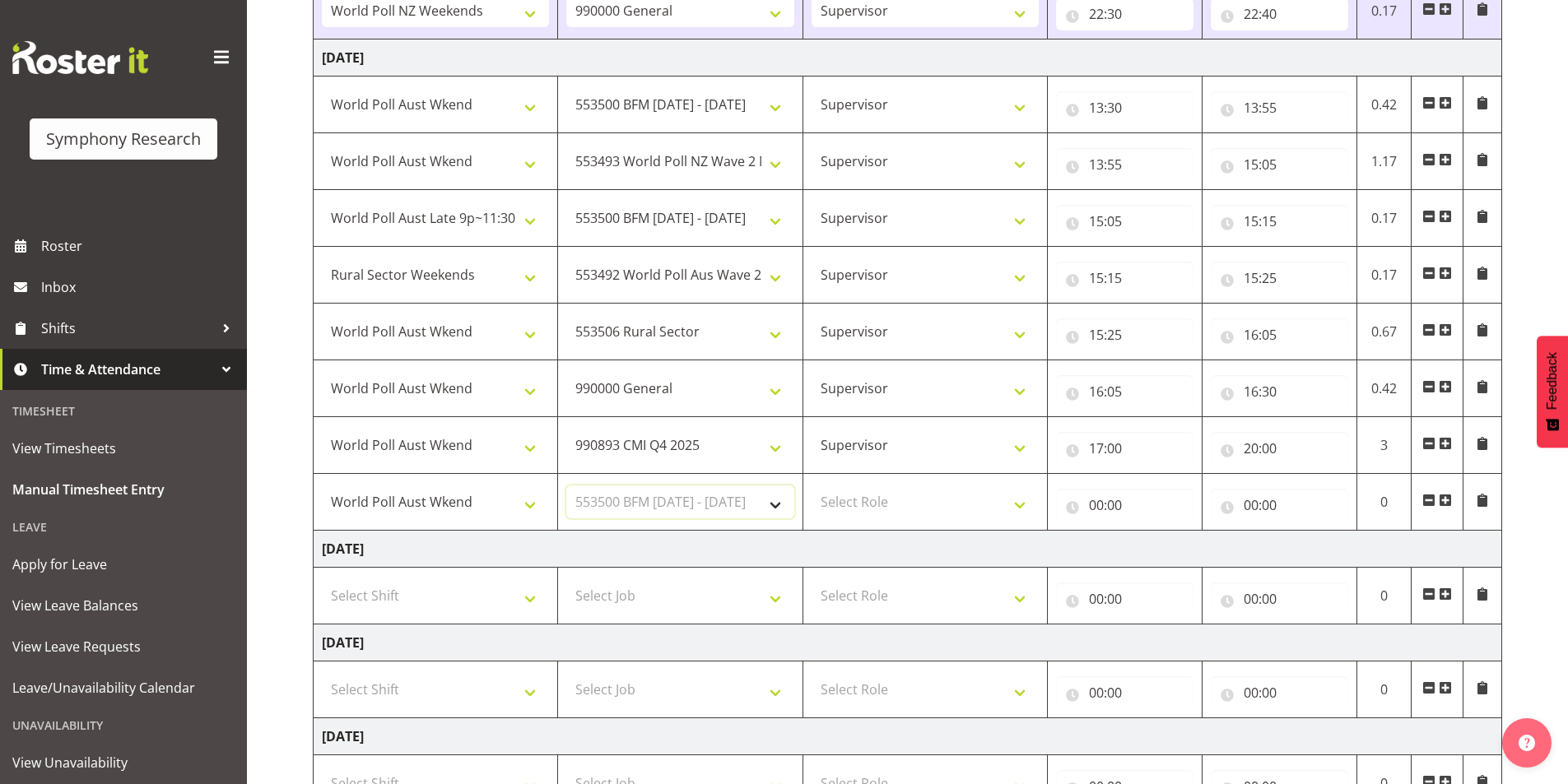
click at [566, 486] on select "Select Job 550060 IF Admin 553492 World Poll Aus Wave 2 Main 2025 553493 World …" at bounding box center [679, 502] width 227 height 33
click at [865, 494] on select "Select Role Interviewing Briefing Supervisor" at bounding box center [925, 502] width 227 height 33
select select "45"
click at [812, 486] on select "Select Role Interviewing Briefing Supervisor" at bounding box center [925, 502] width 227 height 33
click at [1098, 508] on input "00:00" at bounding box center [1125, 505] width 138 height 33
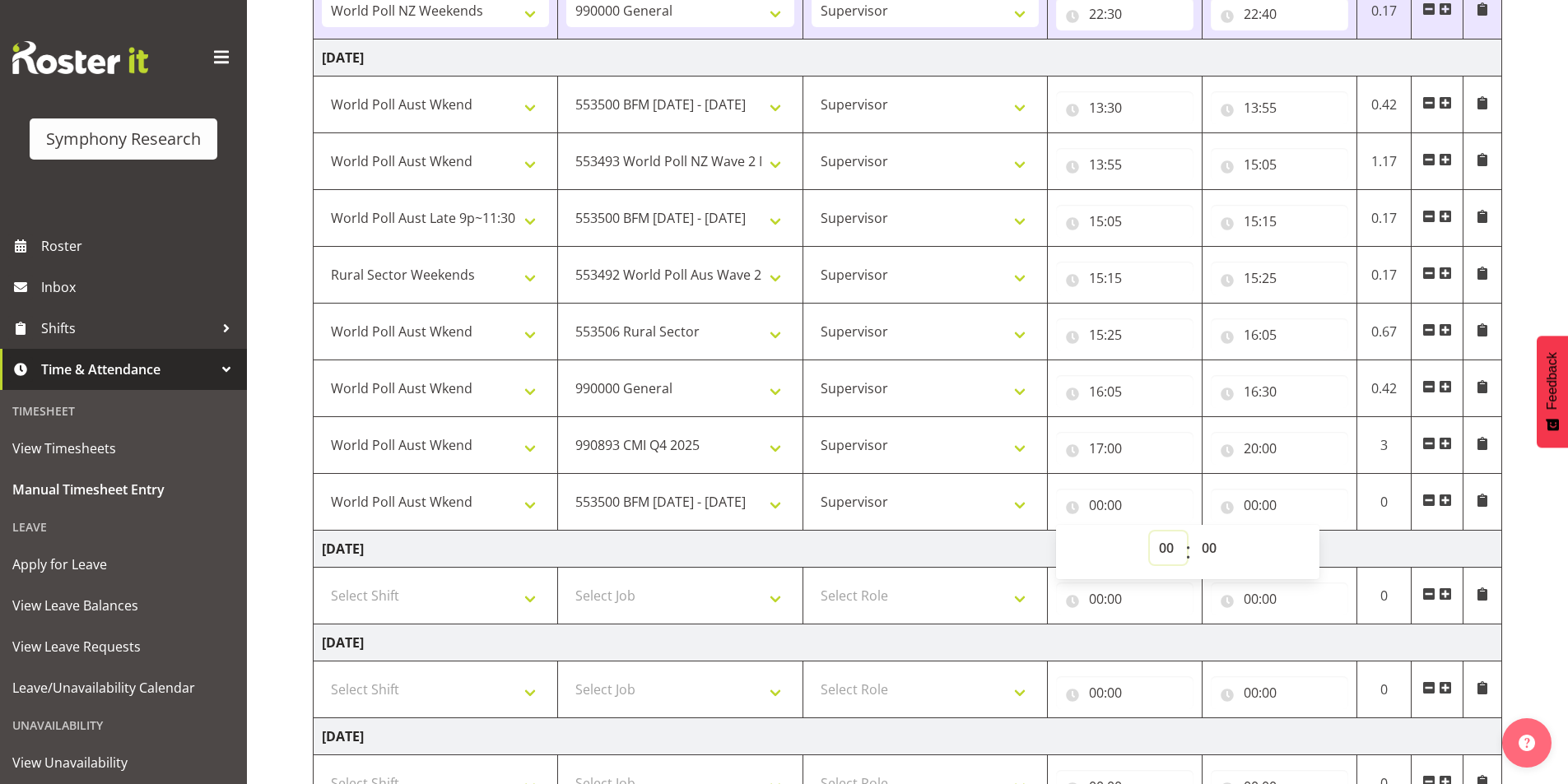
click at [1160, 547] on select "00 01 02 03 04 05 06 07 08 09 10 11 12 13 14 15 16 17 18 19 20 21 22 23" at bounding box center [1168, 548] width 37 height 33
select select "20"
click at [1150, 531] on select "00 01 02 03 04 05 06 07 08 09 10 11 12 13 14 15 16 17 18 19 20 21 22 23" at bounding box center [1168, 548] width 37 height 33
type input "20:00"
click at [1255, 510] on input "00:00" at bounding box center [1280, 505] width 138 height 33
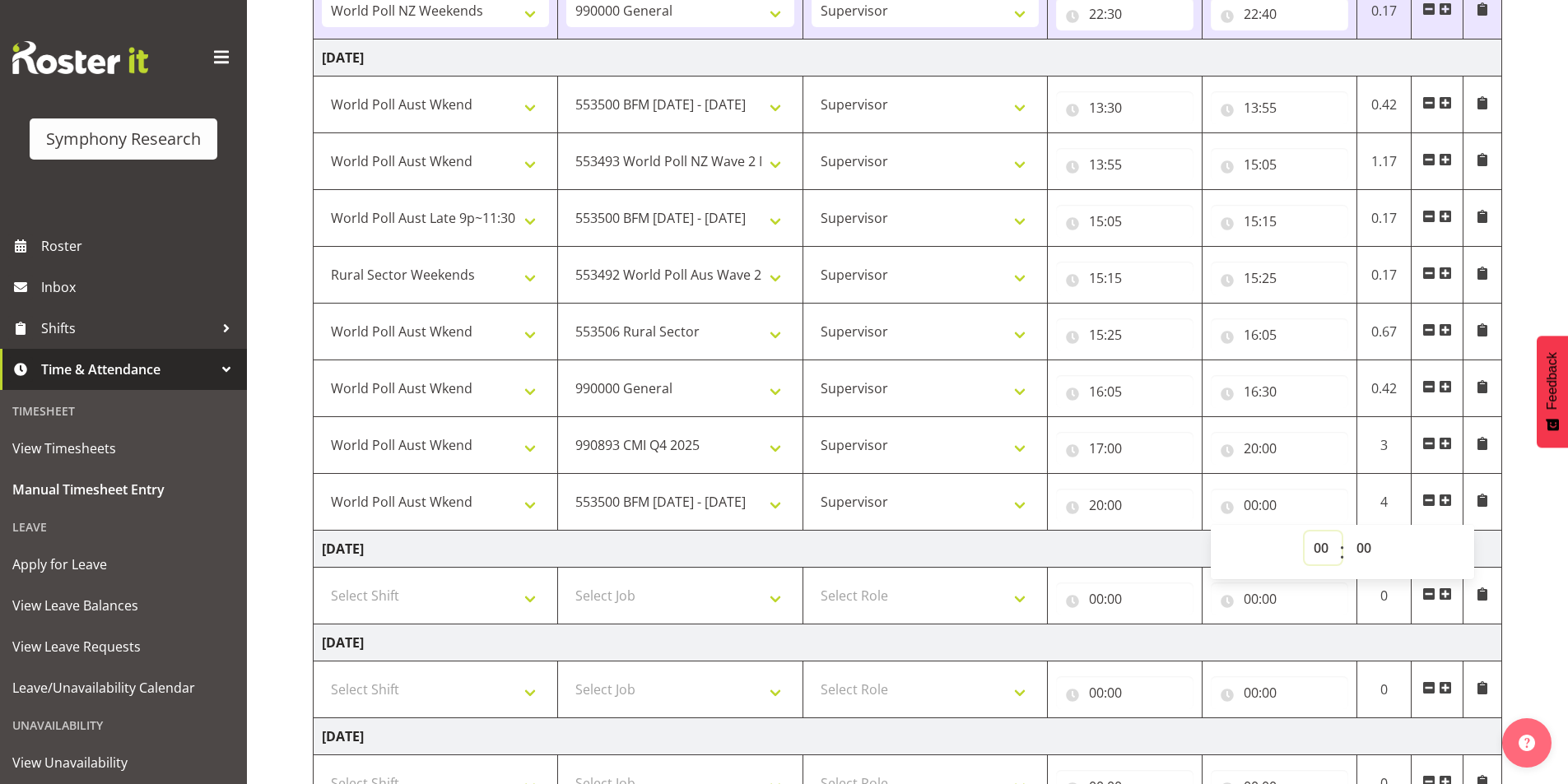
click at [1317, 549] on select "00 01 02 03 04 05 06 07 08 09 10 11 12 13 14 15 16 17 18 19 20 21 22 23" at bounding box center [1323, 548] width 37 height 33
select select "20"
click at [1305, 531] on select "00 01 02 03 04 05 06 07 08 09 10 11 12 13 14 15 16 17 18 19 20 21 22 23" at bounding box center [1323, 548] width 37 height 33
type input "20:00"
click at [1367, 548] on select "00 01 02 03 04 05 06 07 08 09 10 11 12 13 14 15 16 17 18 19 20 21 22 23 24 25 2…" at bounding box center [1365, 548] width 37 height 33
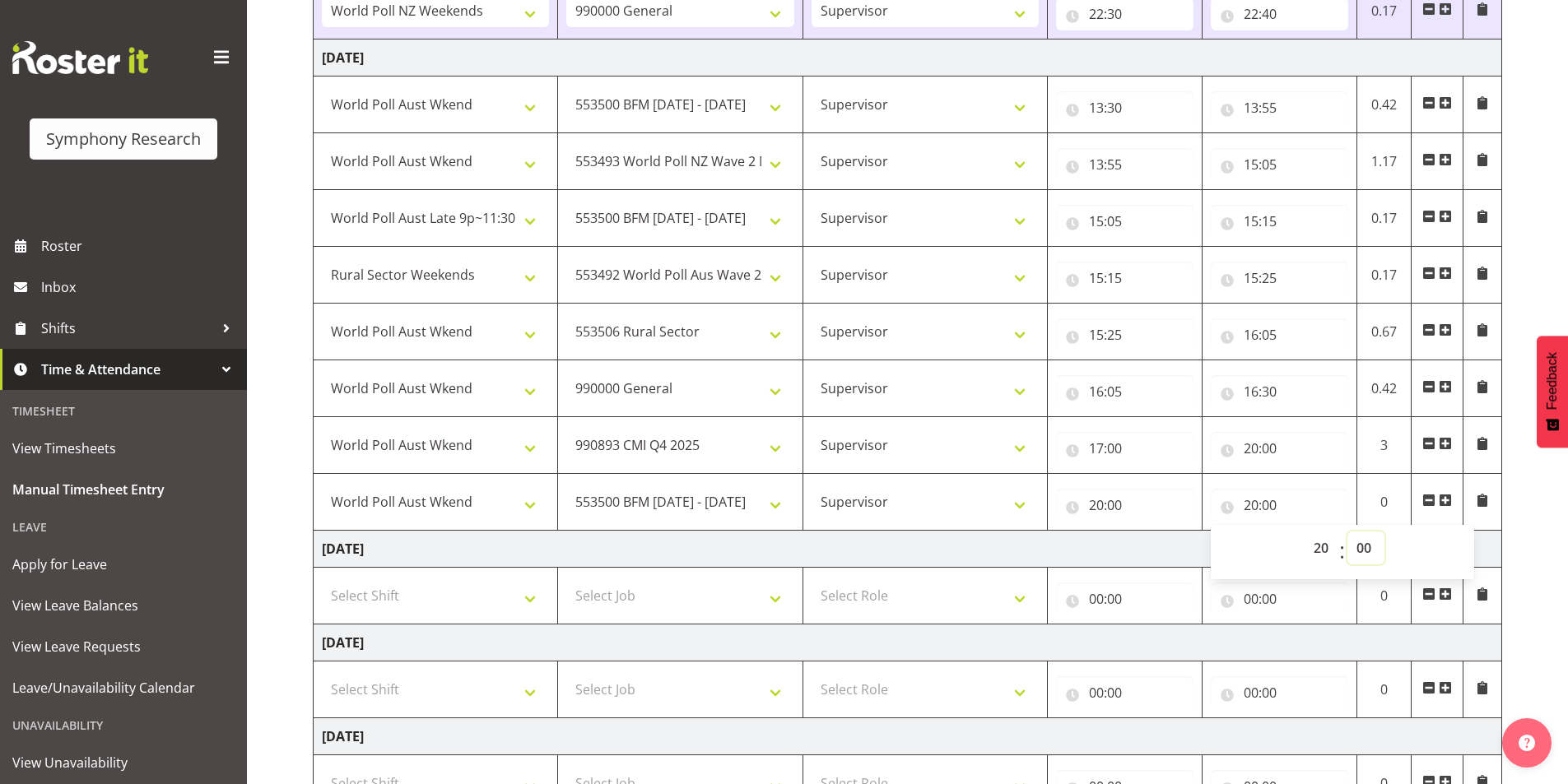
select select "15"
click at [1347, 531] on select "00 01 02 03 04 05 06 07 08 09 10 11 12 13 14 15 16 17 18 19 20 21 22 23 24 25 2…" at bounding box center [1365, 548] width 37 height 33
type input "20:15"
click at [1443, 501] on span at bounding box center [1445, 499] width 13 height 13
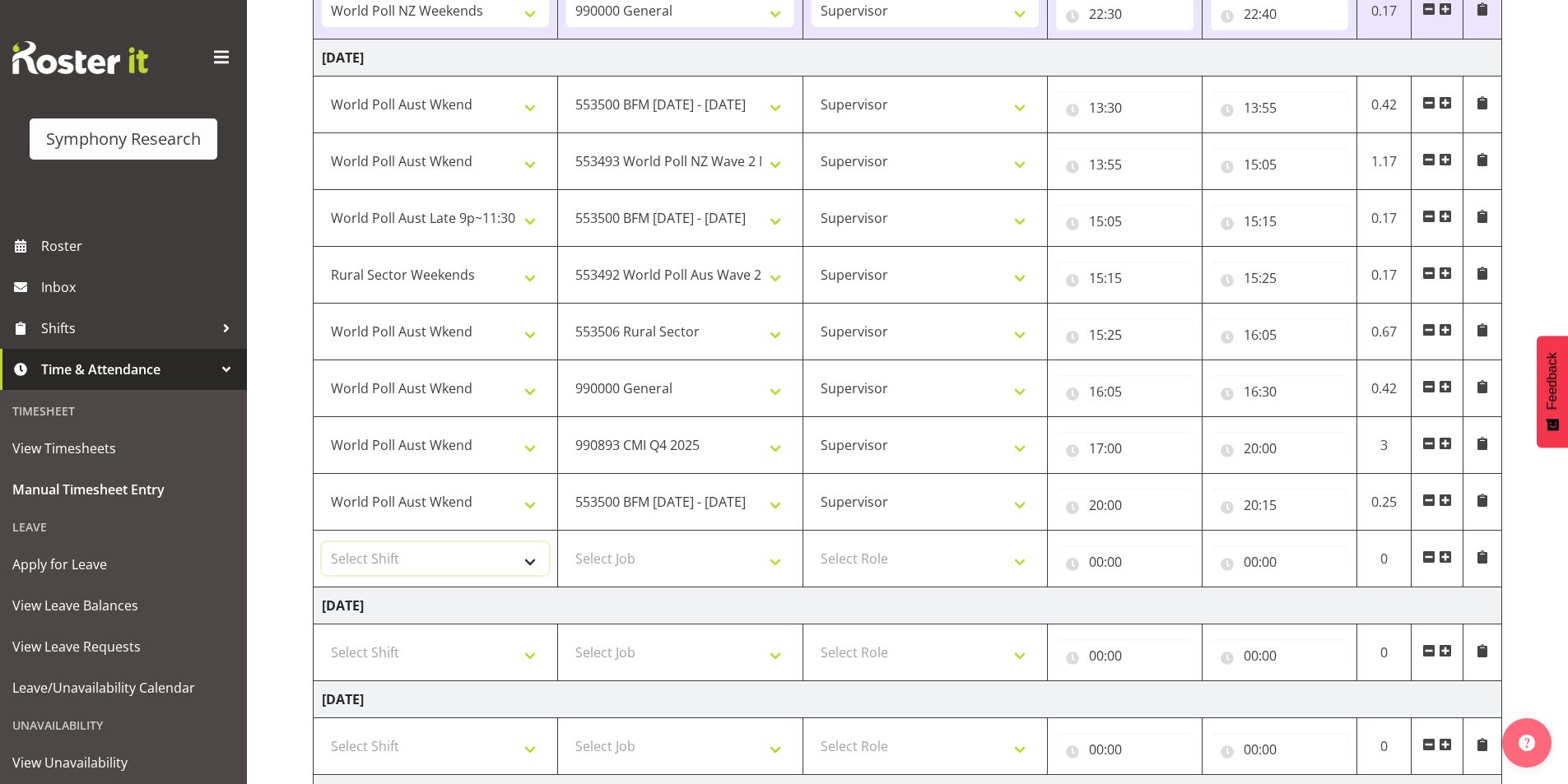
click at [385, 571] on select "Select Shift !!Weekend Residential (Roster IT Shift Label) *Business 9/10am ~ 4…" at bounding box center [435, 559] width 227 height 33
select select "11547"
click at [322, 542] on select "Select Shift !!Weekend Residential (Roster IT Shift Label) *Business 9/10am ~ 4…" at bounding box center [435, 559] width 227 height 33
click at [610, 545] on select "Select Job 550060 IF Admin 553492 World Poll Aus Wave 2 Main 2025 553493 World …" at bounding box center [679, 559] width 227 height 33
select select "10587"
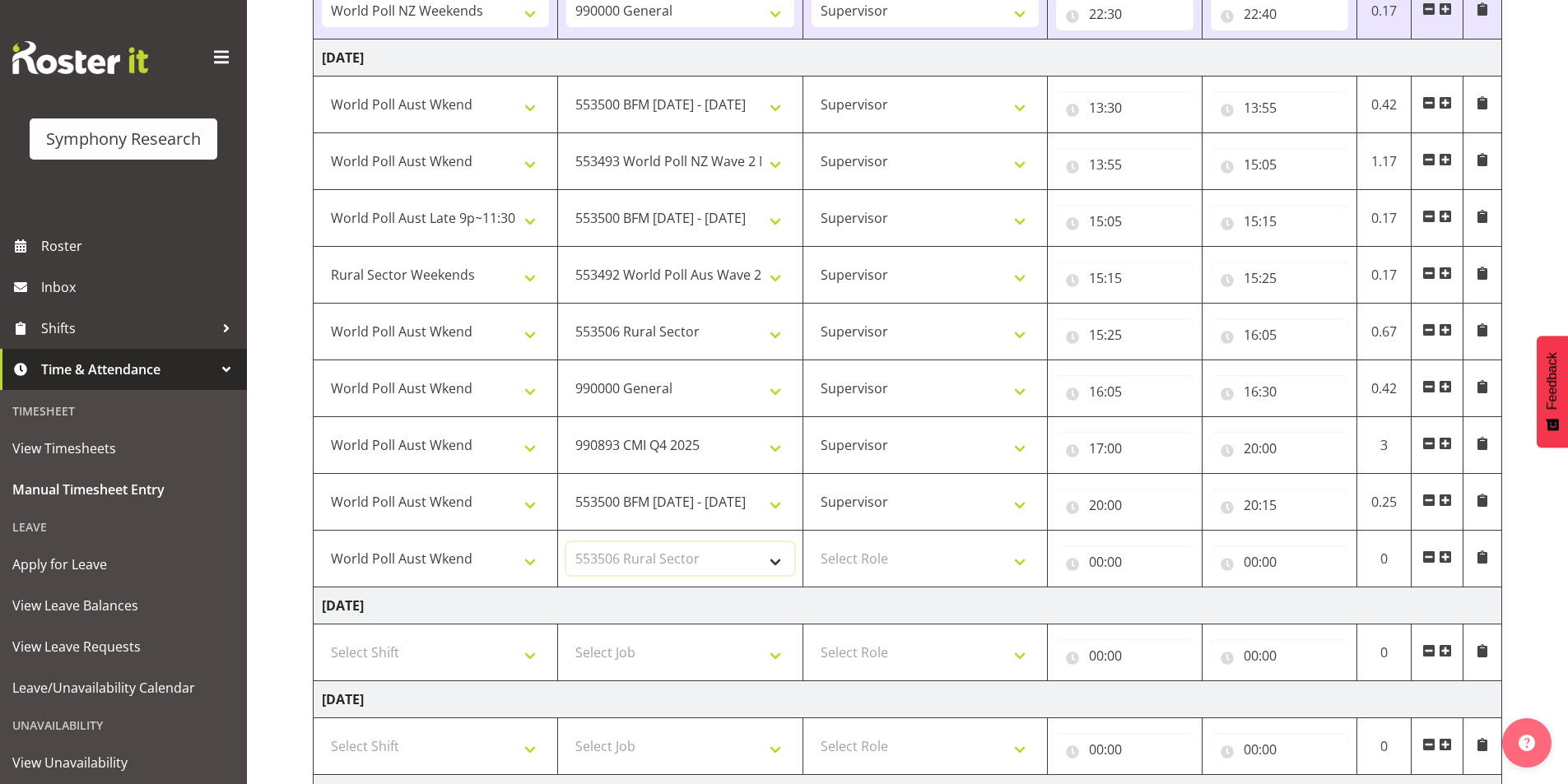
click at [566, 542] on select "Select Job 550060 IF Admin 553492 World Poll Aus Wave 2 Main 2025 553493 World …" at bounding box center [679, 559] width 227 height 33
click at [878, 560] on select "Select Role Interviewing Briefing Supervisor" at bounding box center [925, 559] width 227 height 33
select select "45"
click at [812, 542] on select "Select Role Interviewing Briefing Supervisor" at bounding box center [925, 559] width 227 height 33
click at [1101, 558] on input "00:00" at bounding box center [1125, 561] width 138 height 33
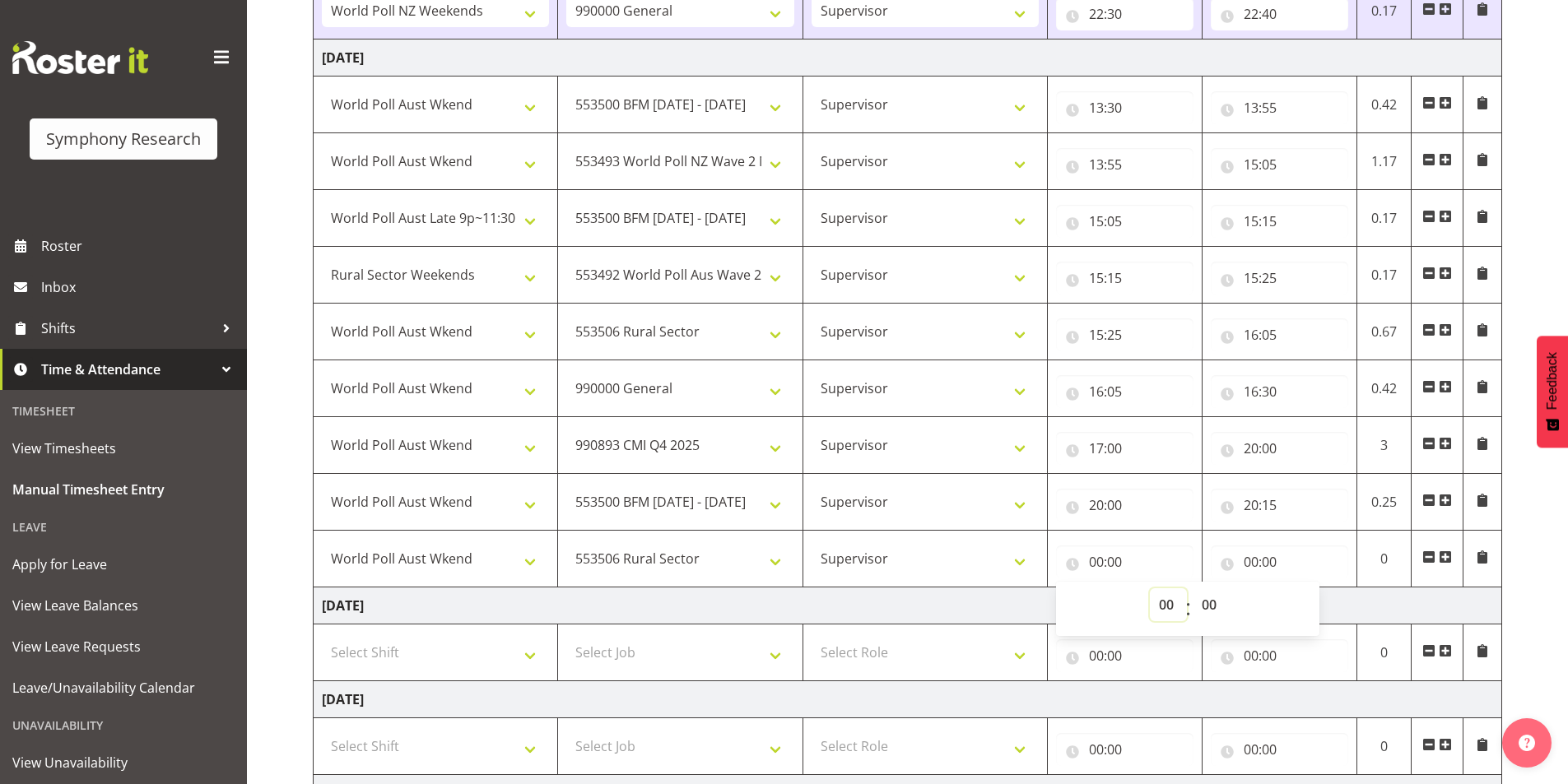
click at [1159, 601] on select "00 01 02 03 04 05 06 07 08 09 10 11 12 13 14 15 16 17 18 19 20 21 22 23" at bounding box center [1168, 604] width 37 height 33
select select "20"
click at [1150, 588] on select "00 01 02 03 04 05 06 07 08 09 10 11 12 13 14 15 16 17 18 19 20 21 22 23" at bounding box center [1168, 604] width 37 height 33
type input "20:00"
click at [1214, 612] on select "00 01 02 03 04 05 06 07 08 09 10 11 12 13 14 15 16 17 18 19 20 21 22 23 24 25 2…" at bounding box center [1211, 604] width 37 height 33
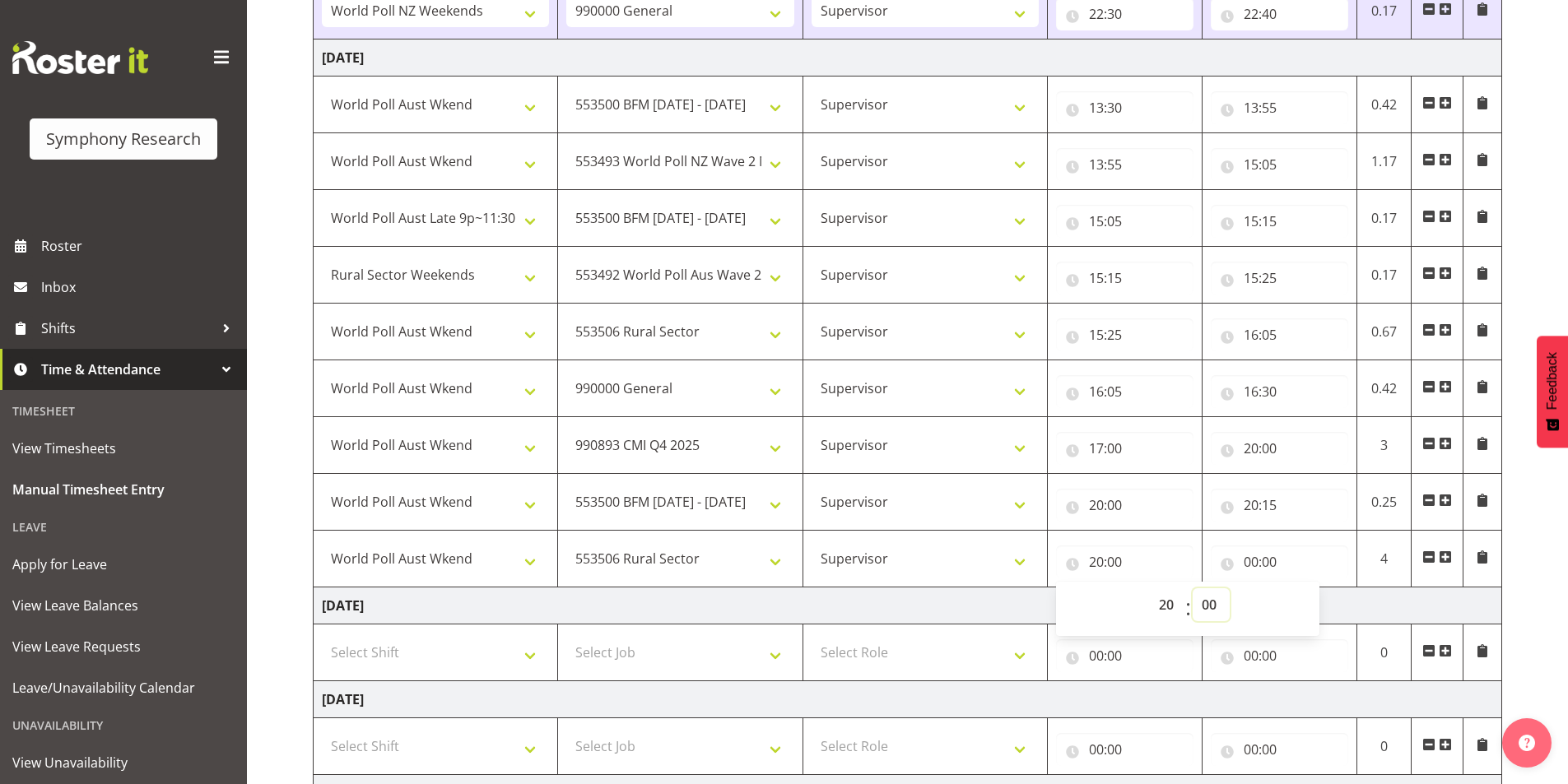
select select "15"
click at [1193, 588] on select "00 01 02 03 04 05 06 07 08 09 10 11 12 13 14 15 16 17 18 19 20 21 22 23 24 25 2…" at bounding box center [1211, 604] width 37 height 33
type input "20:15"
click at [1255, 551] on input "00:00" at bounding box center [1280, 561] width 138 height 33
click at [1315, 608] on select "00 01 02 03 04 05 06 07 08 09 10 11 12 13 14 15 16 17 18 19 20 21 22 23" at bounding box center [1323, 604] width 37 height 33
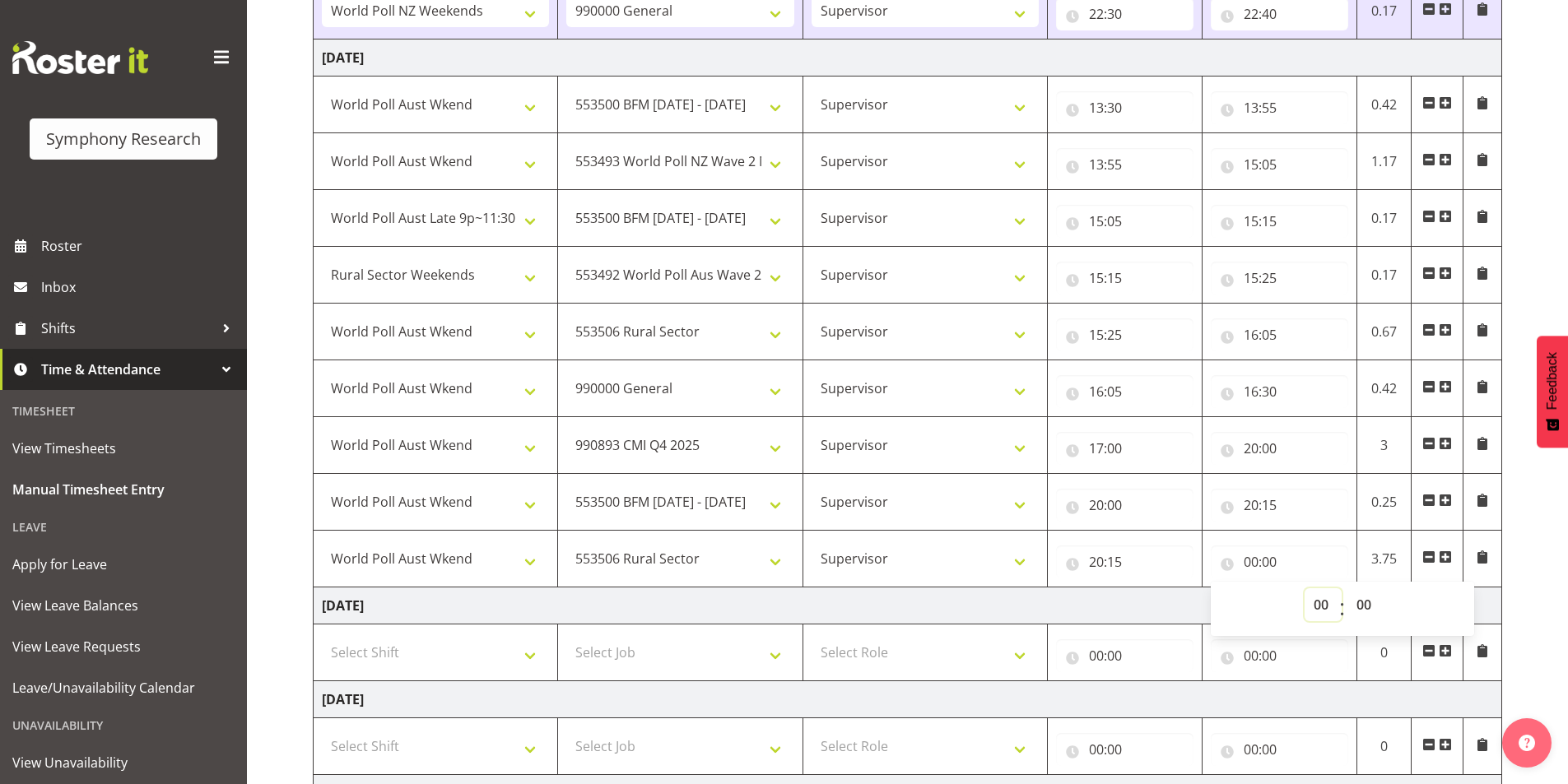
select select "21"
click at [1305, 588] on select "00 01 02 03 04 05 06 07 08 09 10 11 12 13 14 15 16 17 18 19 20 21 22 23" at bounding box center [1323, 604] width 37 height 33
type input "21:00"
click at [1442, 556] on span at bounding box center [1445, 556] width 13 height 13
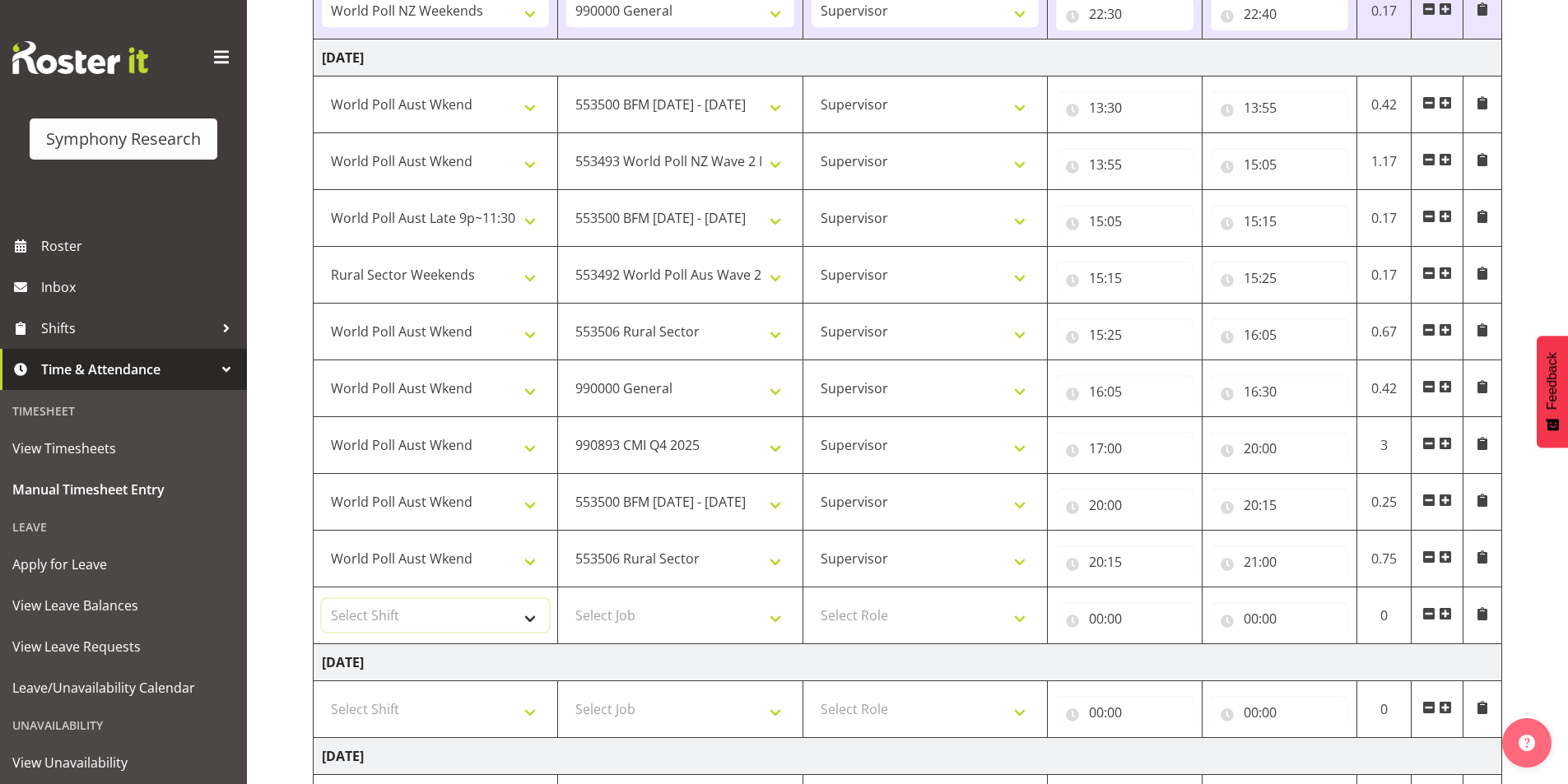
click at [381, 612] on select "Select Shift !!Weekend Residential (Roster IT Shift Label) *Business 9/10am ~ 4…" at bounding box center [435, 616] width 227 height 33
select select "11547"
click at [322, 599] on select "Select Shift !!Weekend Residential (Roster IT Shift Label) *Business 9/10am ~ 4…" at bounding box center [435, 616] width 227 height 33
click at [667, 616] on select "Select Job 550060 IF Admin 553492 World Poll Aus Wave 2 Main 2025 553493 World …" at bounding box center [679, 616] width 227 height 33
select select "10499"
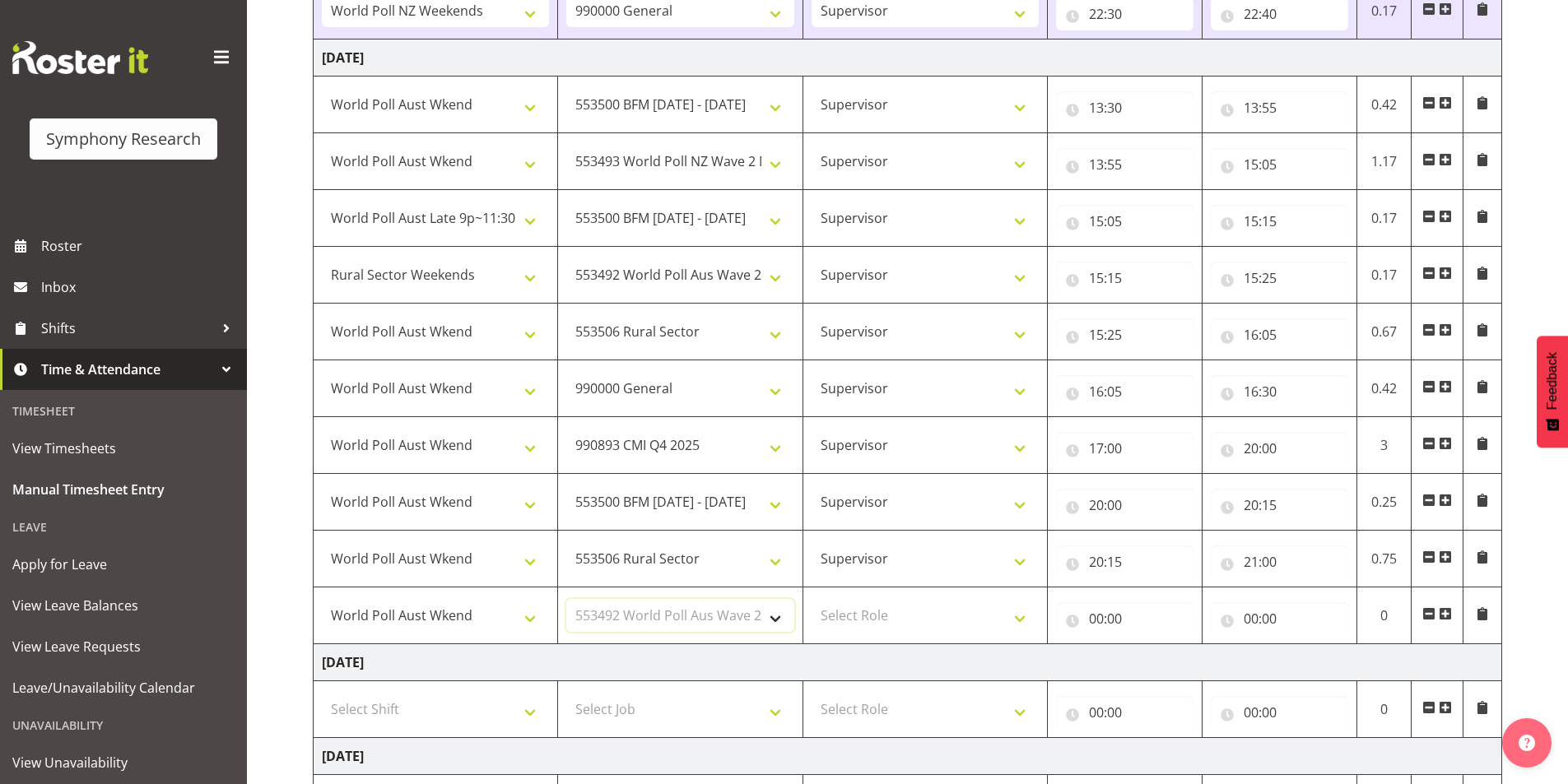
click at [566, 599] on select "Select Job 550060 IF Admin 553492 World Poll Aus Wave 2 Main 2025 553493 World …" at bounding box center [679, 616] width 227 height 33
click at [863, 611] on select "Select Role Interviewing Briefing Supervisor" at bounding box center [925, 616] width 227 height 33
select select "45"
click at [812, 599] on select "Select Role Interviewing Briefing Supervisor" at bounding box center [925, 616] width 227 height 33
click at [1098, 620] on input "00:00" at bounding box center [1125, 618] width 138 height 33
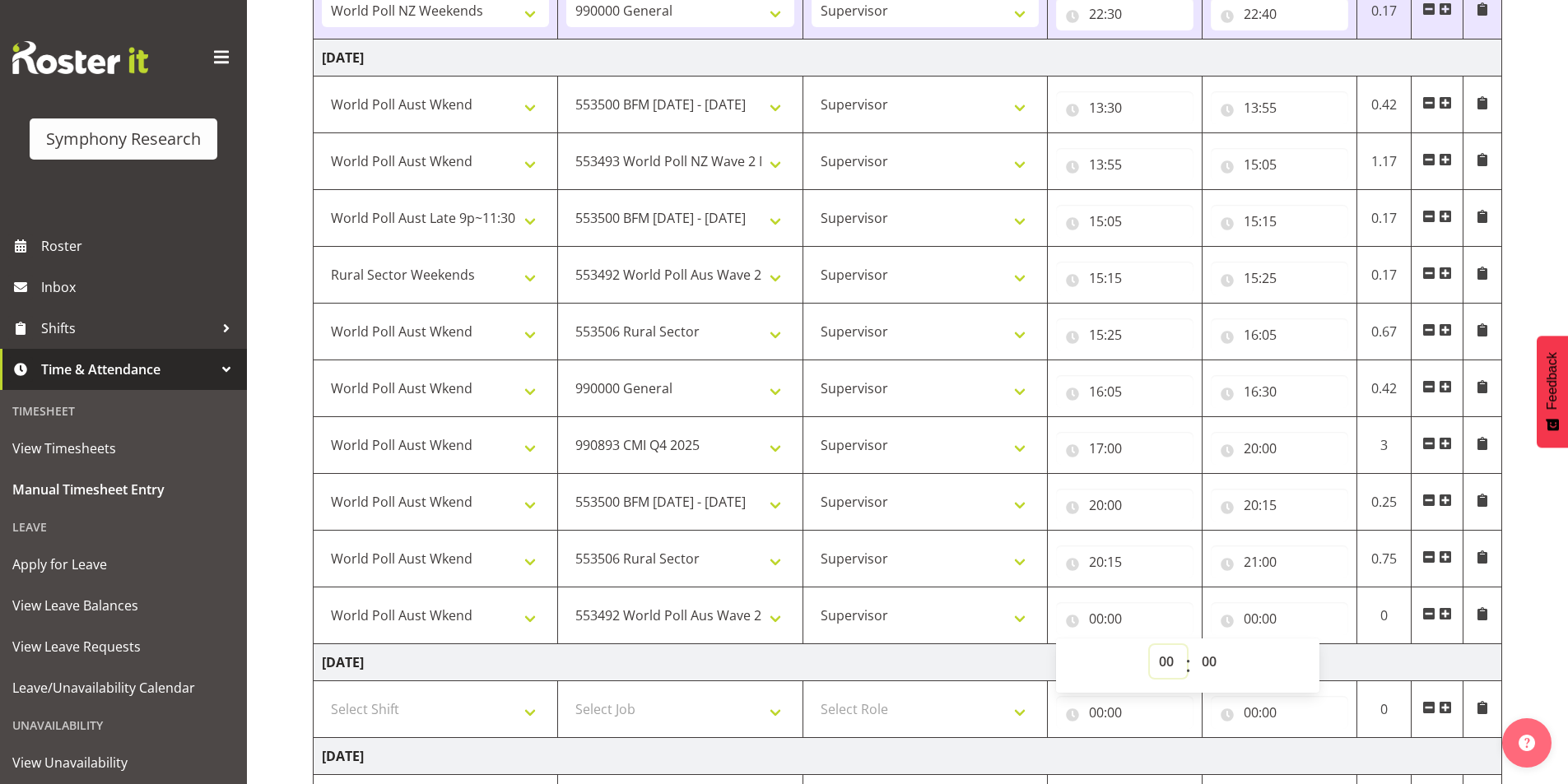
click at [1159, 663] on select "00 01 02 03 04 05 06 07 08 09 10 11 12 13 14 15 16 17 18 19 20 21 22 23" at bounding box center [1168, 661] width 37 height 33
select select "21"
click at [1150, 645] on select "00 01 02 03 04 05 06 07 08 09 10 11 12 13 14 15 16 17 18 19 20 21 22 23" at bounding box center [1168, 661] width 37 height 33
type input "21:00"
click at [1258, 617] on input "00:00" at bounding box center [1280, 618] width 138 height 33
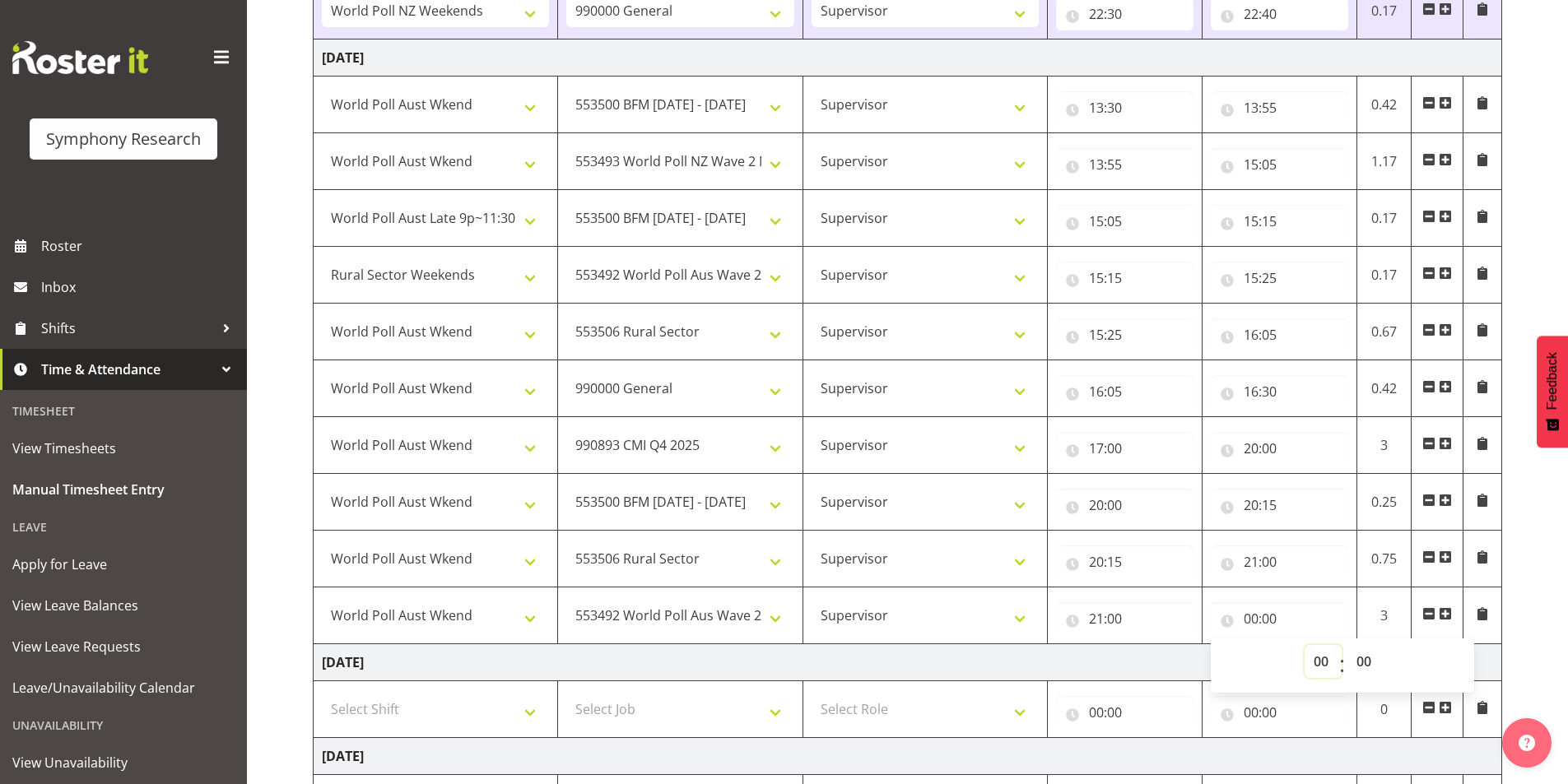
click at [1317, 654] on select "00 01 02 03 04 05 06 07 08 09 10 11 12 13 14 15 16 17 18 19 20 21 22 23" at bounding box center [1323, 661] width 37 height 33
select select "22"
click at [1305, 645] on select "00 01 02 03 04 05 06 07 08 09 10 11 12 13 14 15 16 17 18 19 20 21 22 23" at bounding box center [1323, 661] width 37 height 33
type input "22:00"
click at [1368, 654] on select "00 01 02 03 04 05 06 07 08 09 10 11 12 13 14 15 16 17 18 19 20 21 22 23 24 25 2…" at bounding box center [1365, 661] width 37 height 33
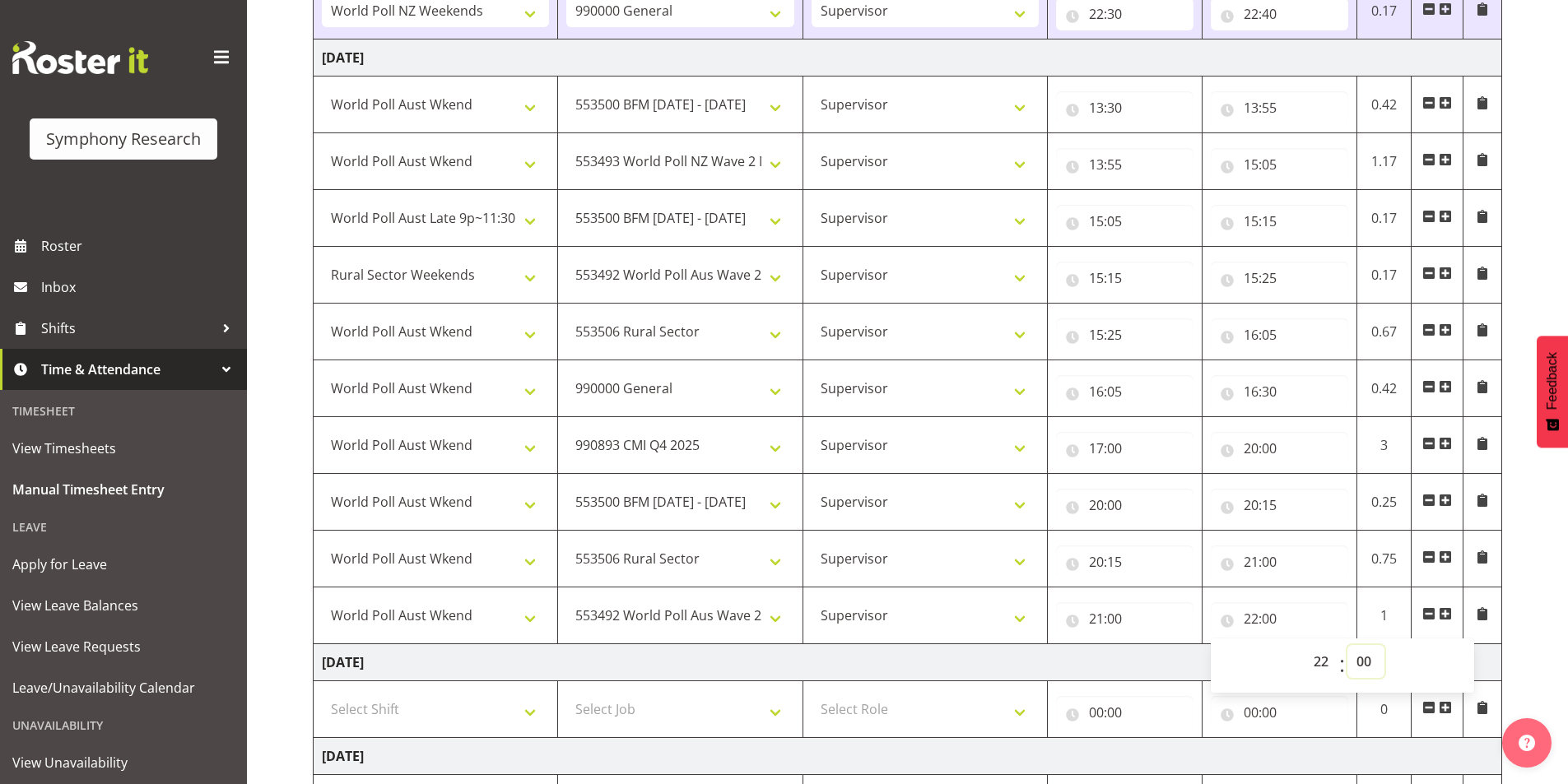
select select "40"
click at [1347, 645] on select "00 01 02 03 04 05 06 07 08 09 10 11 12 13 14 15 16 17 18 19 20 21 22 23 24 25 2…" at bounding box center [1365, 661] width 37 height 33
type input "22:40"
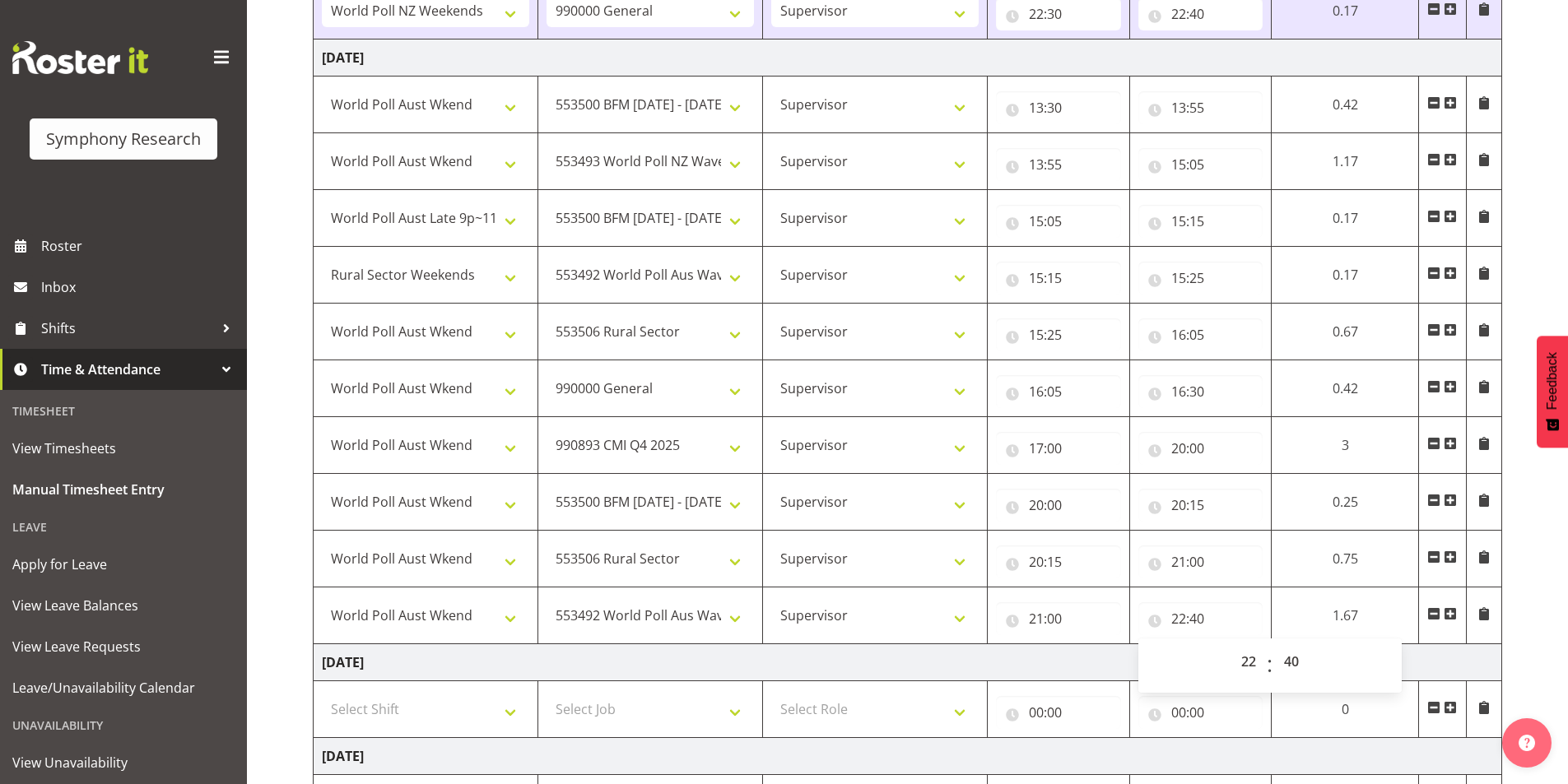
click at [1541, 556] on div "[DATE] - [DATE] Shift Job Role Start Time End Time Total [DATE] Select Shift !!…" at bounding box center [940, 41] width 1255 height 1953
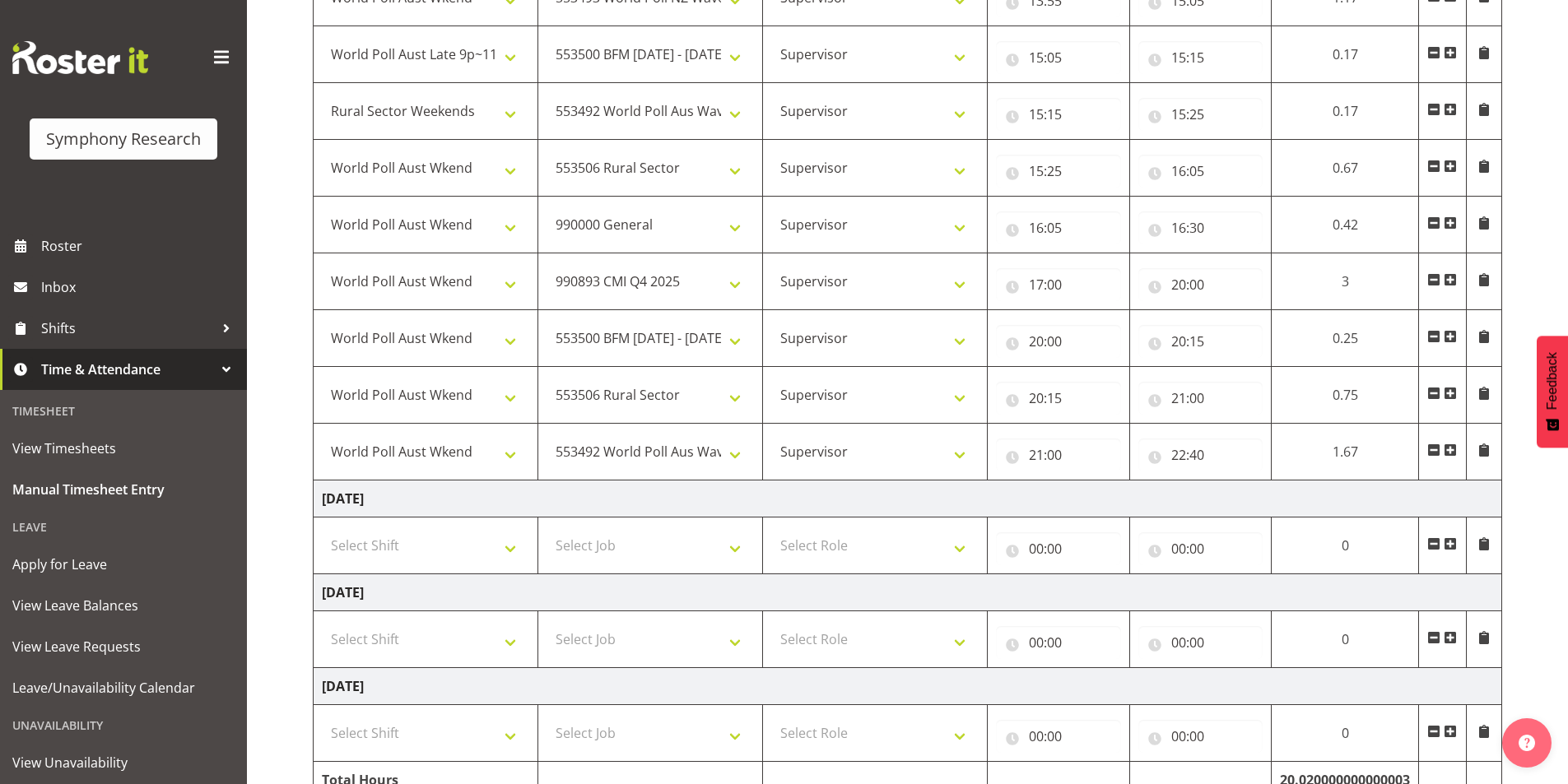
scroll to position [1234, 0]
click at [1449, 450] on span at bounding box center [1449, 449] width 13 height 13
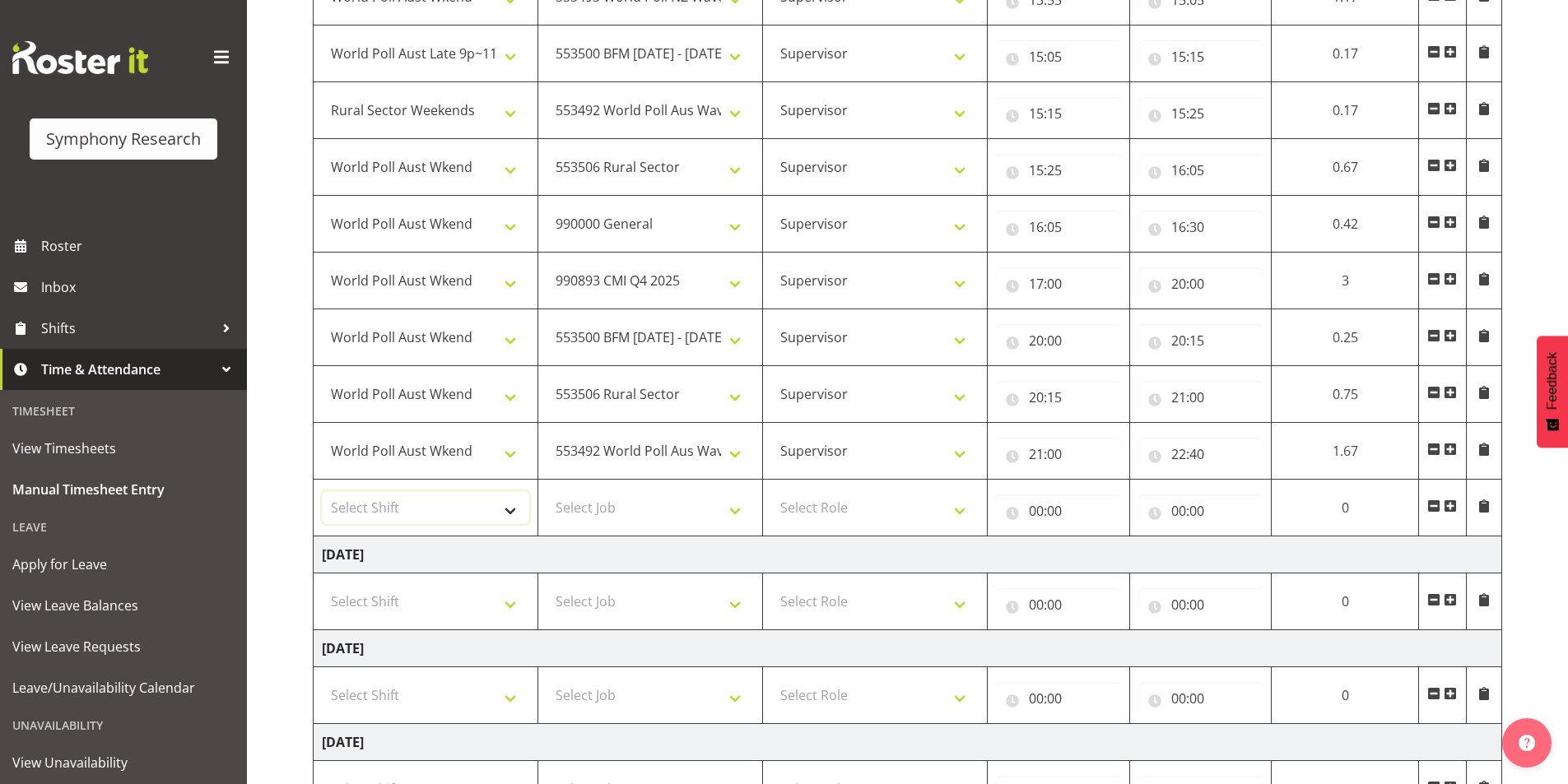
click at [461, 514] on select "Select Shift !!Weekend Residential (Roster IT Shift Label) *Business 9/10am ~ 4…" at bounding box center [425, 507] width 207 height 33
select select "11547"
click at [322, 491] on select "Select Shift !!Weekend Residential (Roster IT Shift Label) *Business 9/10am ~ 4…" at bounding box center [425, 507] width 207 height 33
click at [587, 507] on select "Select Job 550060 IF Admin 553492 World Poll Aus Wave 2 Main 2025 553493 World …" at bounding box center [649, 507] width 207 height 33
select select "743"
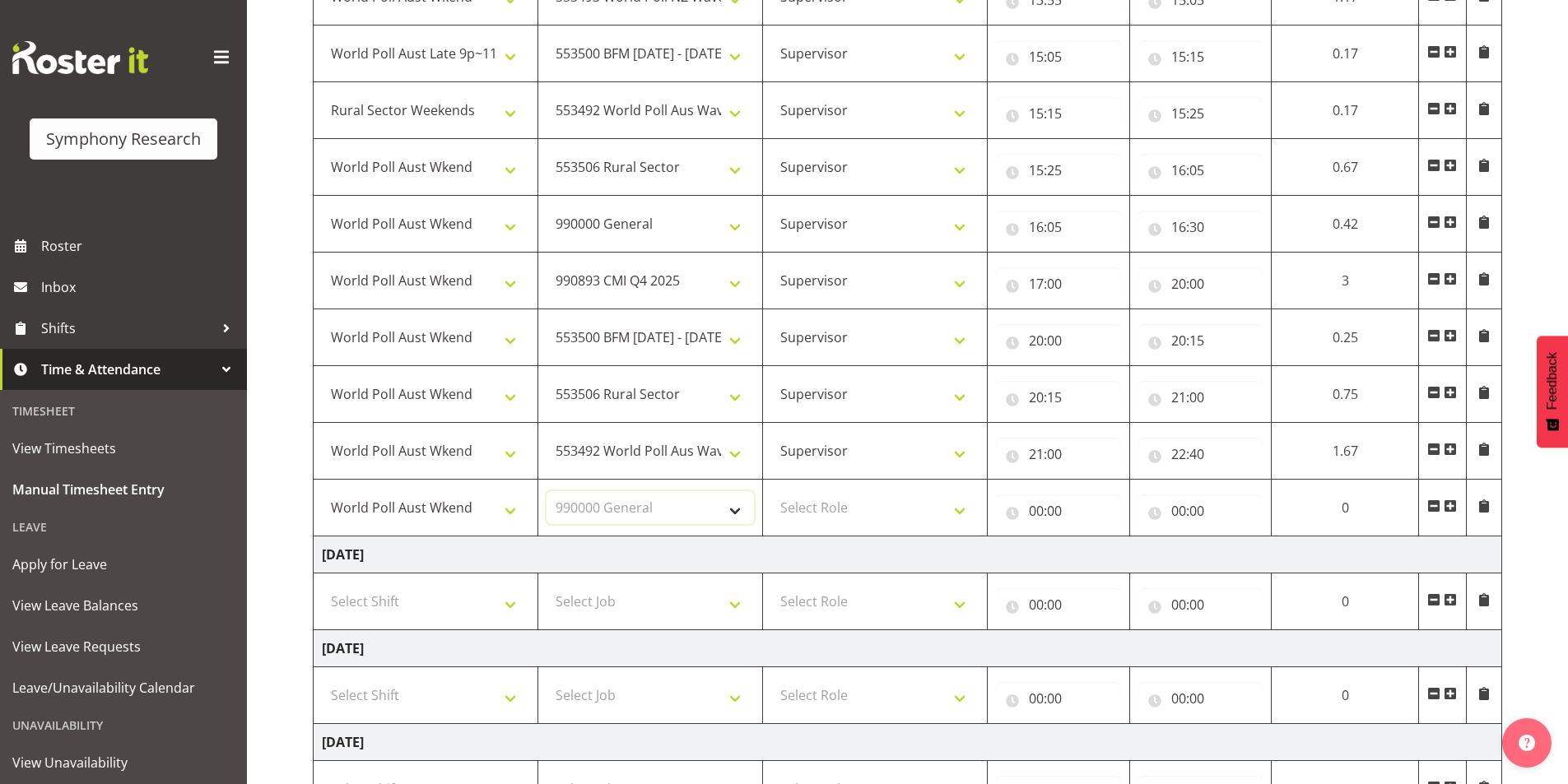
click at [546, 491] on select "Select Job 550060 IF Admin 553492 World Poll Aus Wave 2 Main 2025 553493 World …" at bounding box center [649, 507] width 207 height 33
click at [821, 497] on select "Select Role Interviewing Briefing Supervisor" at bounding box center [875, 507] width 207 height 33
select select "45"
click at [772, 491] on select "Select Role Interviewing Briefing Supervisor" at bounding box center [875, 507] width 207 height 33
click at [1036, 508] on input "00:00" at bounding box center [1058, 511] width 125 height 33
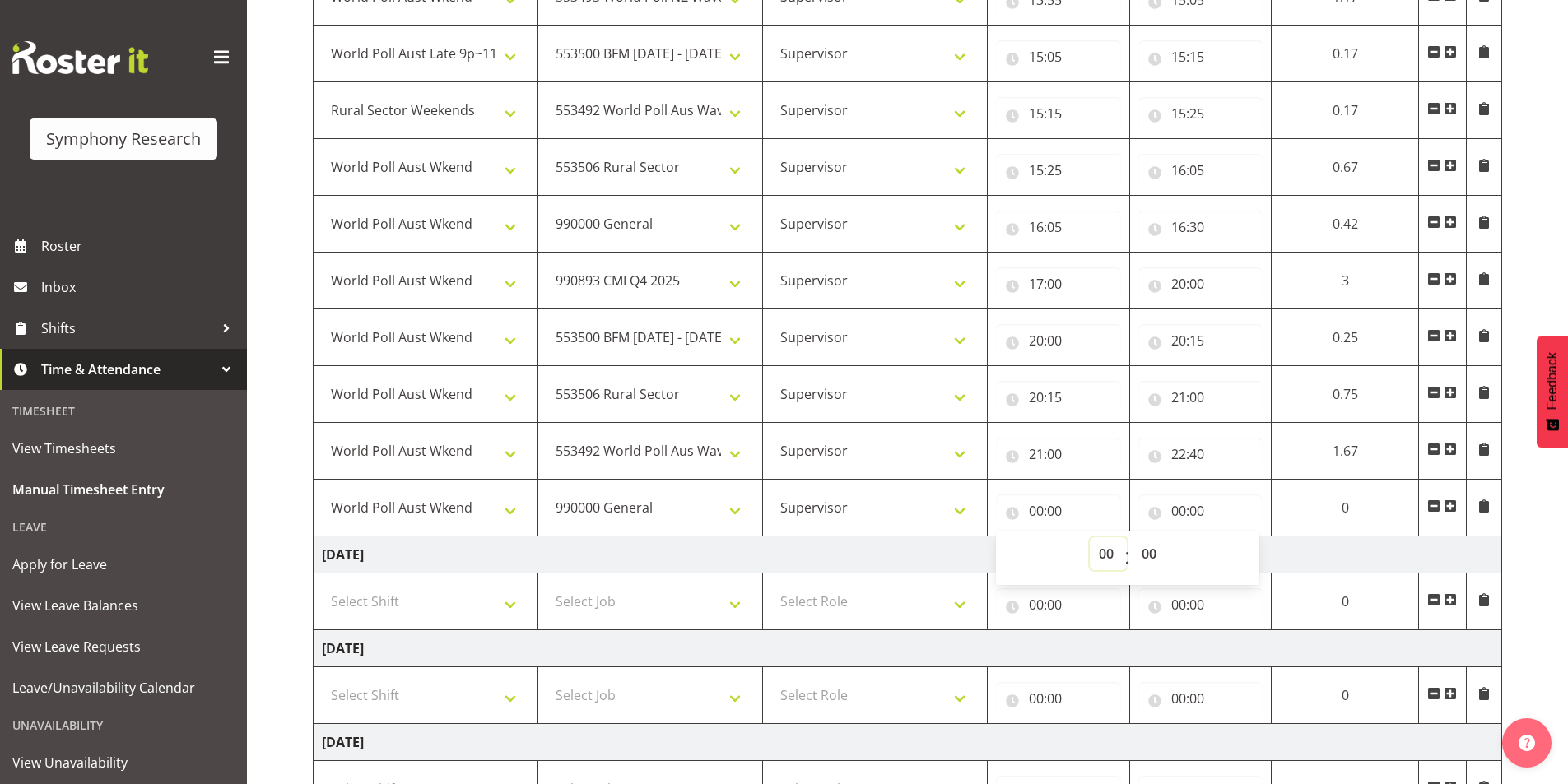
click at [1091, 547] on select "00 01 02 03 04 05 06 07 08 09 10 11 12 13 14 15 16 17 18 19 20 21 22 23" at bounding box center [1108, 554] width 37 height 33
select select "22"
click at [1090, 537] on select "00 01 02 03 04 05 06 07 08 09 10 11 12 13 14 15 16 17 18 19 20 21 22 23" at bounding box center [1108, 554] width 37 height 33
type input "22:00"
click at [1153, 550] on select "00 01 02 03 04 05 06 07 08 09 10 11 12 13 14 15 16 17 18 19 20 21 22 23 24 25 2…" at bounding box center [1151, 554] width 37 height 33
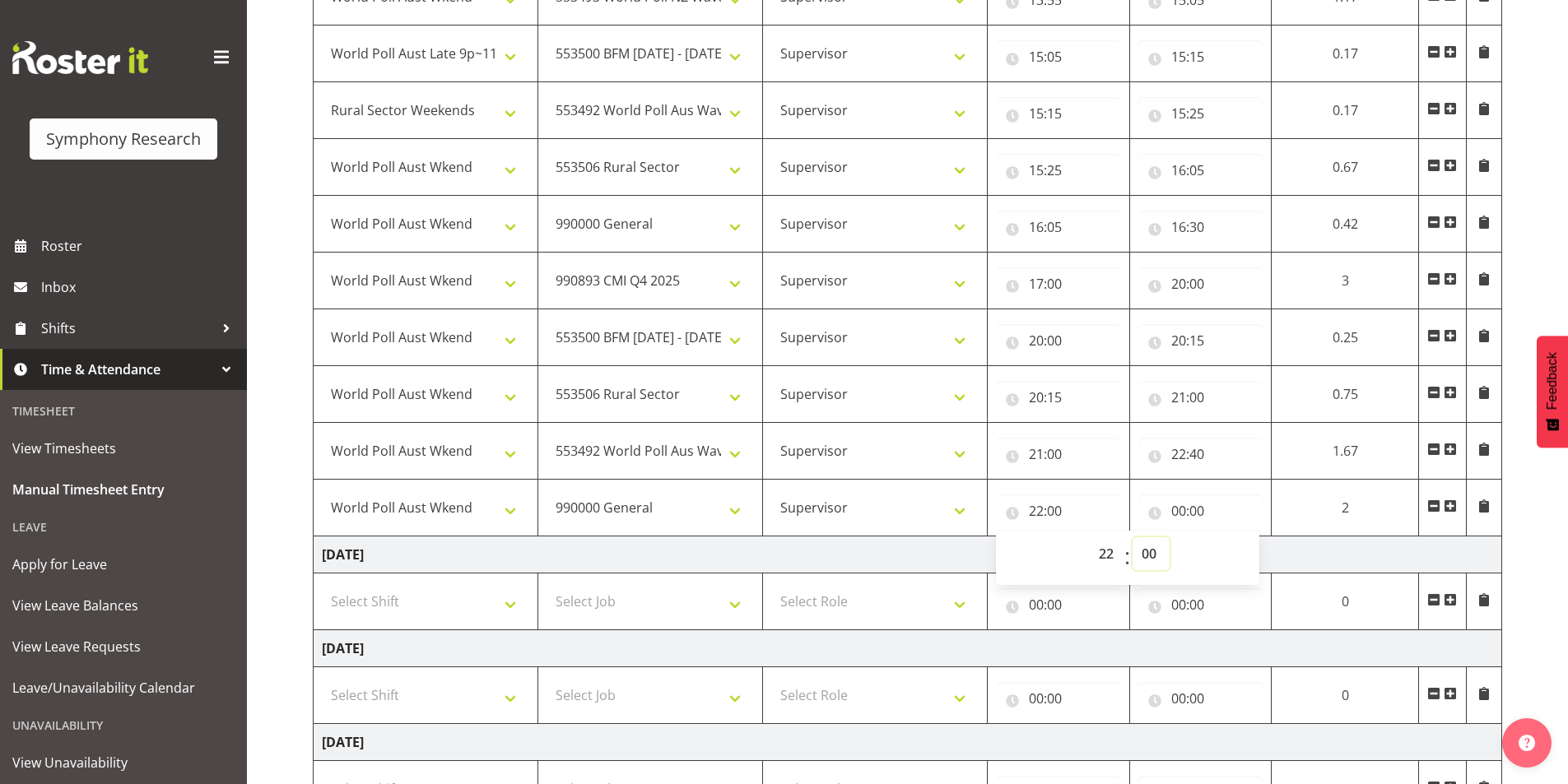
select select "40"
click at [1170, 537] on select "00 01 02 03 04 05 06 07 08 09 10 11 12 13 14 15 16 17 18 19 20 21 22 23 24 25 2…" at bounding box center [1151, 554] width 37 height 33
type input "22:40"
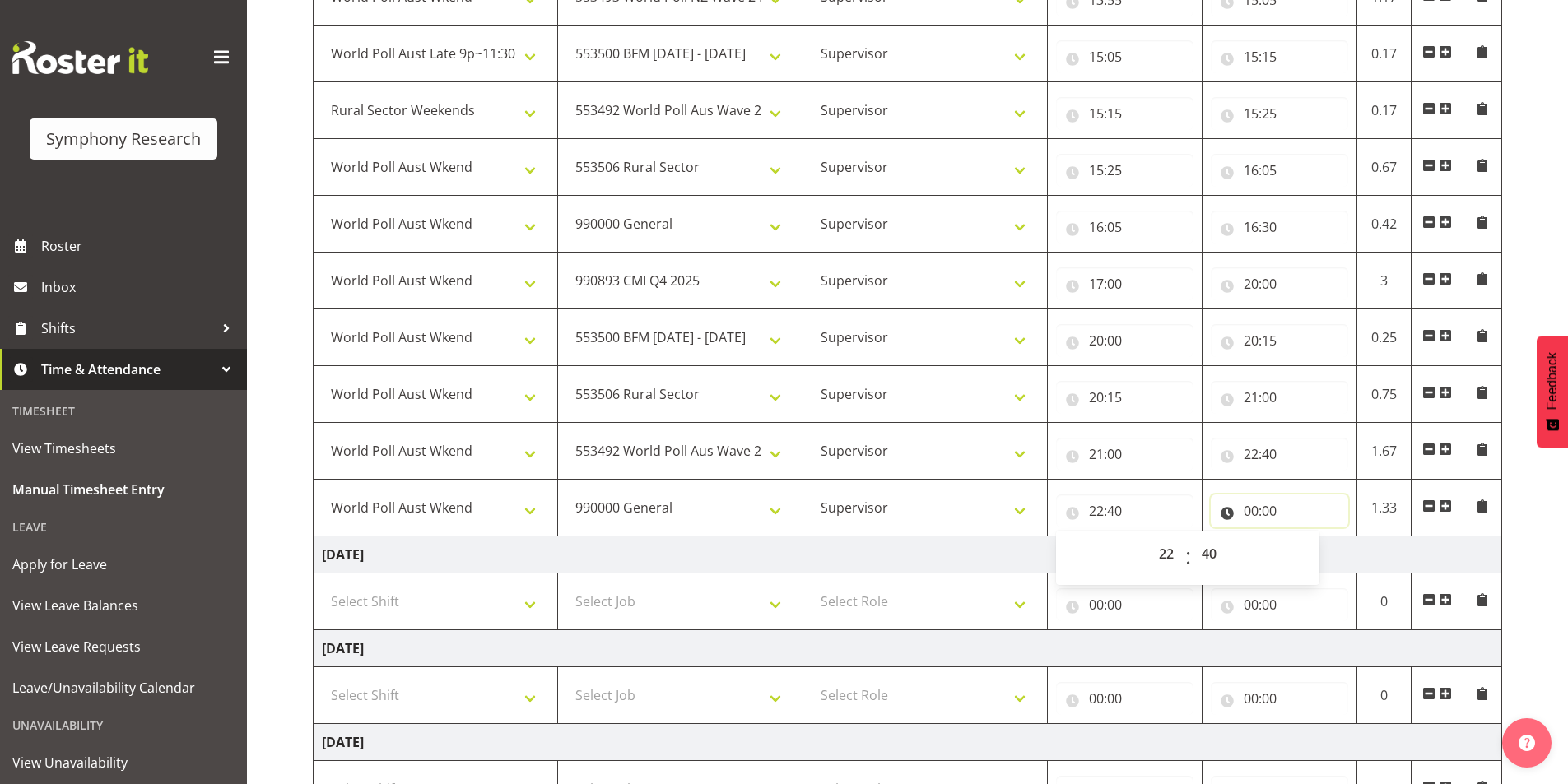
click at [1253, 506] on input "00:00" at bounding box center [1280, 511] width 138 height 33
click at [1316, 552] on select "00 01 02 03 04 05 06 07 08 09 10 11 12 13 14 15 16 17 18 19 20 21 22 23" at bounding box center [1323, 554] width 37 height 33
select select "22"
click at [1305, 537] on select "00 01 02 03 04 05 06 07 08 09 10 11 12 13 14 15 16 17 18 19 20 21 22 23" at bounding box center [1323, 554] width 37 height 33
type input "22:00"
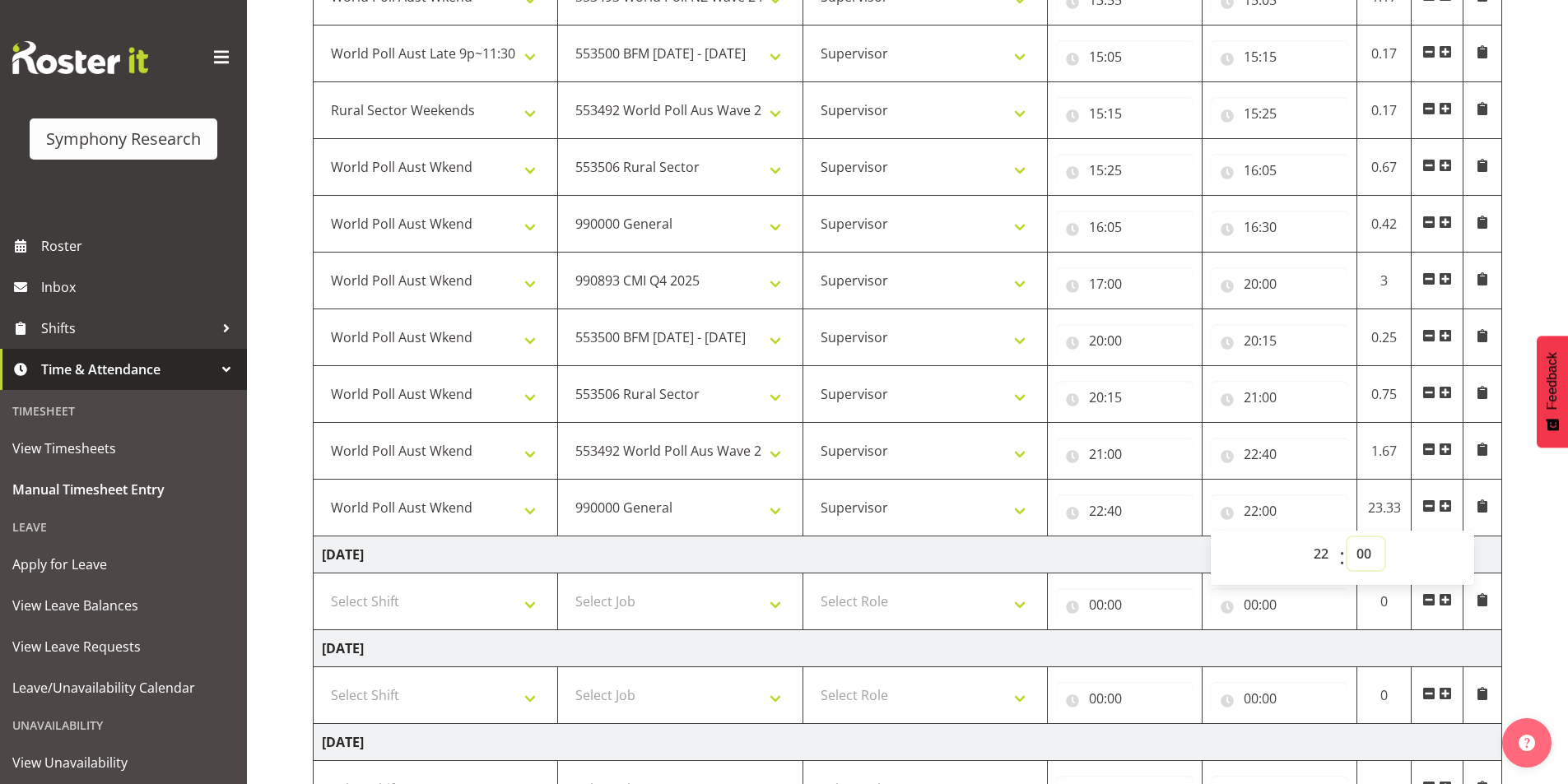
click at [1361, 560] on select "00 01 02 03 04 05 06 07 08 09 10 11 12 13 14 15 16 17 18 19 20 21 22 23 24 25 2…" at bounding box center [1365, 554] width 37 height 33
select select "45"
click at [1347, 537] on select "00 01 02 03 04 05 06 07 08 09 10 11 12 13 14 15 16 17 18 19 20 21 22 23 24 25 2…" at bounding box center [1365, 554] width 37 height 33
type input "22:45"
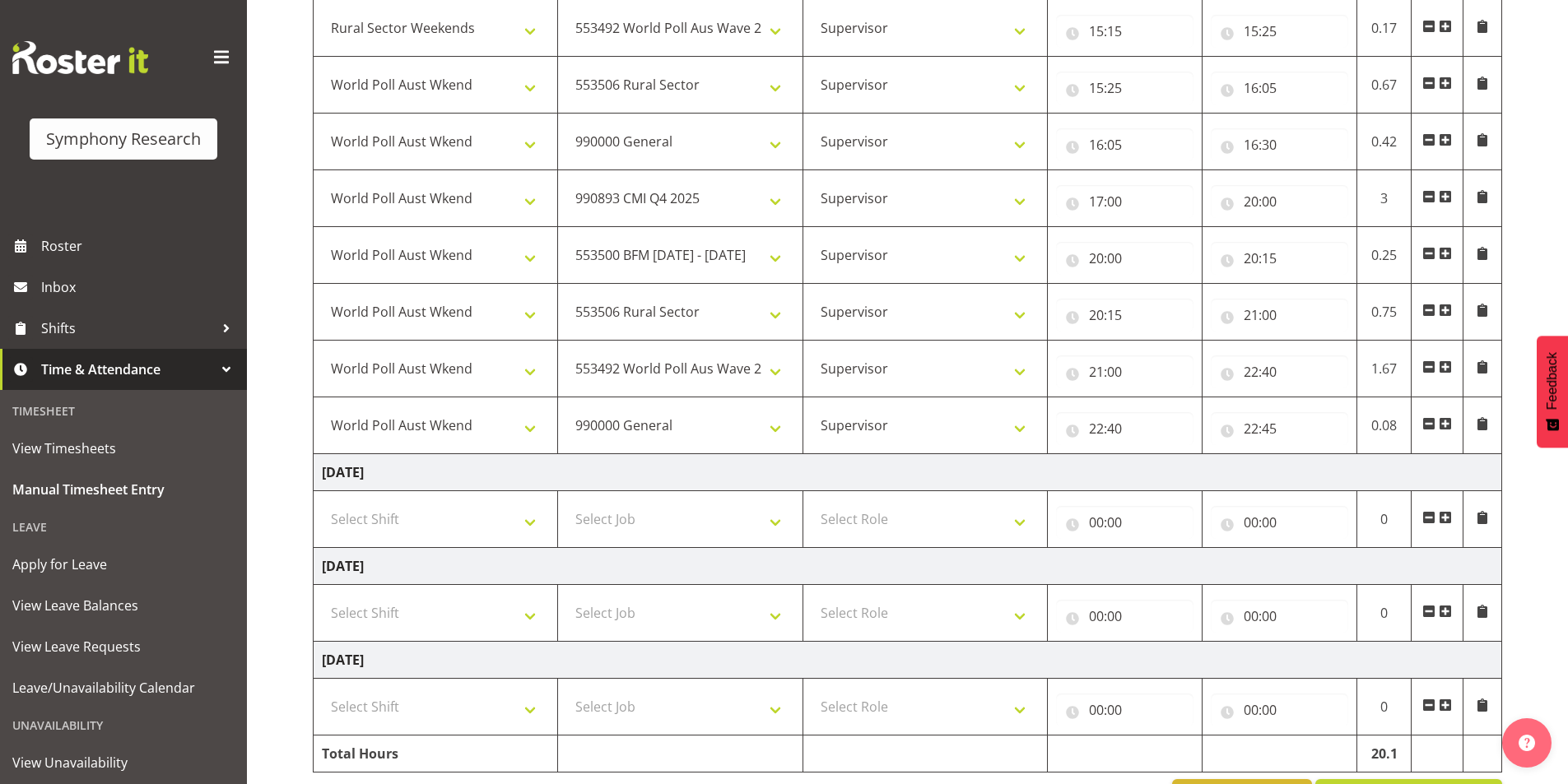
scroll to position [1372, 0]
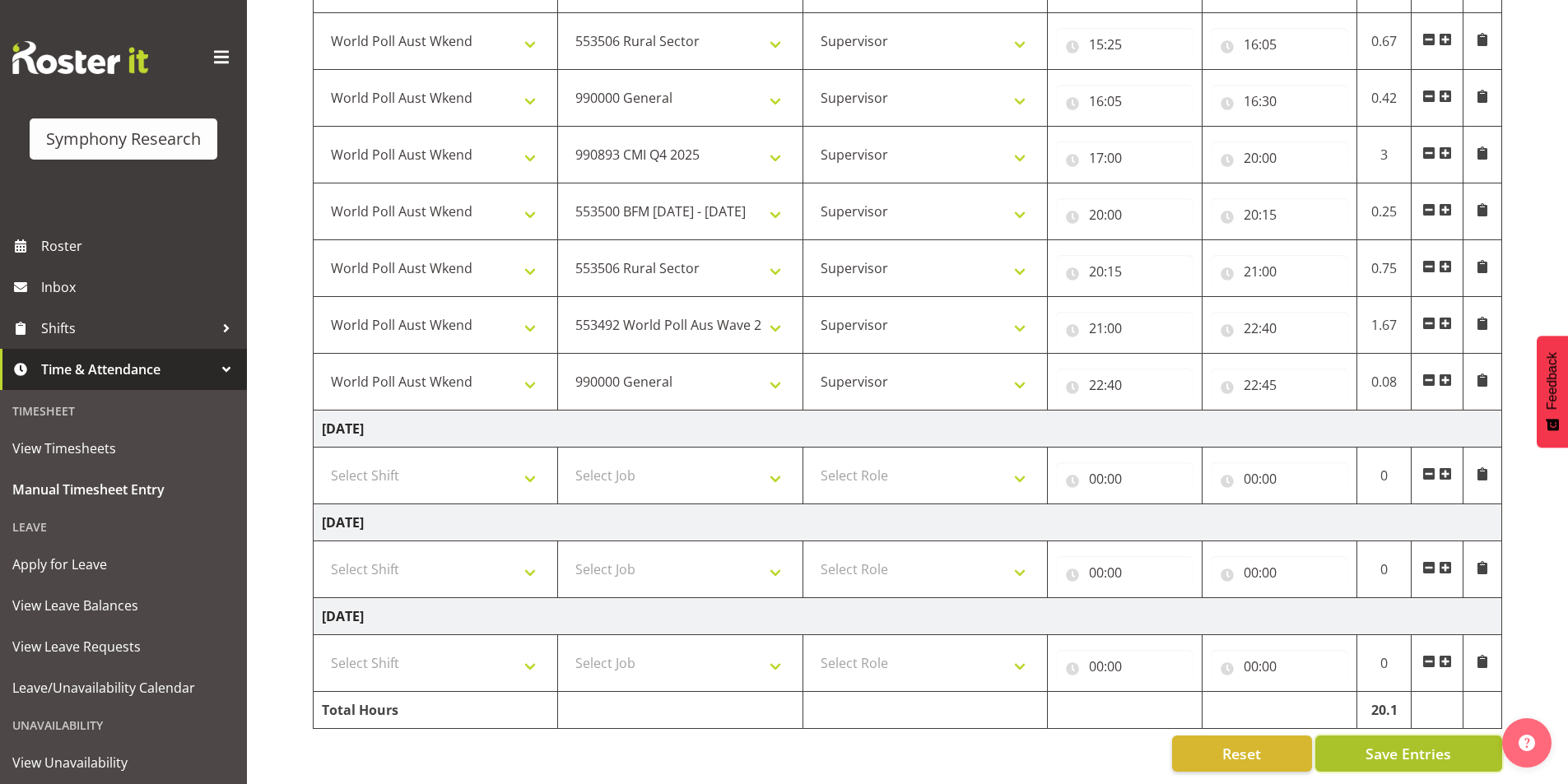
click at [1379, 743] on span "Save Entries" at bounding box center [1409, 753] width 86 height 21
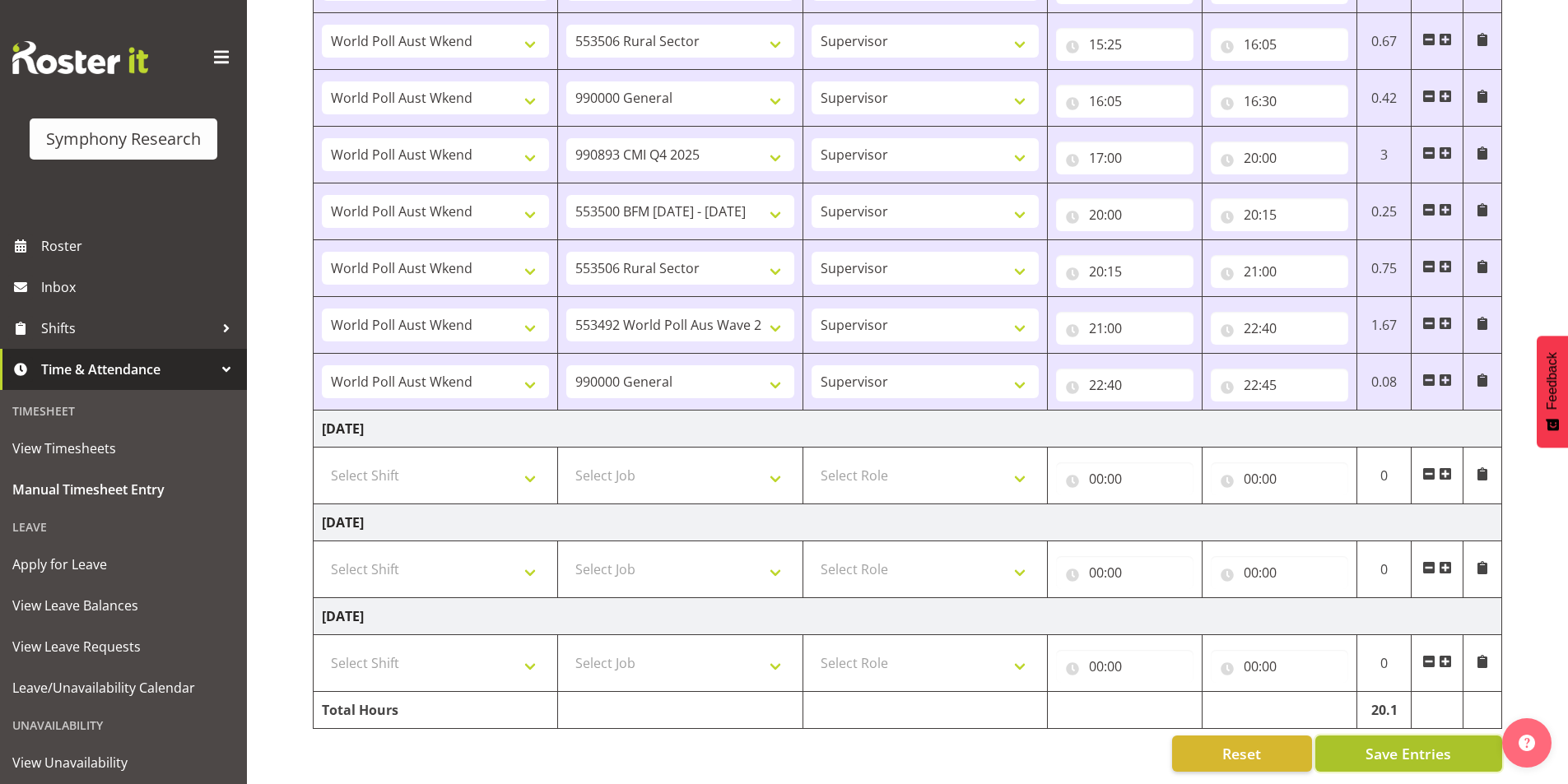
click at [1399, 743] on span "Save Entries" at bounding box center [1409, 753] width 86 height 21
